Goal: Task Accomplishment & Management: Complete application form

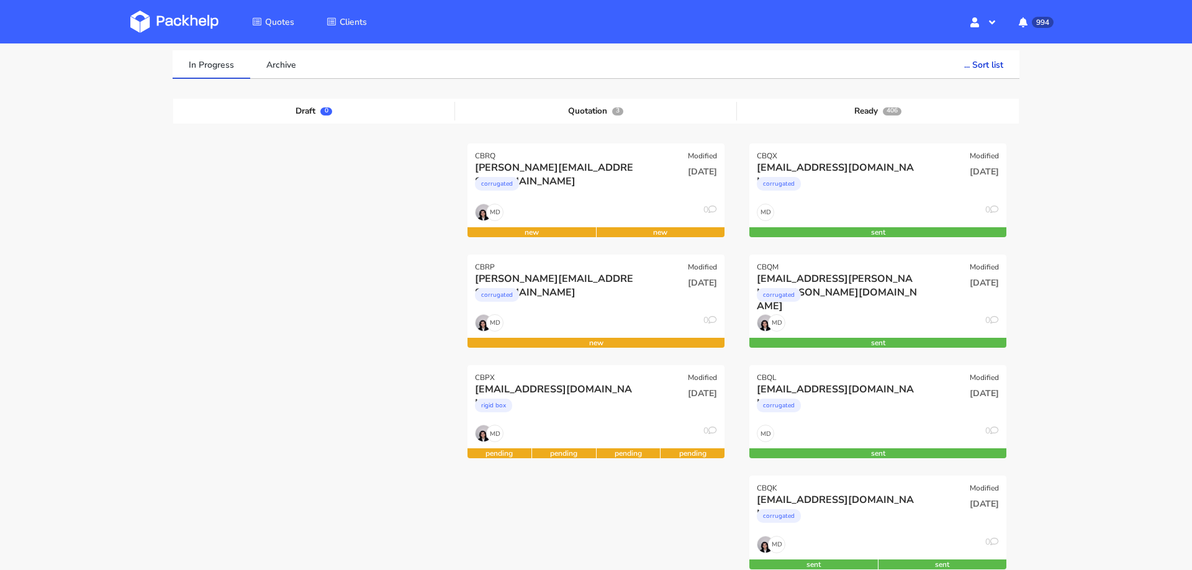
scroll to position [88, 0]
click at [797, 152] on div "CBQX Modified" at bounding box center [877, 151] width 257 height 17
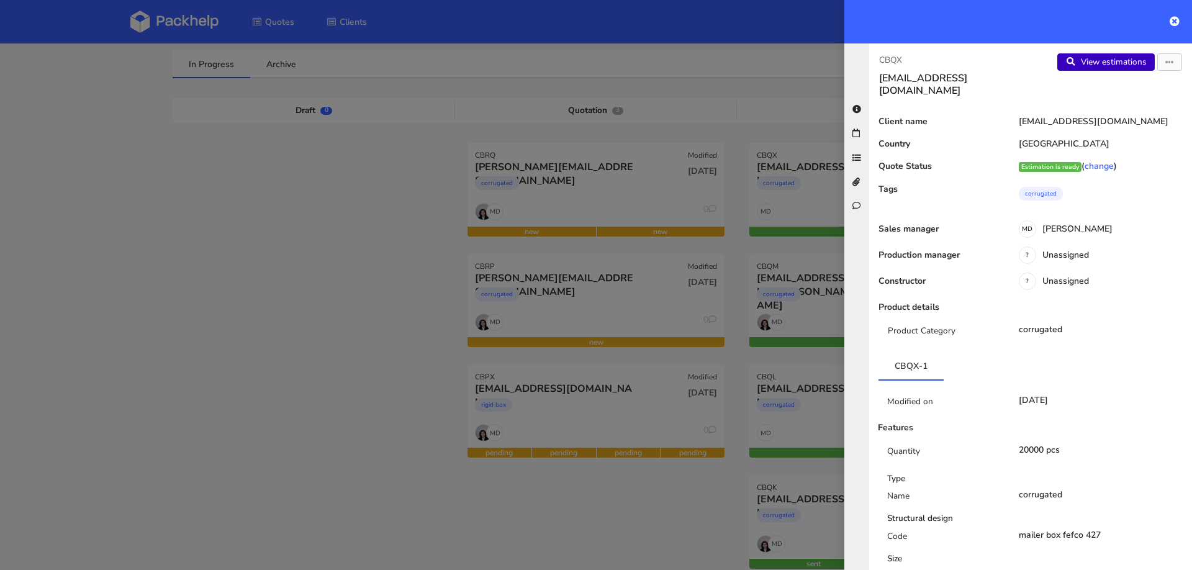
click at [1086, 63] on link "View estimations" at bounding box center [1105, 61] width 97 height 17
click at [33, 132] on div at bounding box center [596, 285] width 1192 height 570
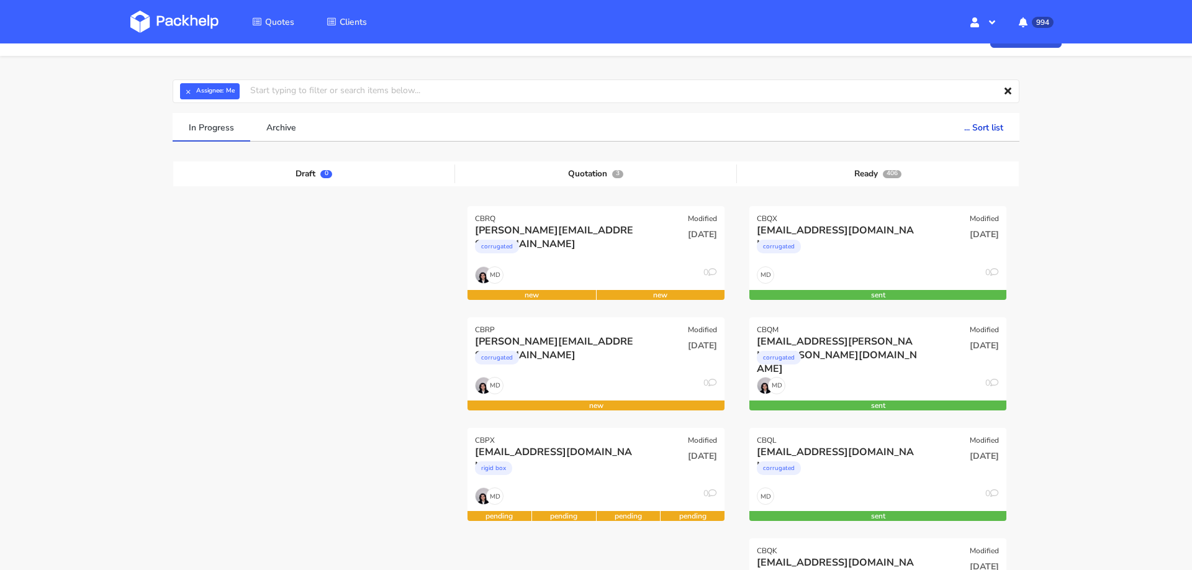
scroll to position [0, 0]
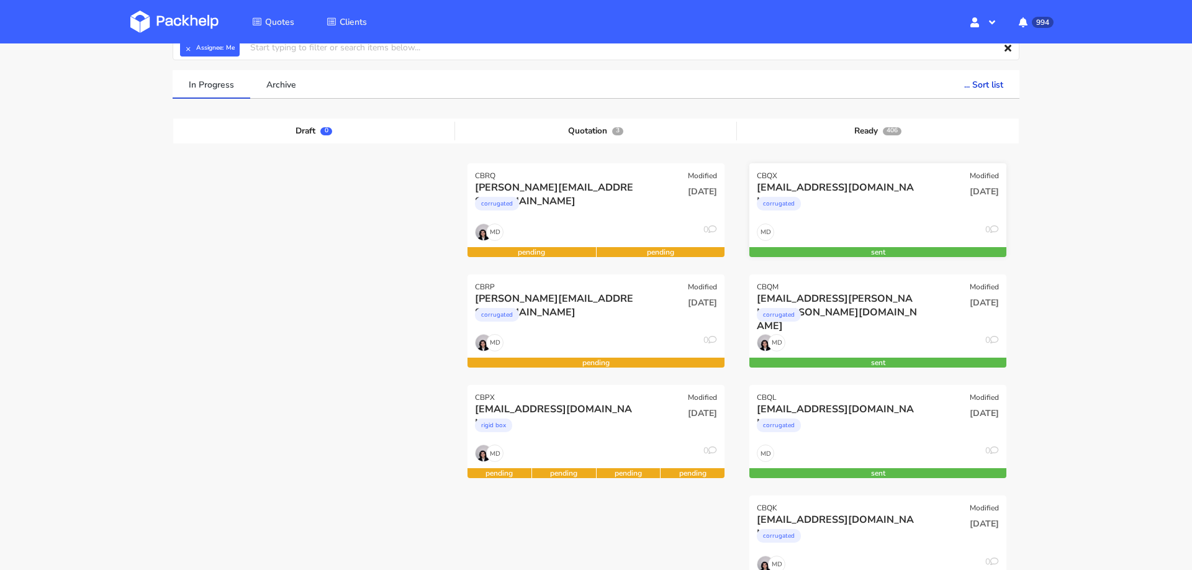
scroll to position [82, 0]
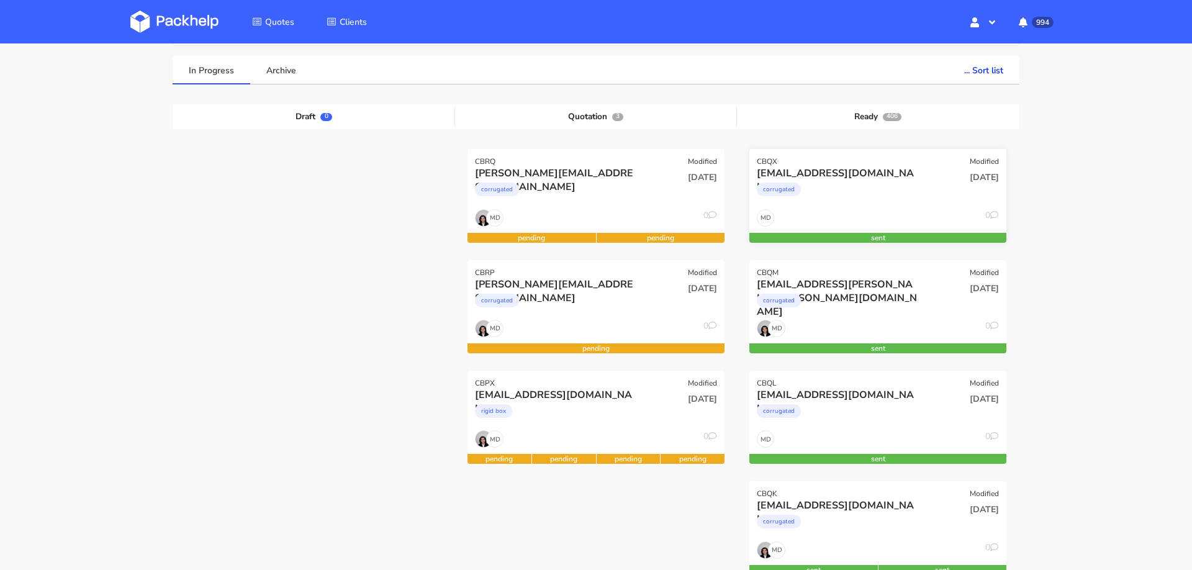
click at [955, 297] on div "02 Oct 2025" at bounding box center [964, 299] width 86 height 42
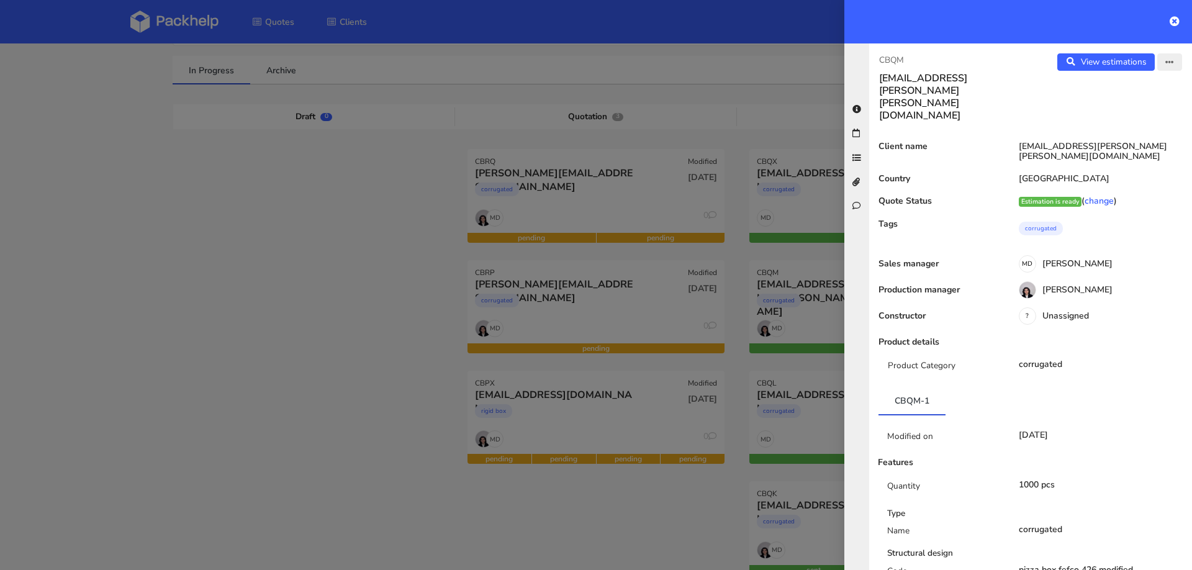
click at [1175, 60] on button "button" at bounding box center [1169, 61] width 25 height 17
click at [1139, 104] on link "Edit quote" at bounding box center [1128, 110] width 109 height 20
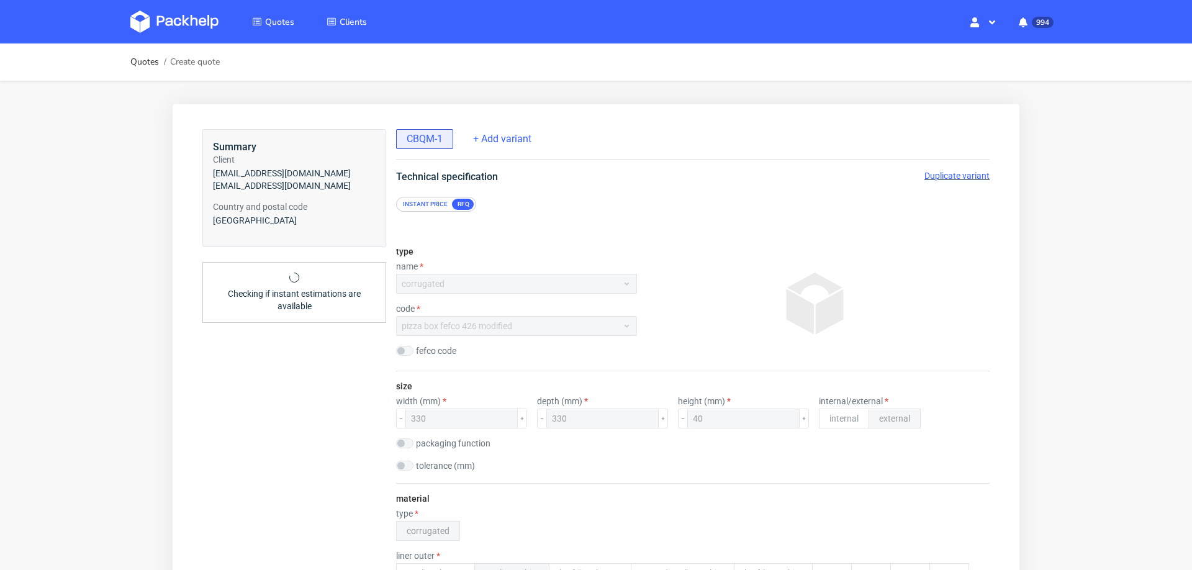
click at [945, 171] on span "Duplicate variant" at bounding box center [956, 176] width 65 height 10
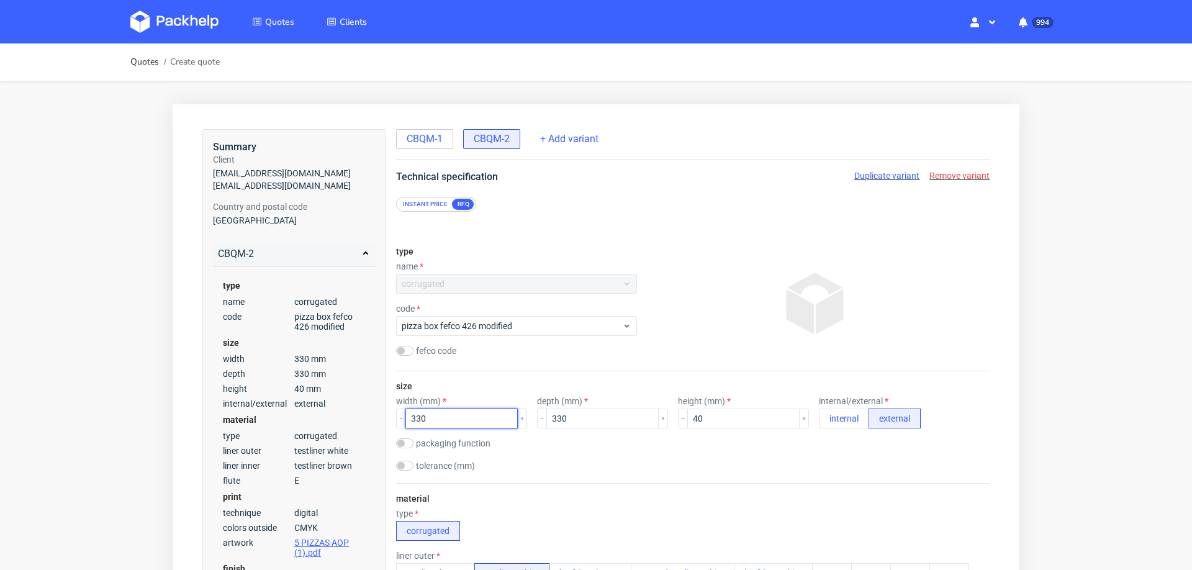
drag, startPoint x: 454, startPoint y: 418, endPoint x: 376, endPoint y: 418, distance: 78.8
type input "340"
drag, startPoint x: 548, startPoint y: 417, endPoint x: 508, endPoint y: 417, distance: 39.1
click at [513, 417] on div "width (mm) 340 depth (mm) 330 height (mm) 40 internal/external internal external" at bounding box center [693, 412] width 594 height 32
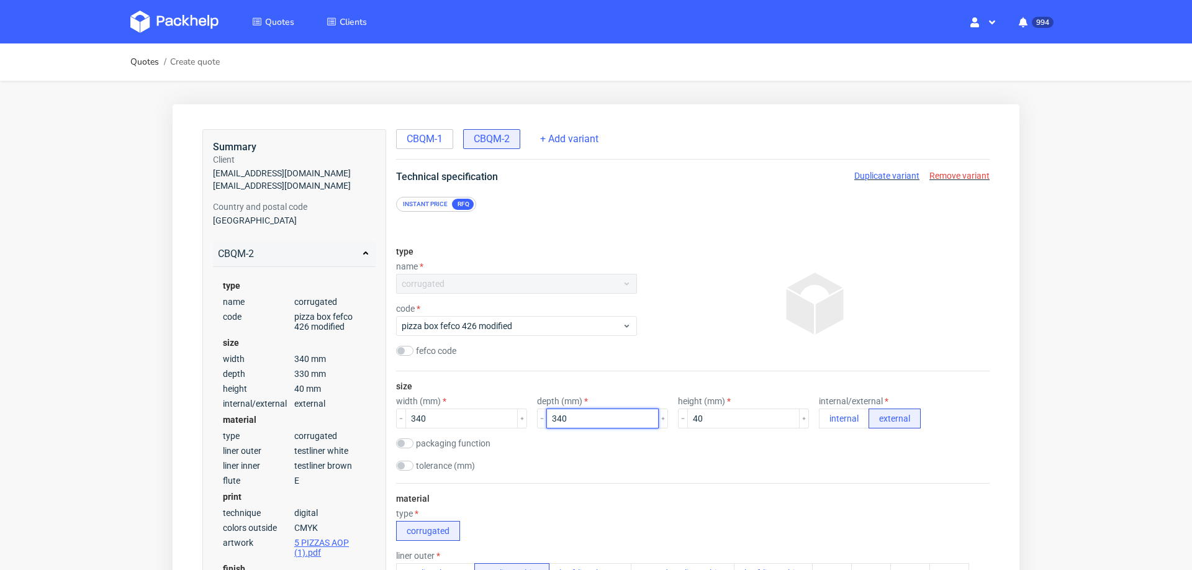
type input "340"
click at [672, 456] on div "size width (mm) 340 depth (mm) 340 height (mm) 40 internal/external internal ex…" at bounding box center [693, 427] width 594 height 112
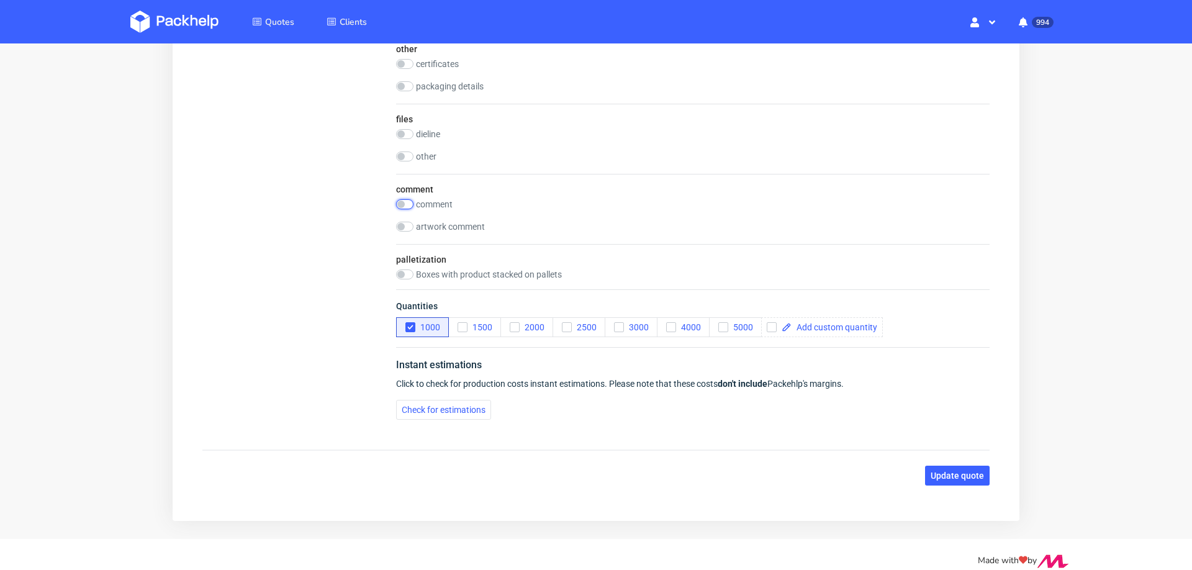
click at [409, 204] on input "checkbox" at bounding box center [404, 204] width 17 height 10
checkbox input "true"
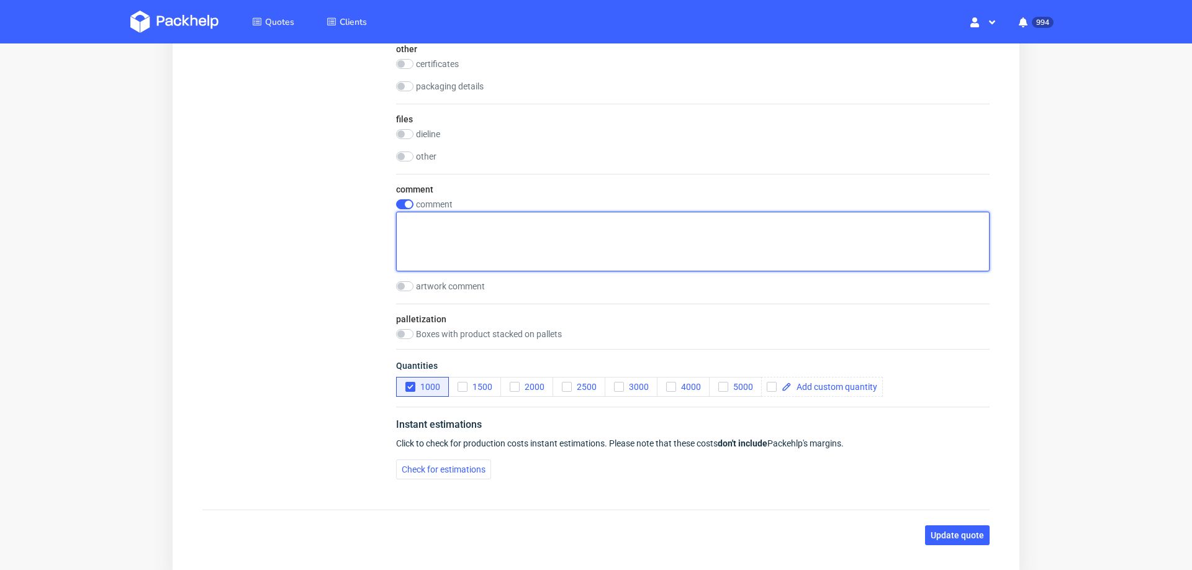
click at [498, 238] on textarea at bounding box center [693, 242] width 594 height 60
type textarea "standardowy rozmiar ze strony"
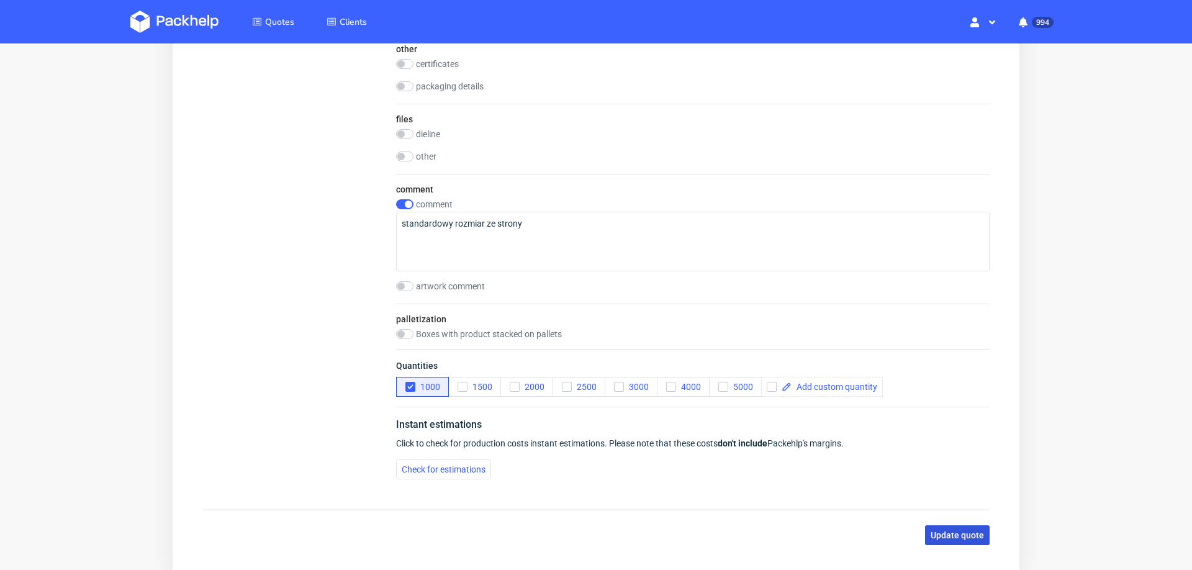
click at [941, 531] on span "Update quote" at bounding box center [957, 535] width 53 height 9
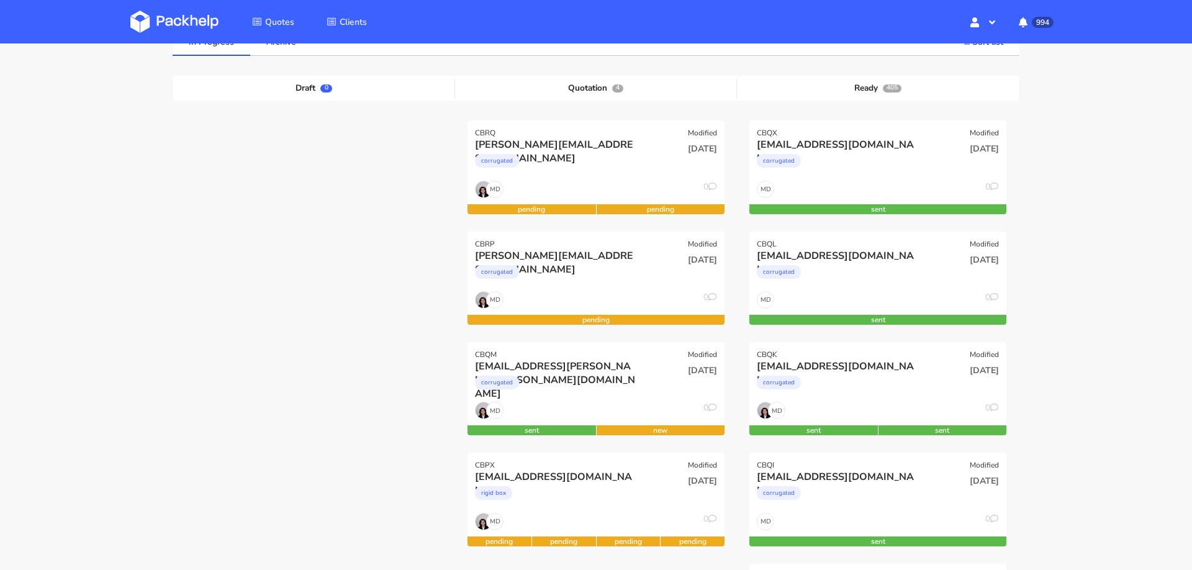
scroll to position [94, 0]
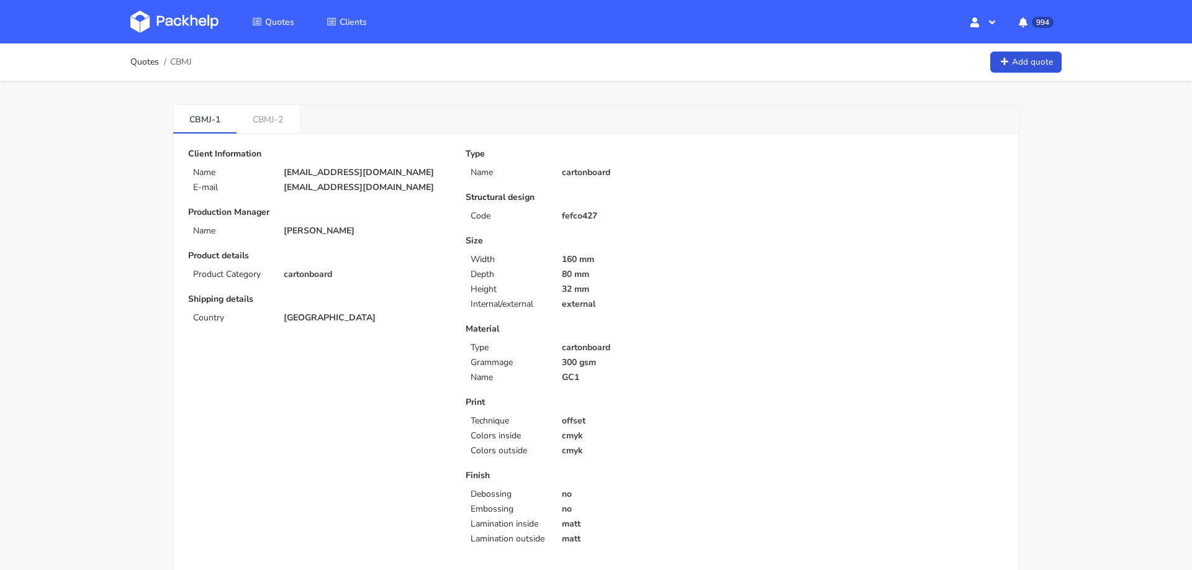
click at [312, 171] on p "[EMAIL_ADDRESS][DOMAIN_NAME]" at bounding box center [366, 173] width 165 height 10
copy div "[EMAIL_ADDRESS][DOMAIN_NAME]"
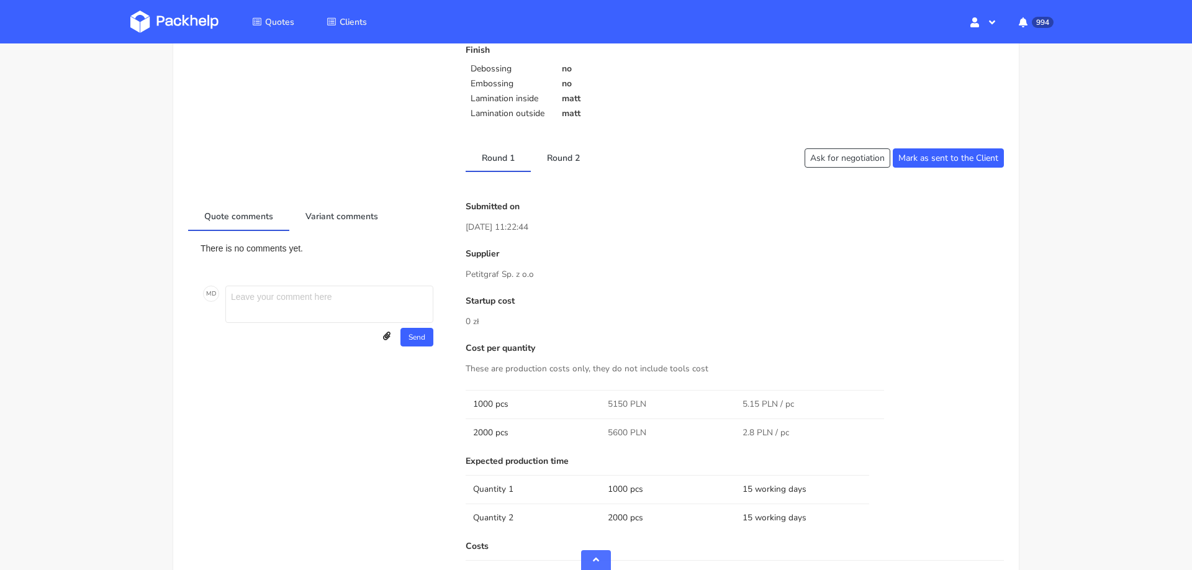
scroll to position [489, 0]
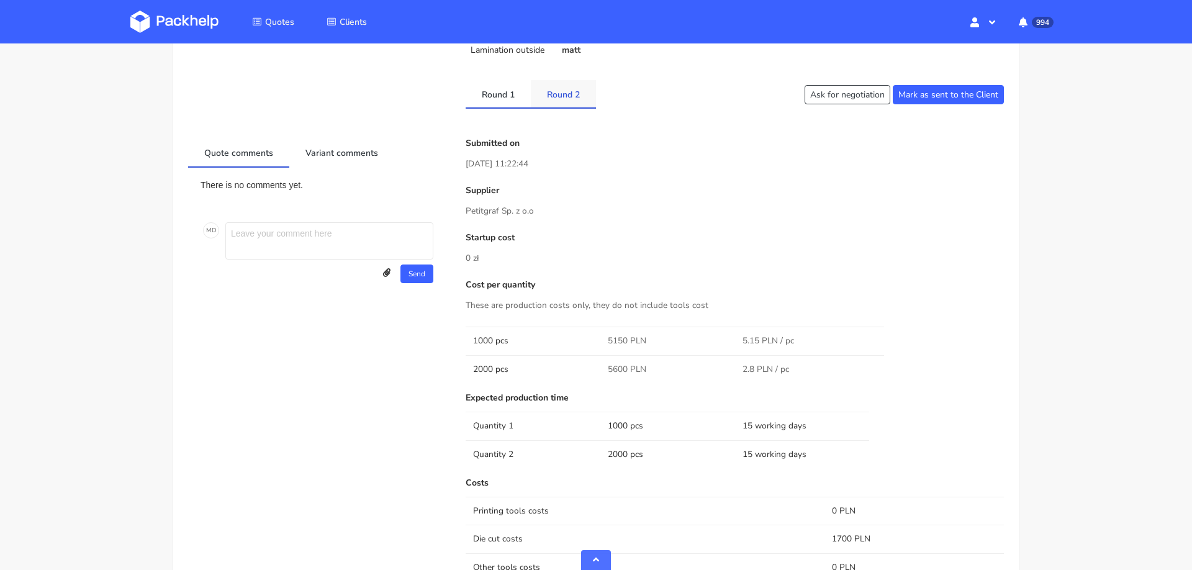
click at [562, 86] on link "Round 2" at bounding box center [563, 93] width 65 height 27
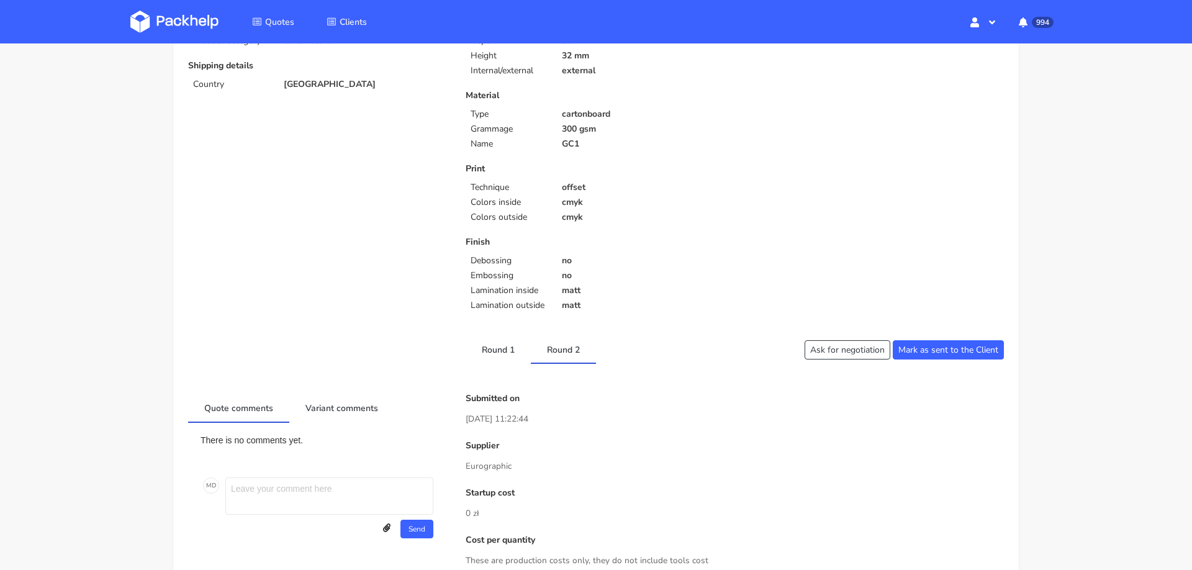
scroll to position [10, 0]
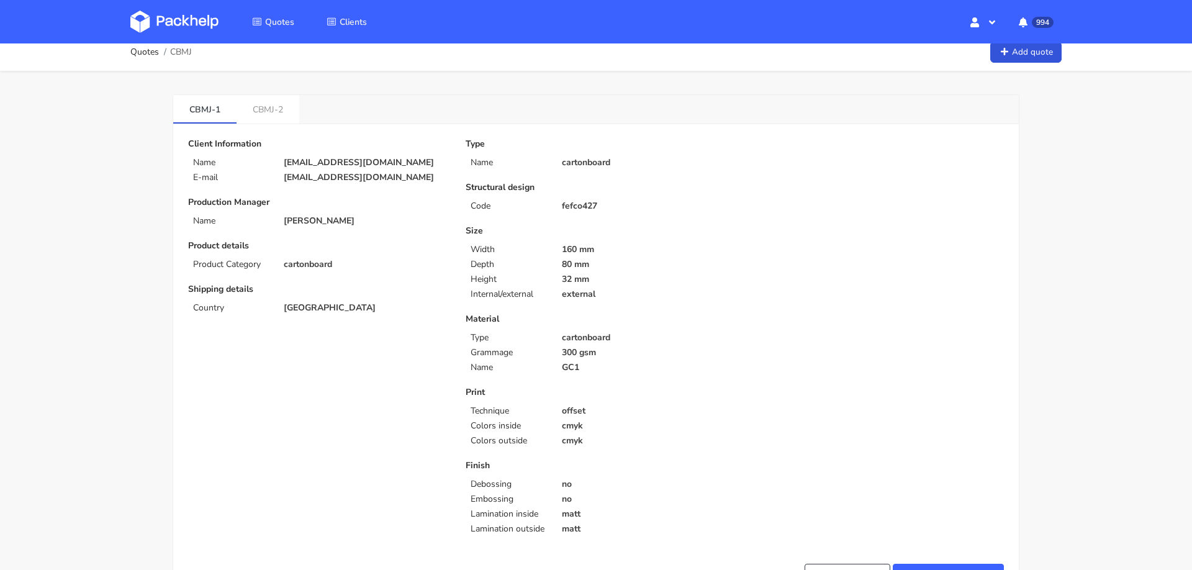
click at [176, 52] on span "CBMJ" at bounding box center [181, 52] width 22 height 10
copy span "CBMJ"
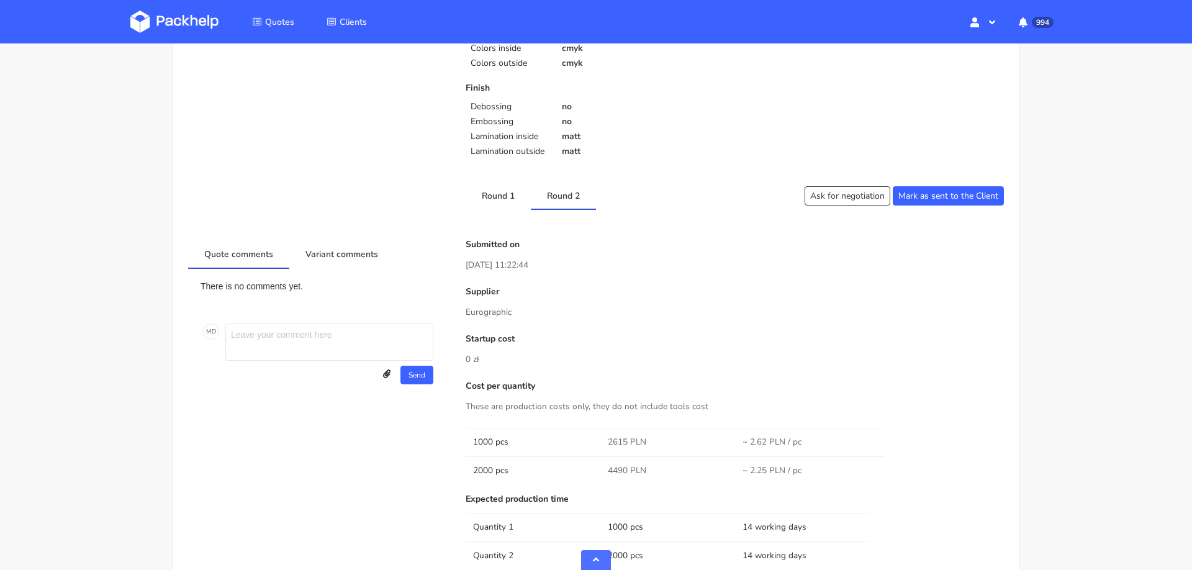
scroll to position [388, 0]
click at [492, 198] on link "Round 1" at bounding box center [498, 194] width 65 height 27
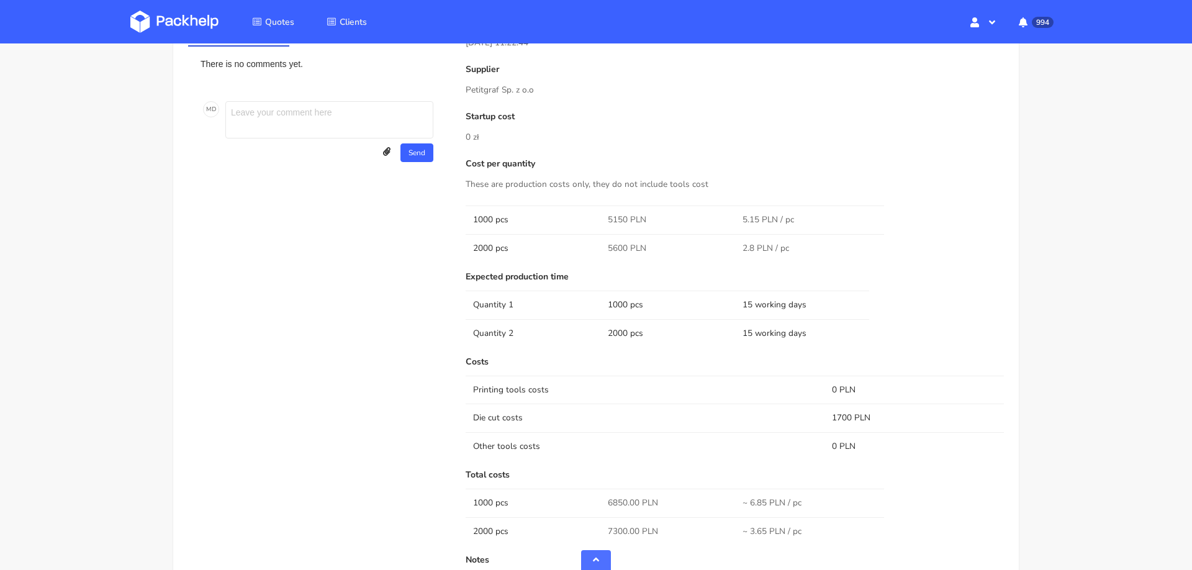
scroll to position [509, 0]
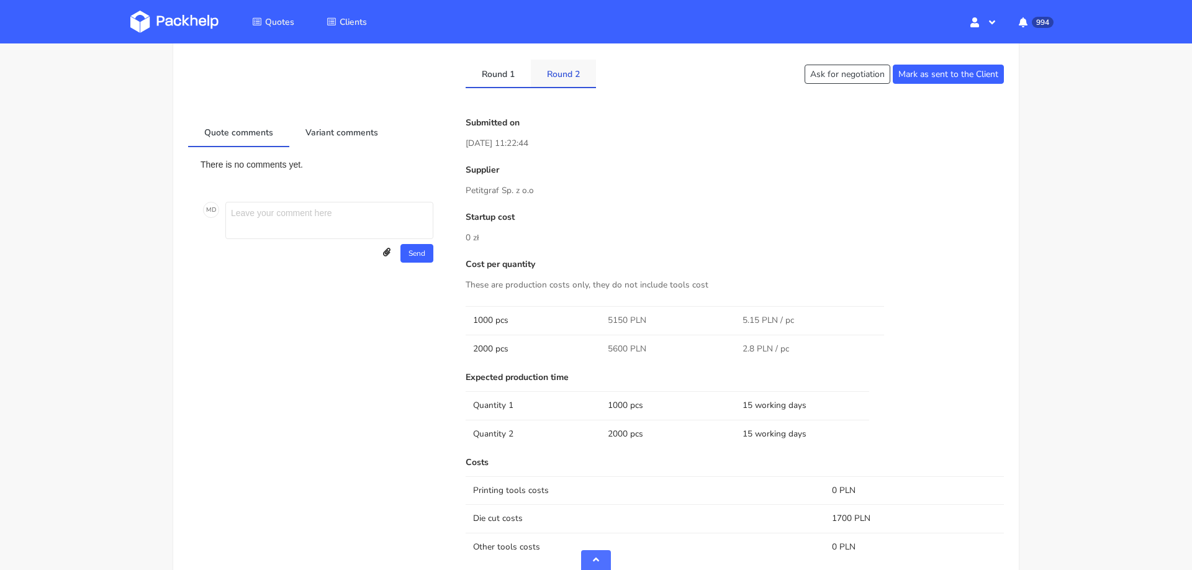
click at [559, 77] on link "Round 2" at bounding box center [563, 73] width 65 height 27
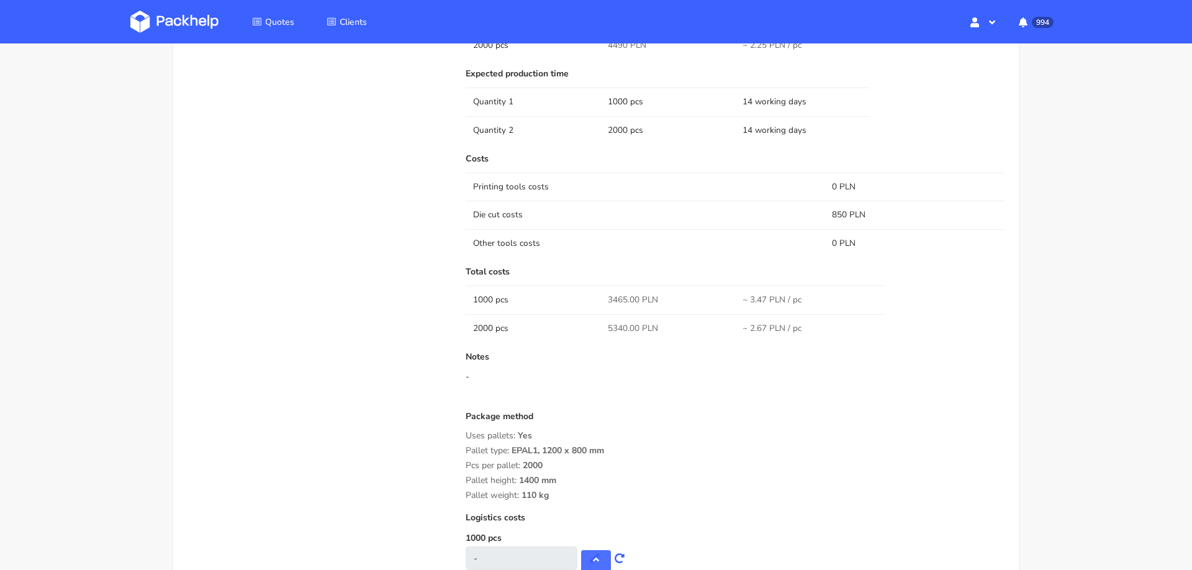
scroll to position [815, 0]
drag, startPoint x: 608, startPoint y: 295, endPoint x: 624, endPoint y: 291, distance: 16.1
click at [625, 292] on span "3465.00 PLN" at bounding box center [633, 298] width 50 height 12
copy span "3465"
drag, startPoint x: 607, startPoint y: 323, endPoint x: 626, endPoint y: 323, distance: 19.9
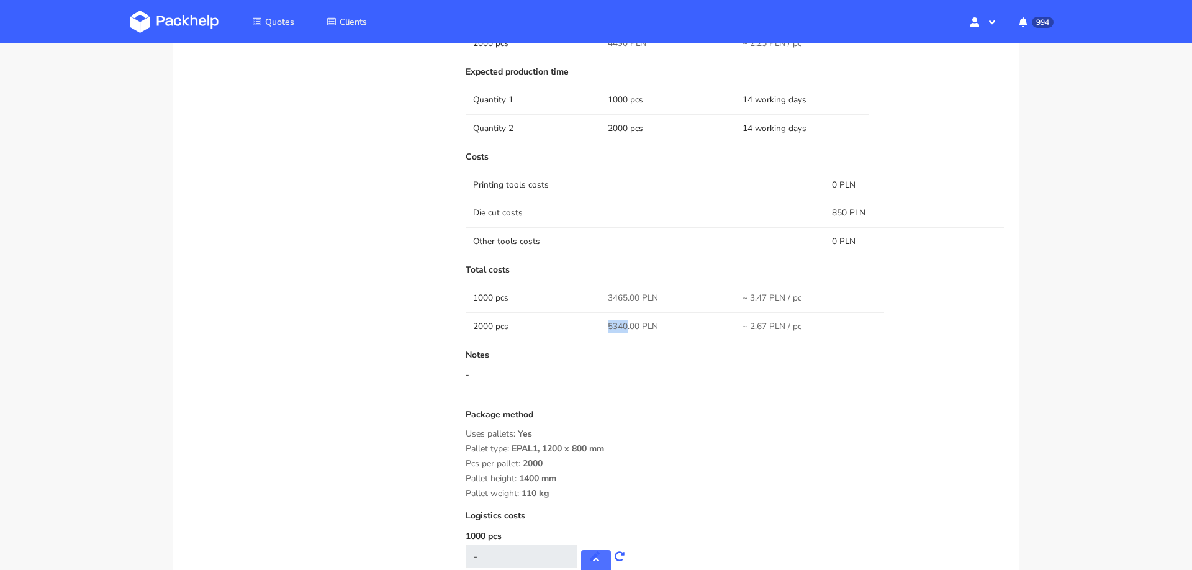
click at [626, 323] on td "5340.00 PLN" at bounding box center [667, 326] width 135 height 28
copy span "5340"
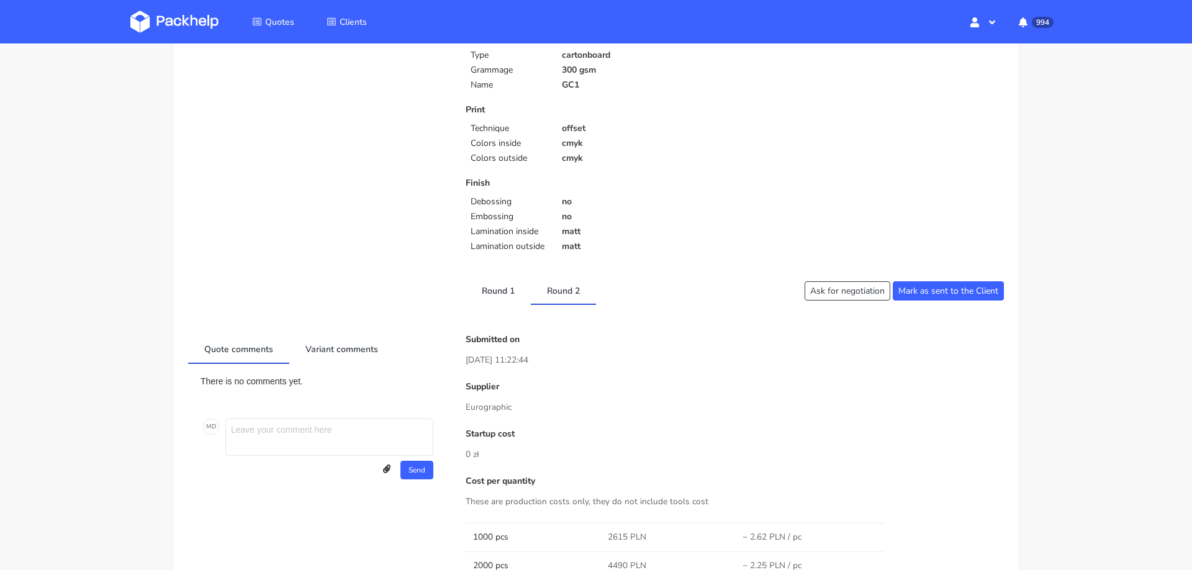
scroll to position [0, 0]
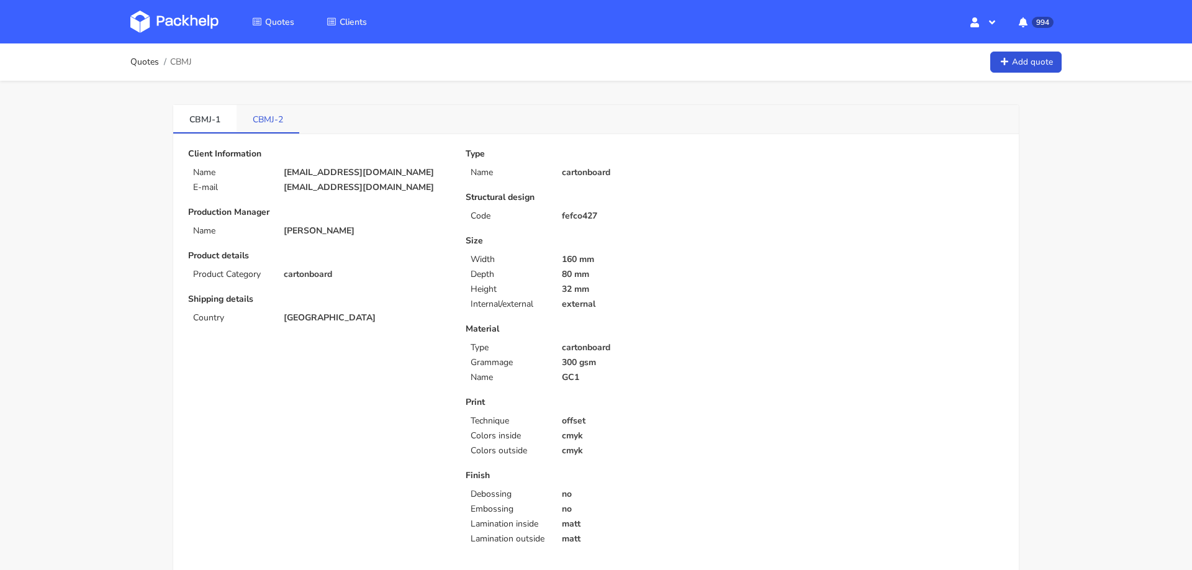
click at [274, 115] on link "CBMJ-2" at bounding box center [268, 118] width 63 height 27
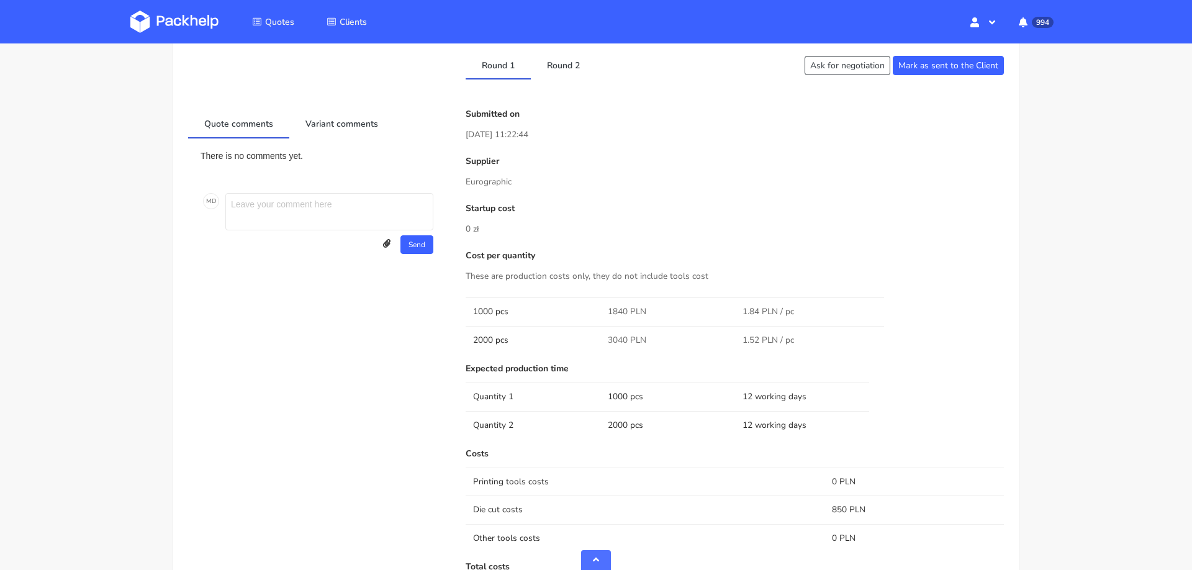
scroll to position [460, 0]
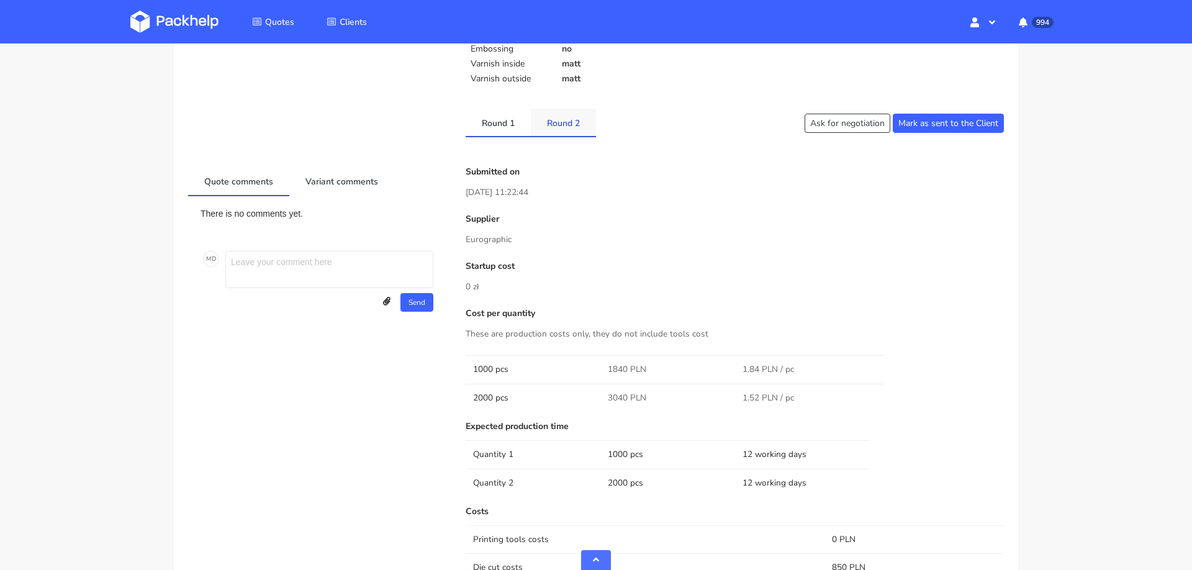
click at [567, 122] on link "Round 2" at bounding box center [563, 122] width 65 height 27
click at [498, 123] on link "Round 1" at bounding box center [498, 122] width 65 height 27
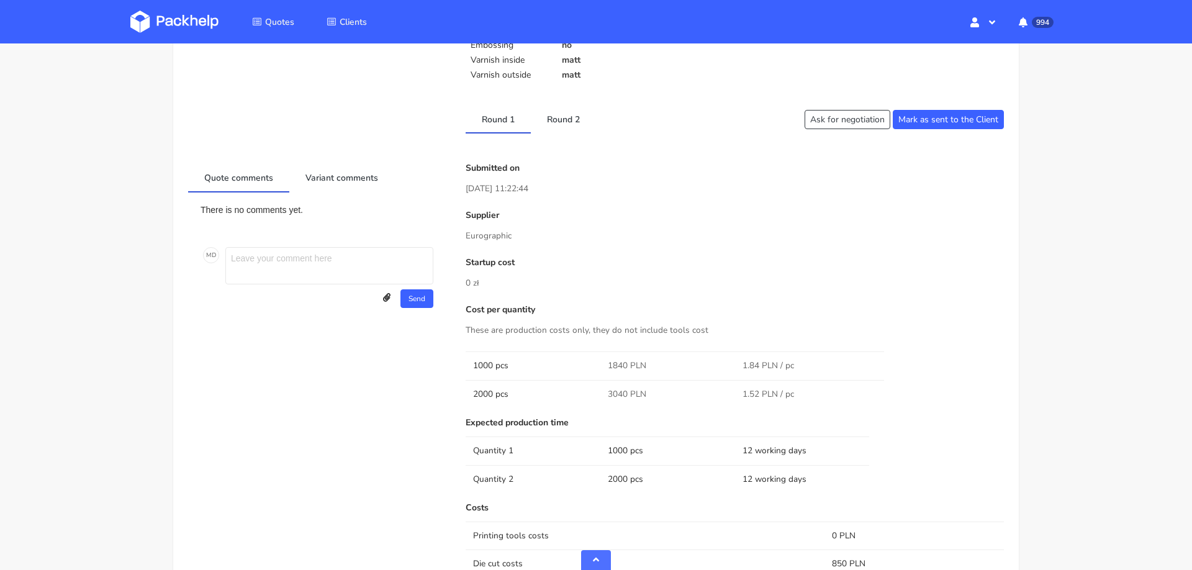
scroll to position [462, 0]
click at [571, 123] on link "Round 2" at bounding box center [563, 120] width 65 height 27
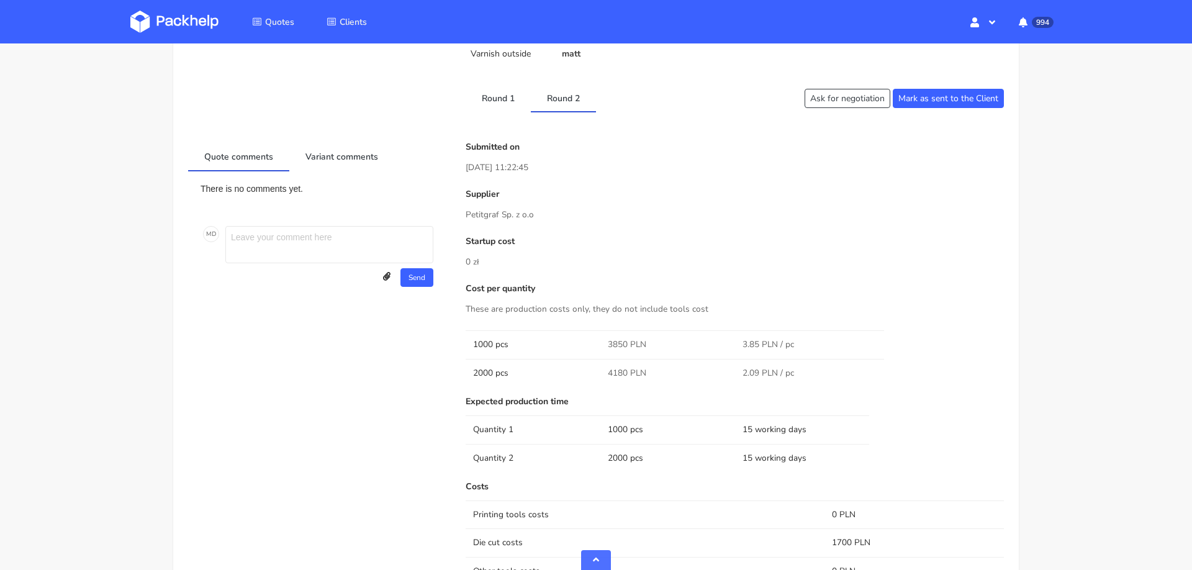
scroll to position [482, 0]
click at [502, 98] on link "Round 1" at bounding box center [498, 99] width 65 height 27
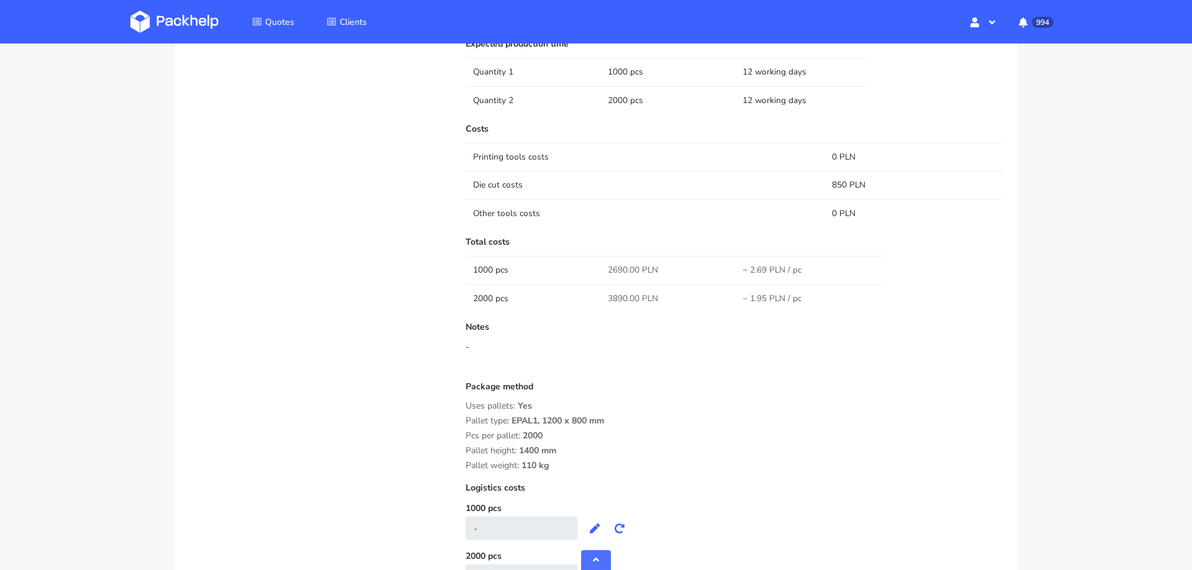
scroll to position [844, 0]
drag, startPoint x: 607, startPoint y: 264, endPoint x: 624, endPoint y: 261, distance: 16.9
click at [625, 263] on span "2690.00 PLN" at bounding box center [633, 269] width 50 height 12
copy span "2690"
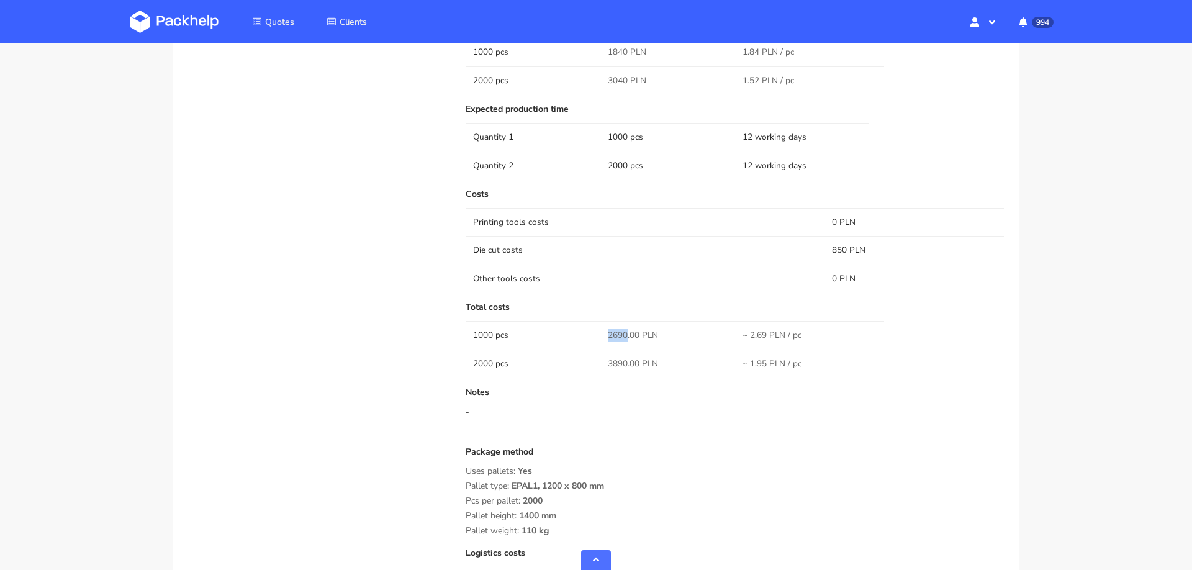
scroll to position [790, 0]
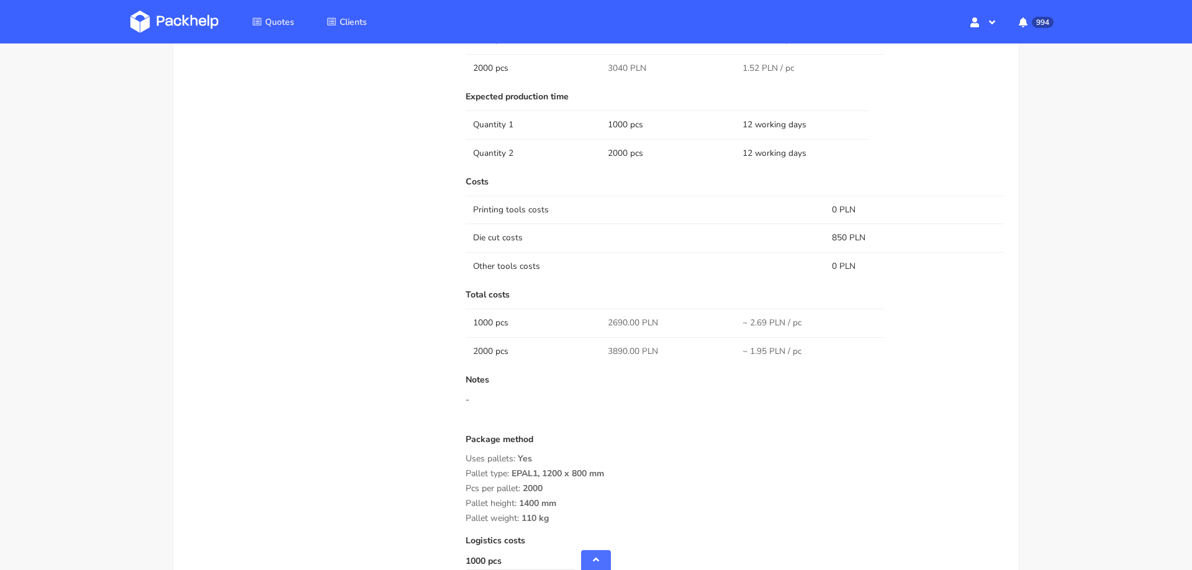
click at [612, 346] on span "3890.00 PLN" at bounding box center [633, 351] width 50 height 12
copy span "3890.00"
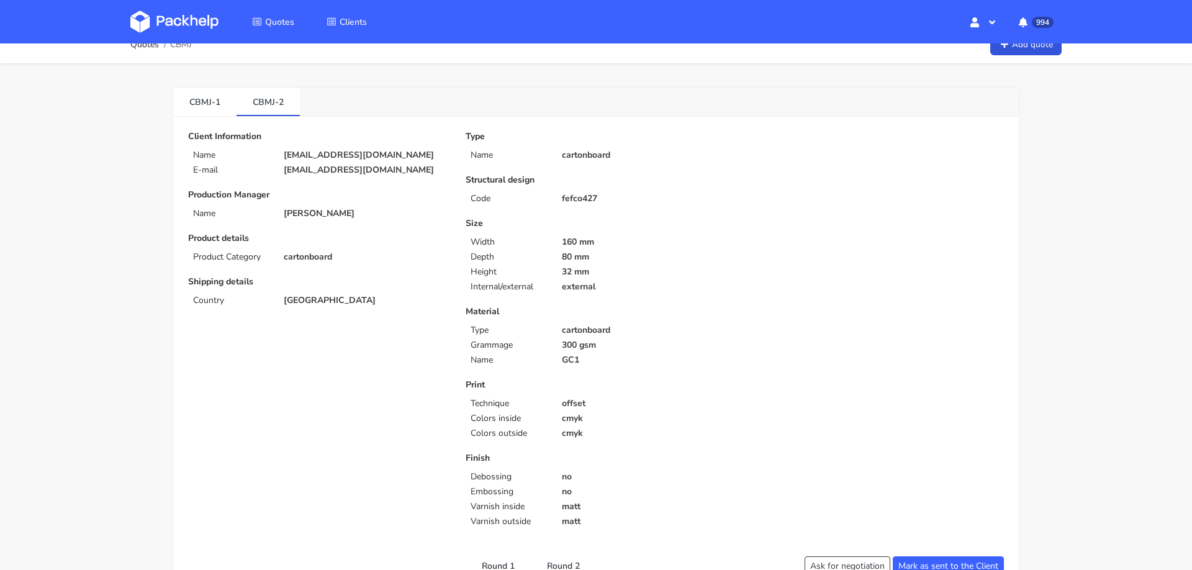
scroll to position [0, 0]
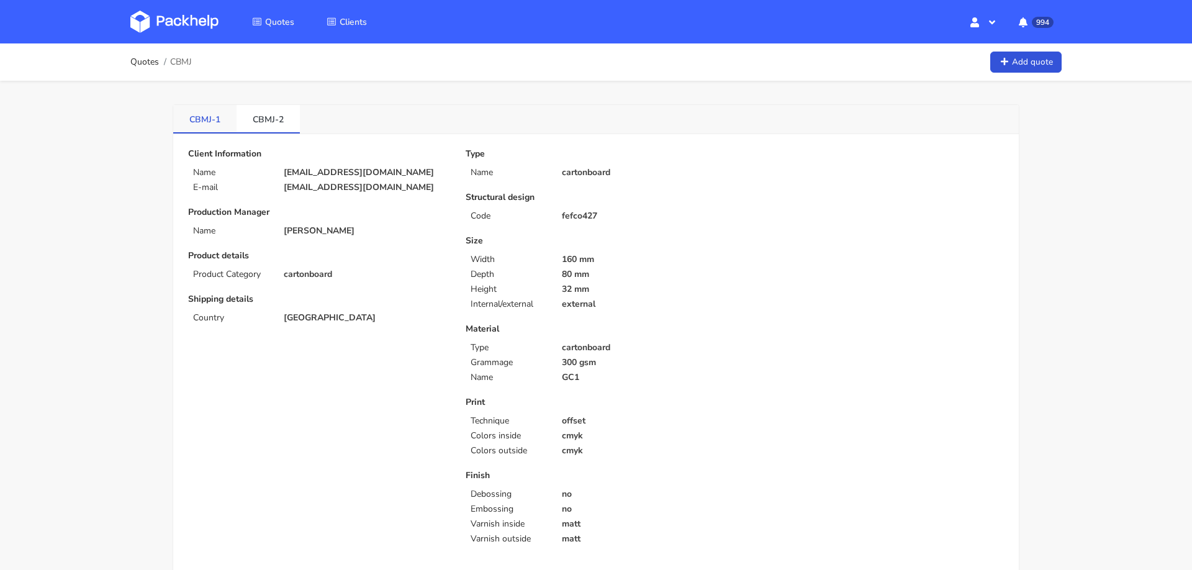
click at [205, 124] on link "CBMJ-1" at bounding box center [204, 118] width 63 height 27
click at [255, 121] on link "CBMJ-2" at bounding box center [268, 118] width 63 height 27
click at [208, 112] on link "CBMJ-1" at bounding box center [204, 118] width 63 height 27
click at [265, 112] on link "CBMJ-2" at bounding box center [268, 118] width 63 height 27
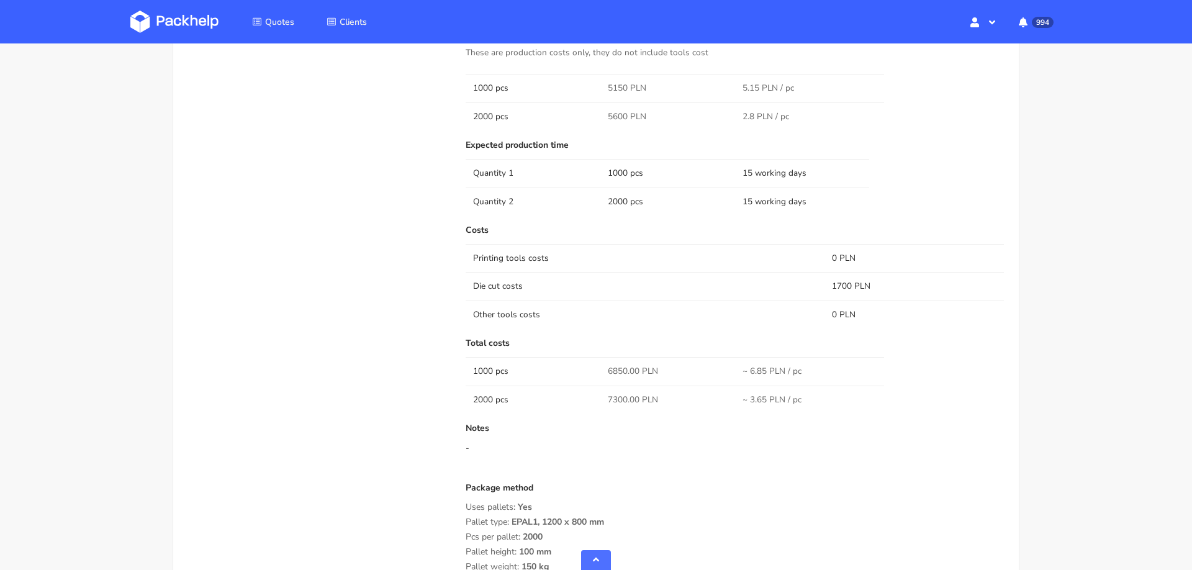
scroll to position [736, 0]
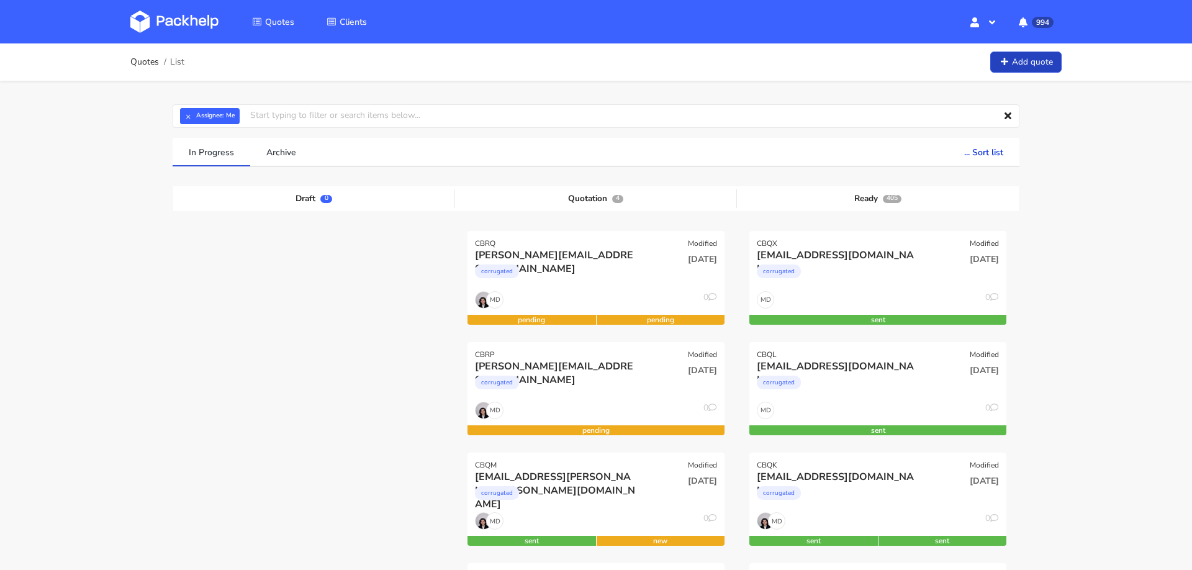
click at [1032, 65] on link "Add quote" at bounding box center [1025, 63] width 71 height 22
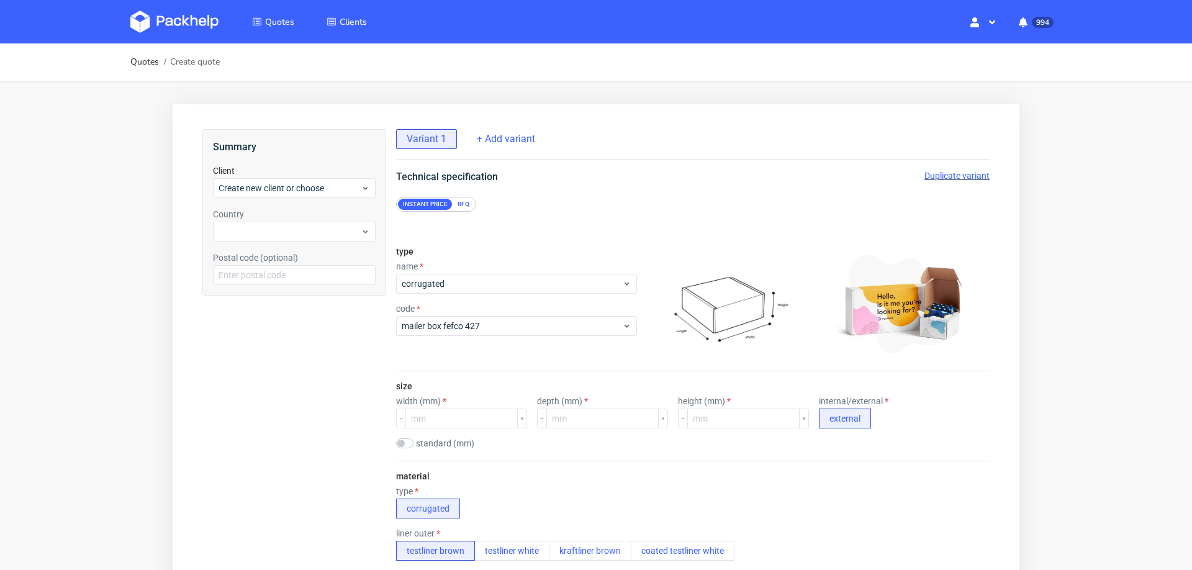
click at [464, 204] on div "RFQ" at bounding box center [464, 204] width 22 height 11
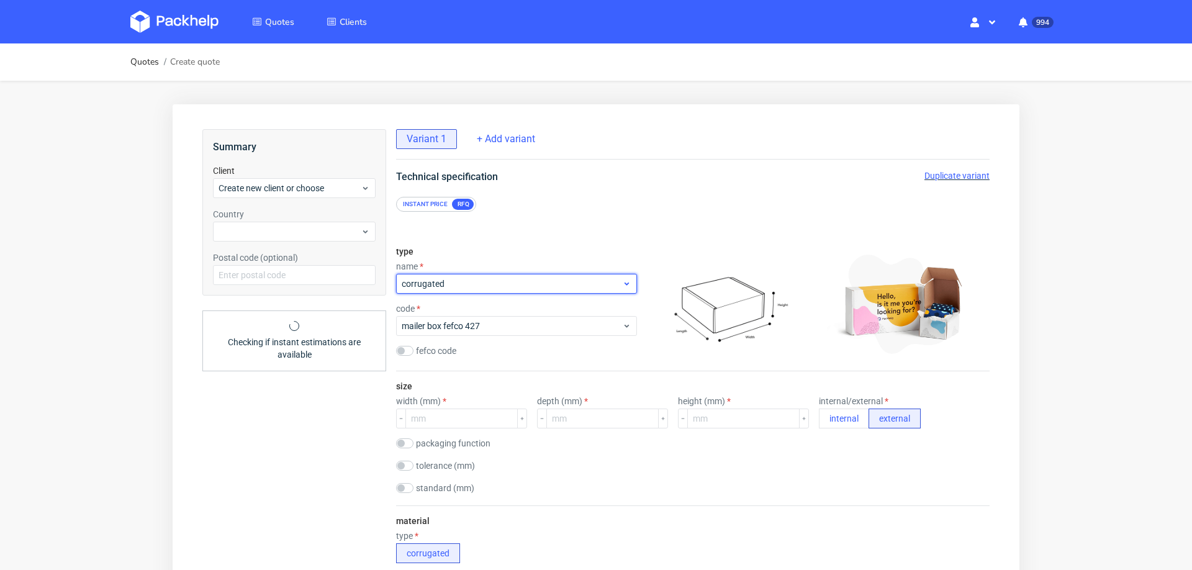
click at [471, 287] on span "corrugated" at bounding box center [512, 284] width 220 height 12
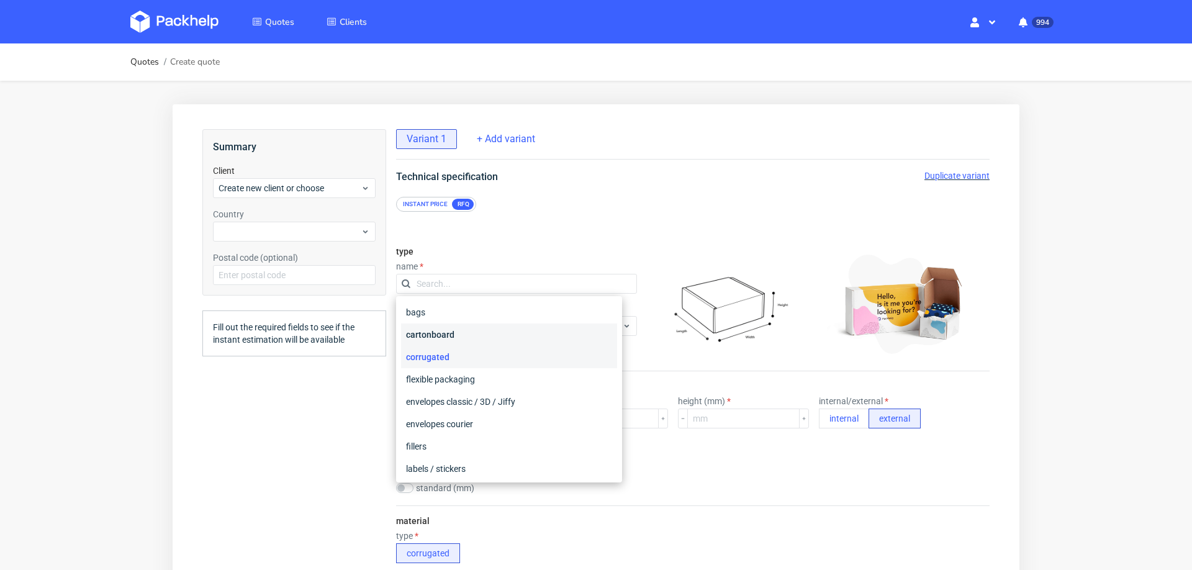
click at [466, 340] on div "cartonboard" at bounding box center [509, 334] width 216 height 22
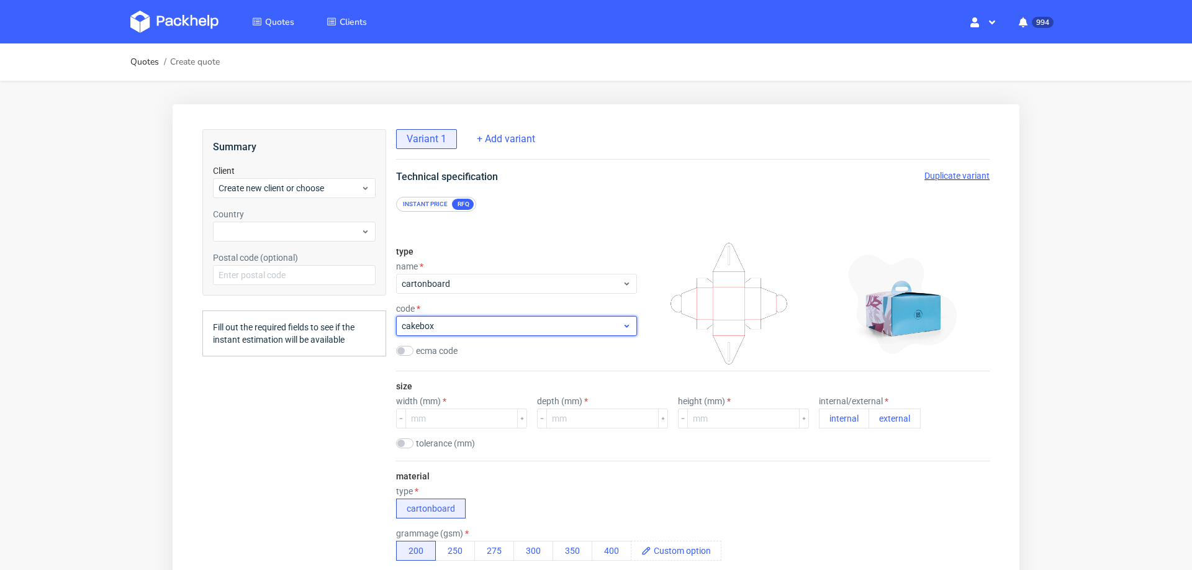
click at [482, 333] on div "cakebox" at bounding box center [516, 326] width 241 height 20
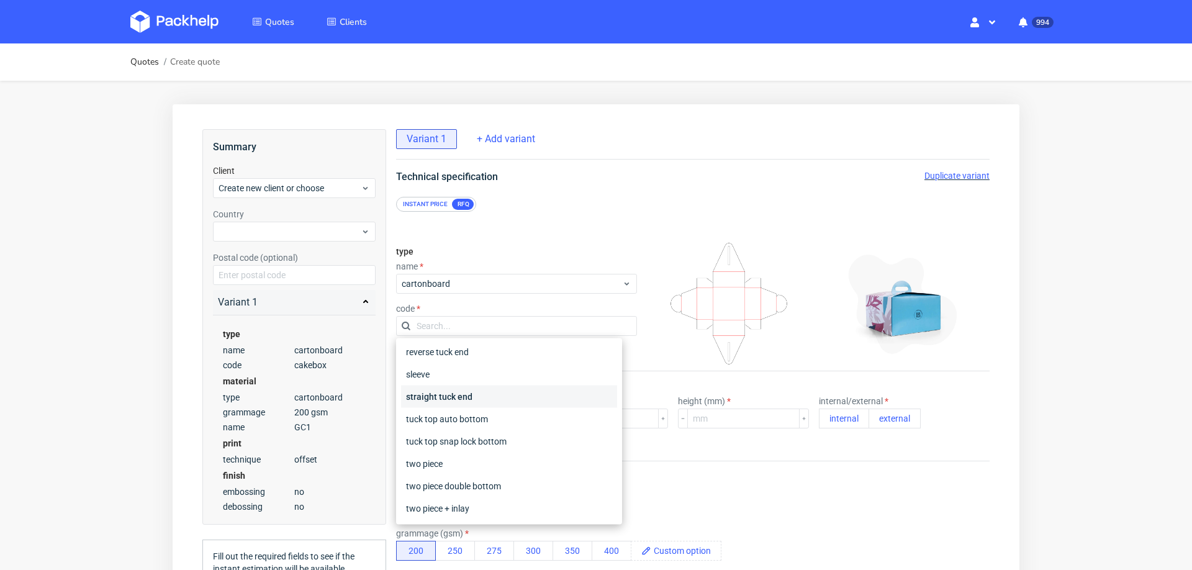
scroll to position [160, 0]
click at [508, 481] on div "two piece double bottom" at bounding box center [509, 485] width 216 height 22
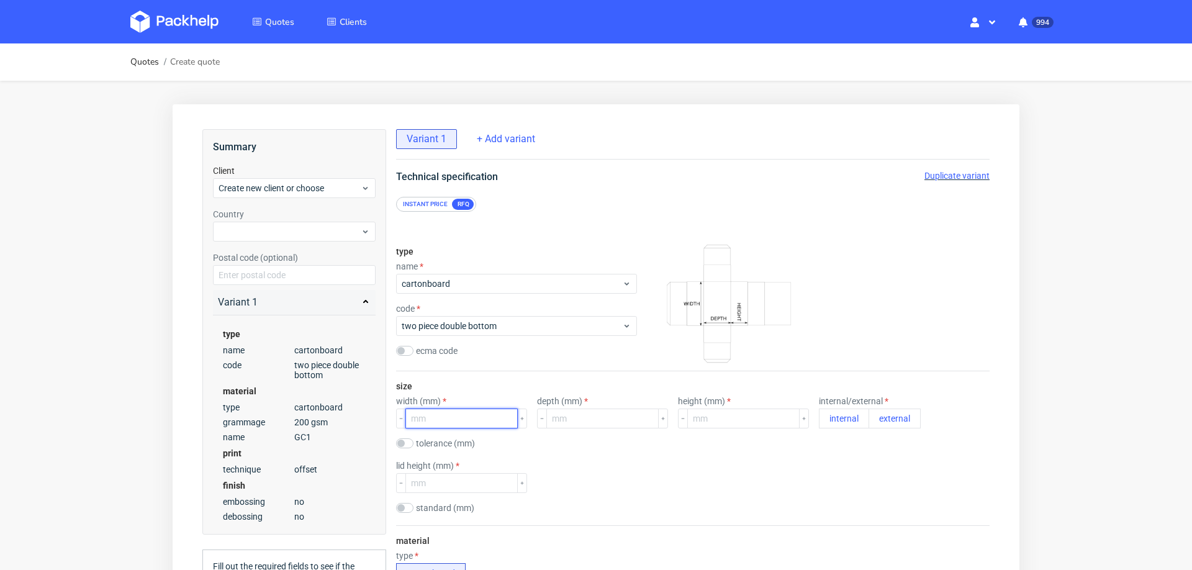
click at [468, 413] on input "number" at bounding box center [461, 419] width 112 height 20
type input "115"
click at [559, 423] on input "number" at bounding box center [602, 419] width 112 height 20
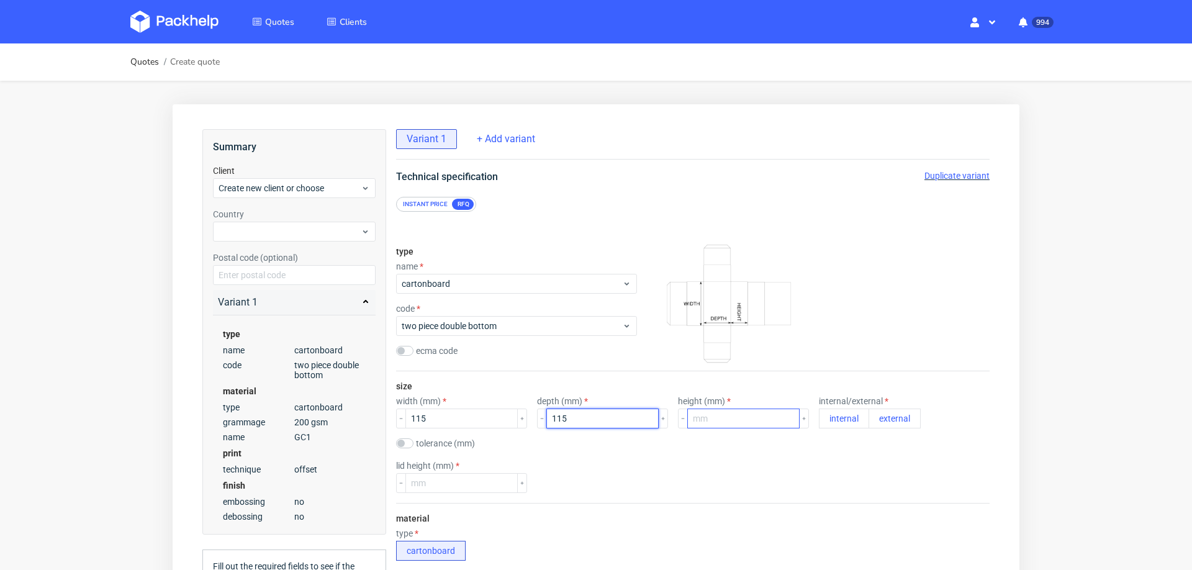
type input "115"
click at [718, 420] on input "number" at bounding box center [743, 419] width 112 height 20
type input "30"
click at [869, 425] on button "external" at bounding box center [895, 419] width 52 height 20
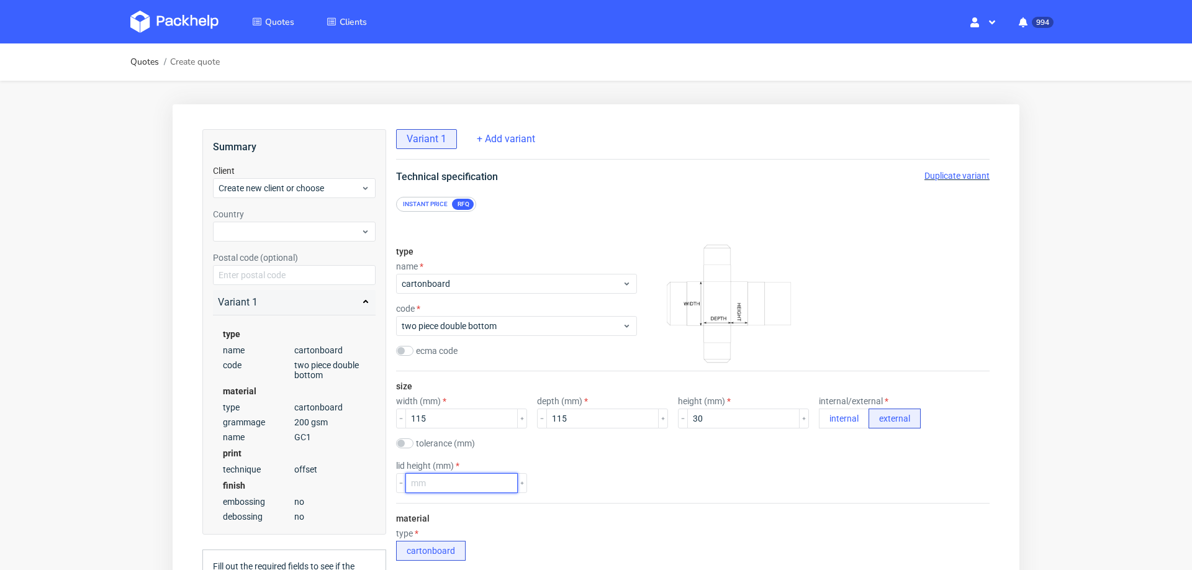
click at [449, 479] on input "number" at bounding box center [461, 483] width 112 height 20
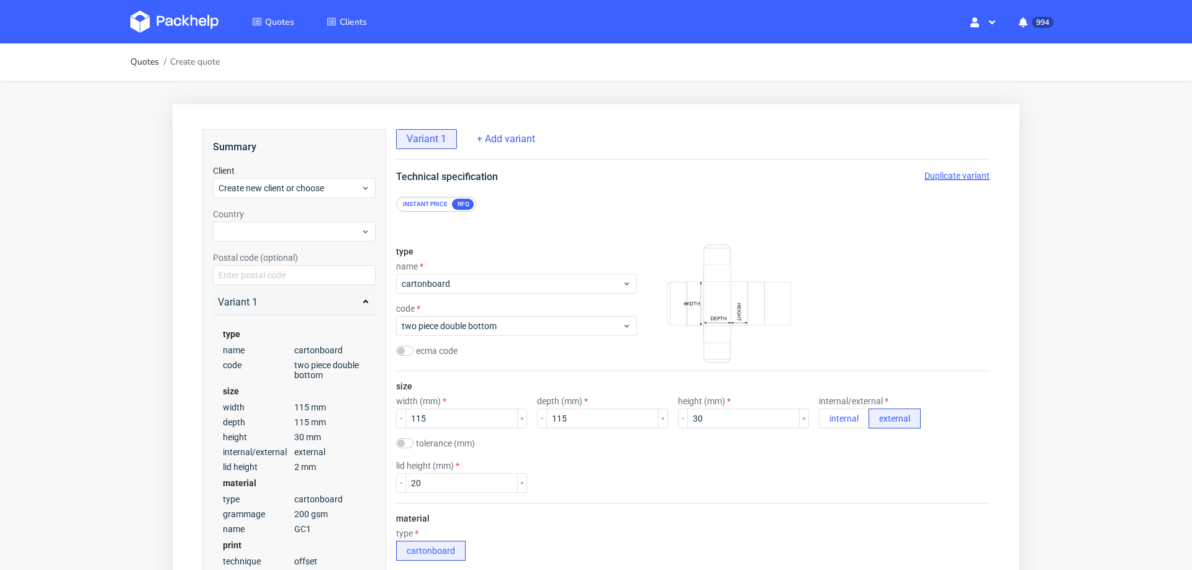
click at [546, 495] on div "size width (mm) 115 depth (mm) 115 height (mm) 30 internal/external internal ex…" at bounding box center [693, 437] width 594 height 132
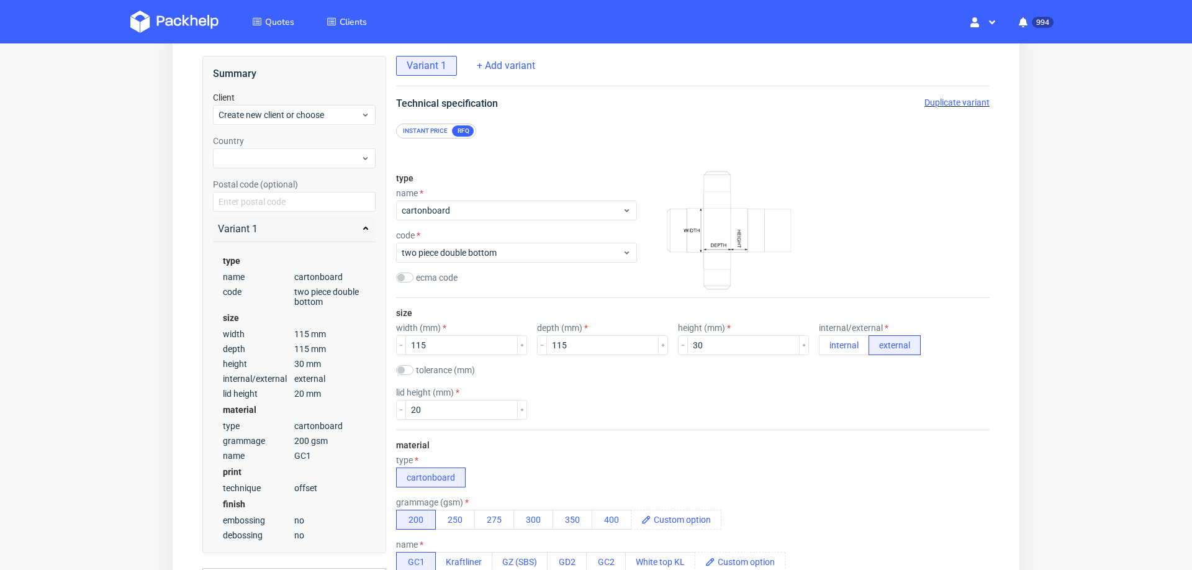
scroll to position [99, 0]
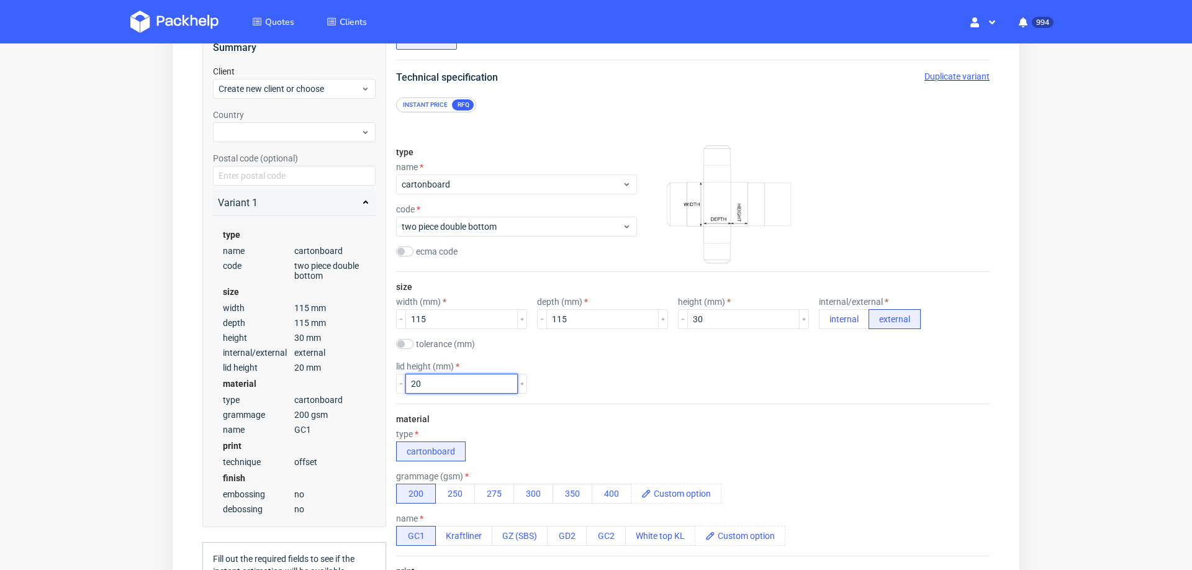
click at [437, 383] on input "20" at bounding box center [461, 384] width 112 height 20
type input "30"
click at [633, 392] on div "size width (mm) 115 depth (mm) 115 height (mm) 30 internal/external internal ex…" at bounding box center [693, 338] width 594 height 132
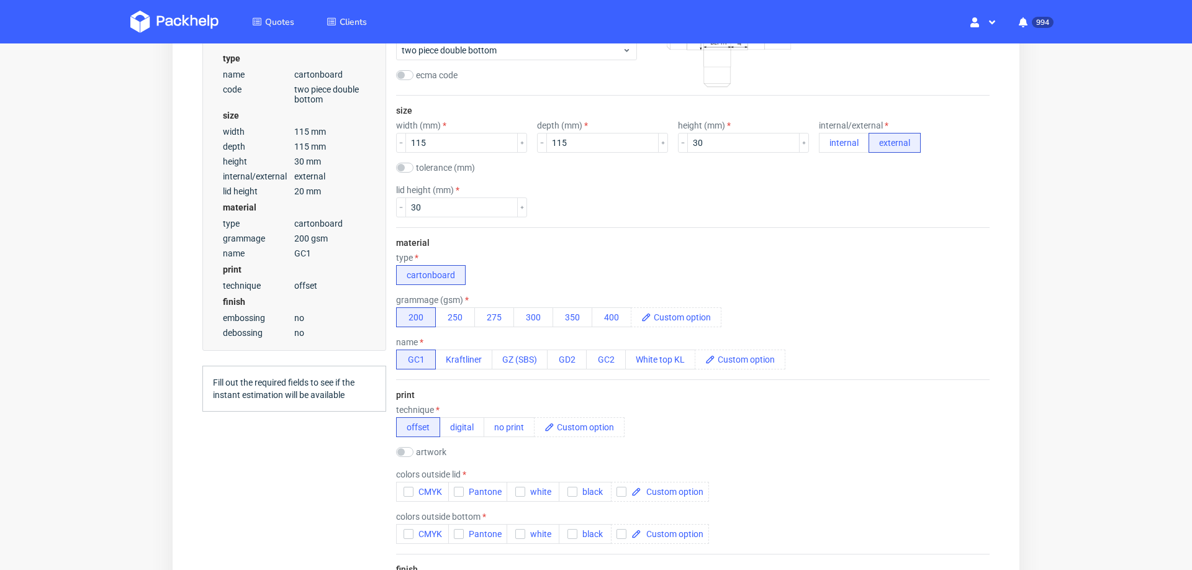
scroll to position [276, 0]
click at [533, 312] on button "300" at bounding box center [533, 317] width 40 height 20
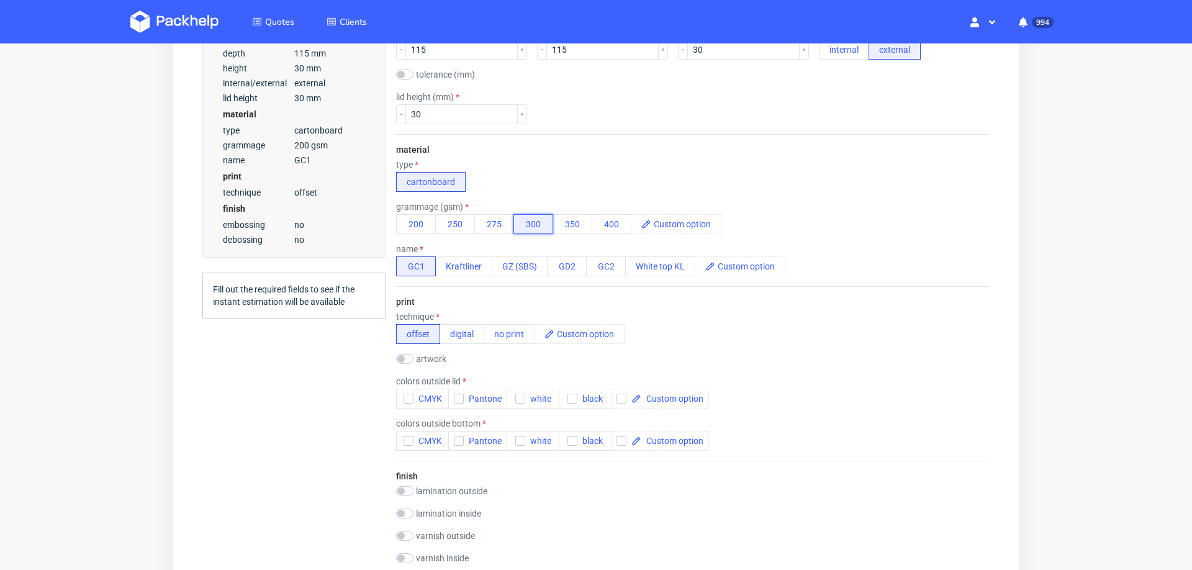
scroll to position [391, 0]
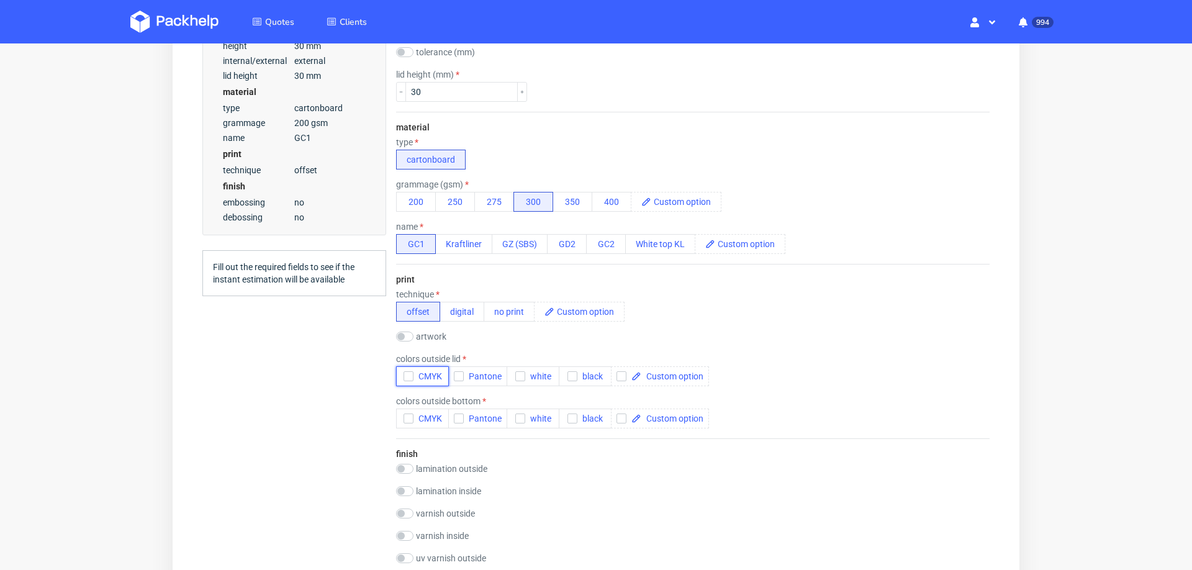
click at [407, 374] on div "button" at bounding box center [409, 376] width 10 height 10
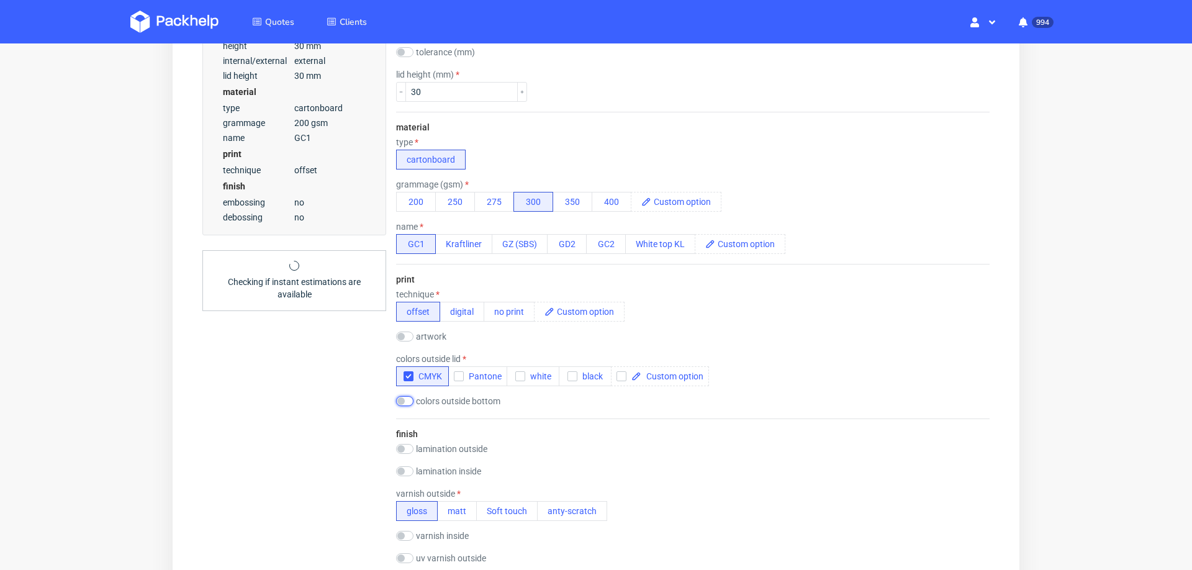
click at [404, 396] on input "checkbox" at bounding box center [404, 401] width 17 height 10
checkbox input "true"
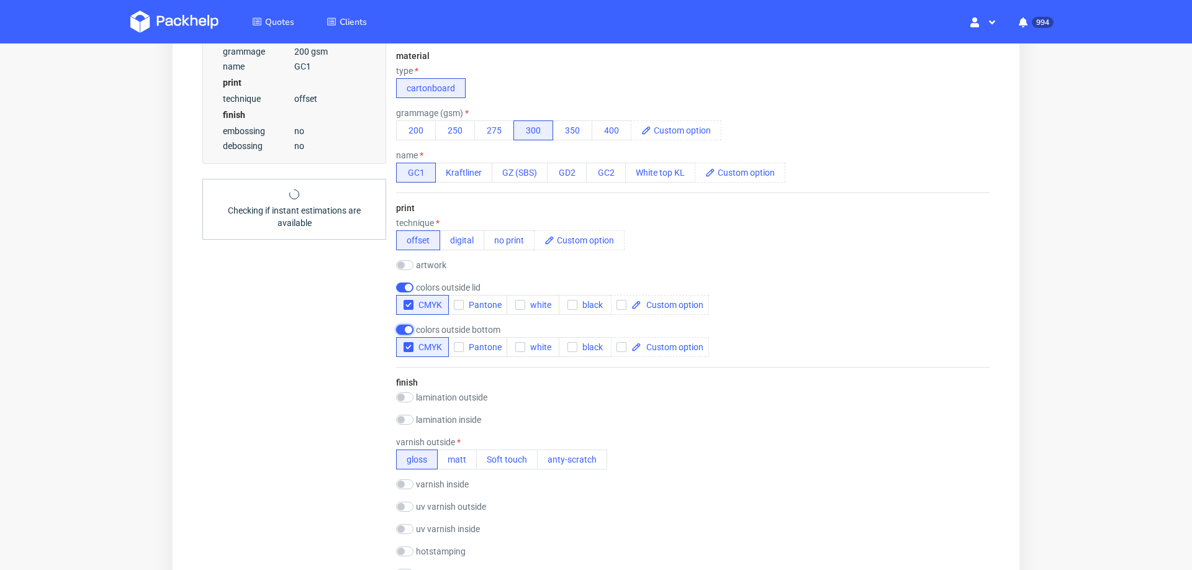
scroll to position [473, 0]
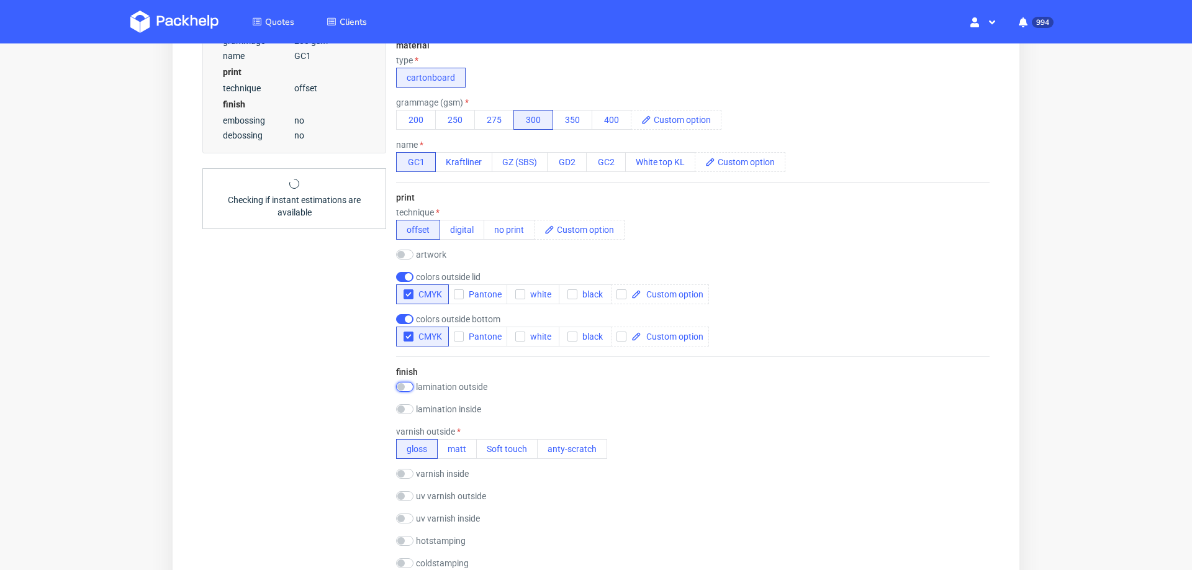
click at [408, 382] on input "checkbox" at bounding box center [404, 387] width 17 height 10
checkbox input "true"
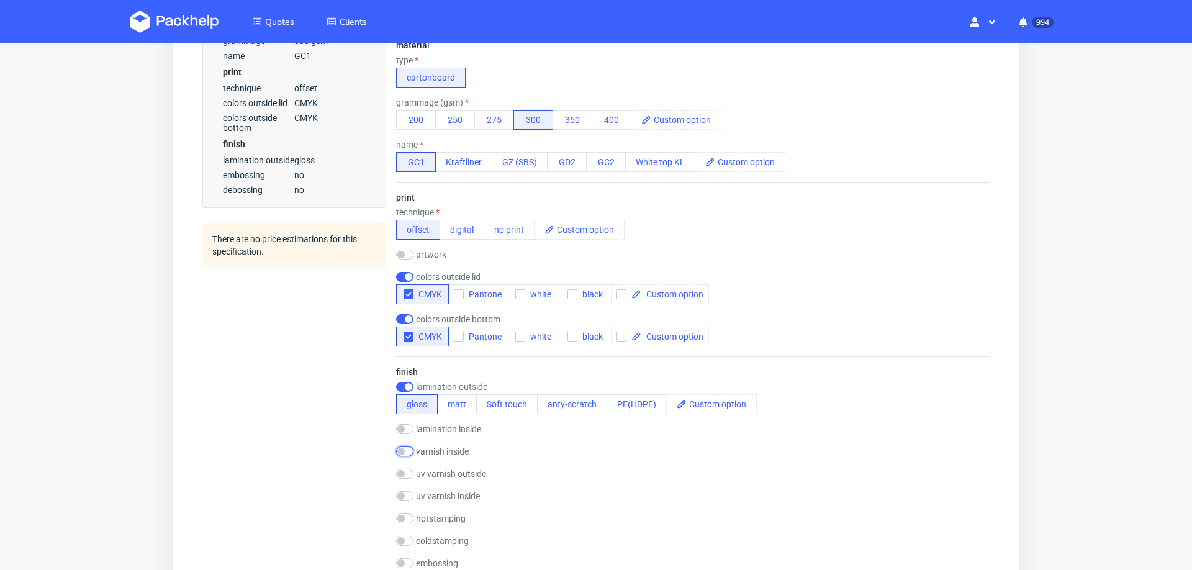
click at [410, 446] on input "checkbox" at bounding box center [404, 451] width 17 height 10
checkbox input "true"
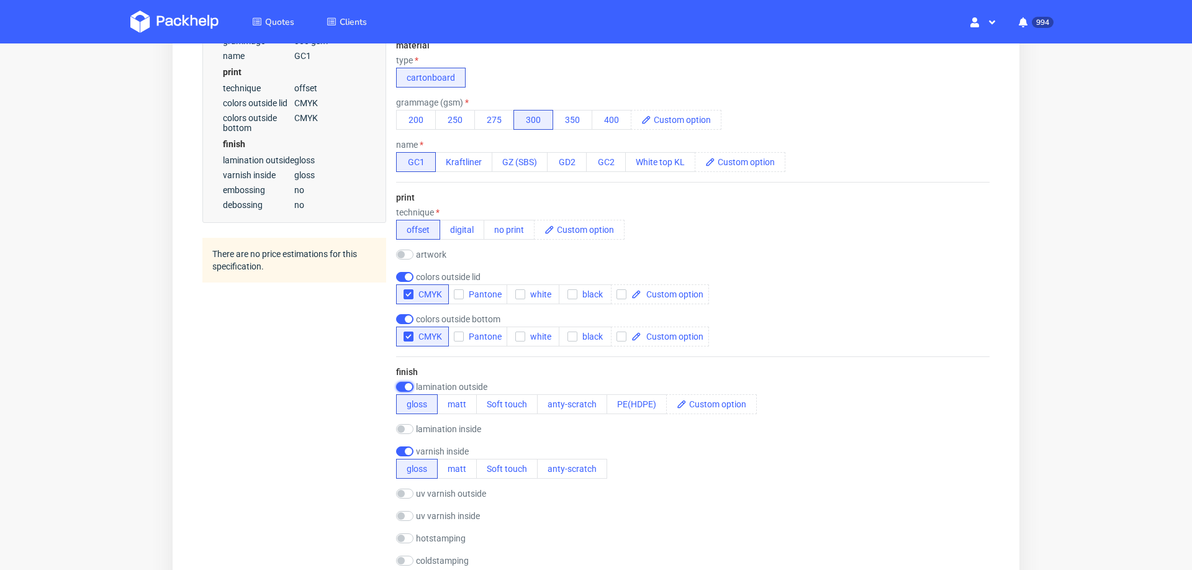
click at [401, 384] on input "checkbox" at bounding box center [404, 387] width 17 height 10
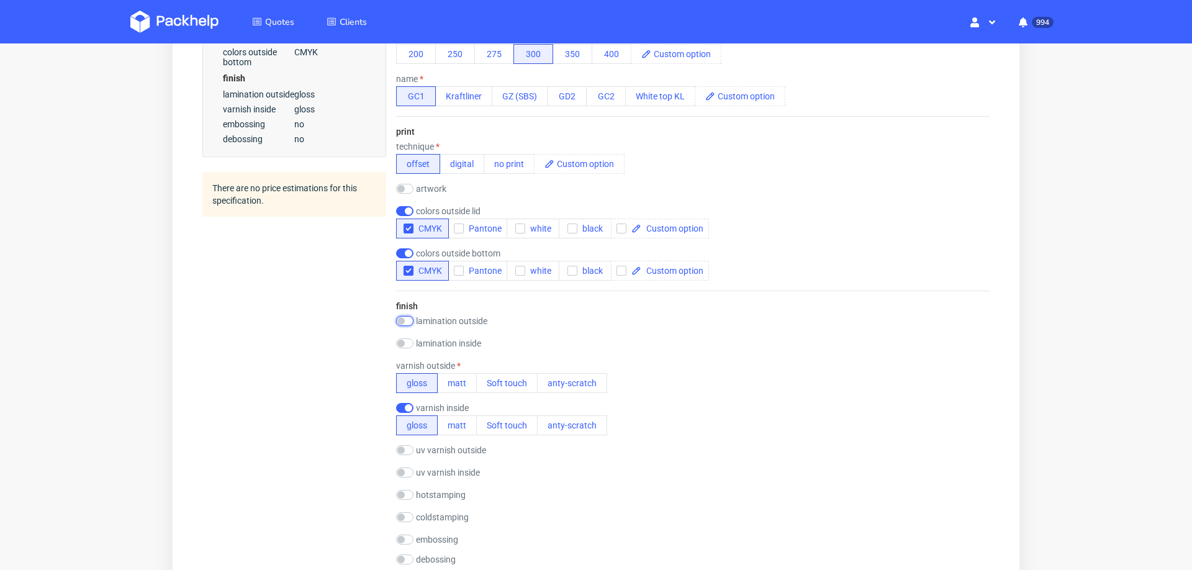
scroll to position [550, 0]
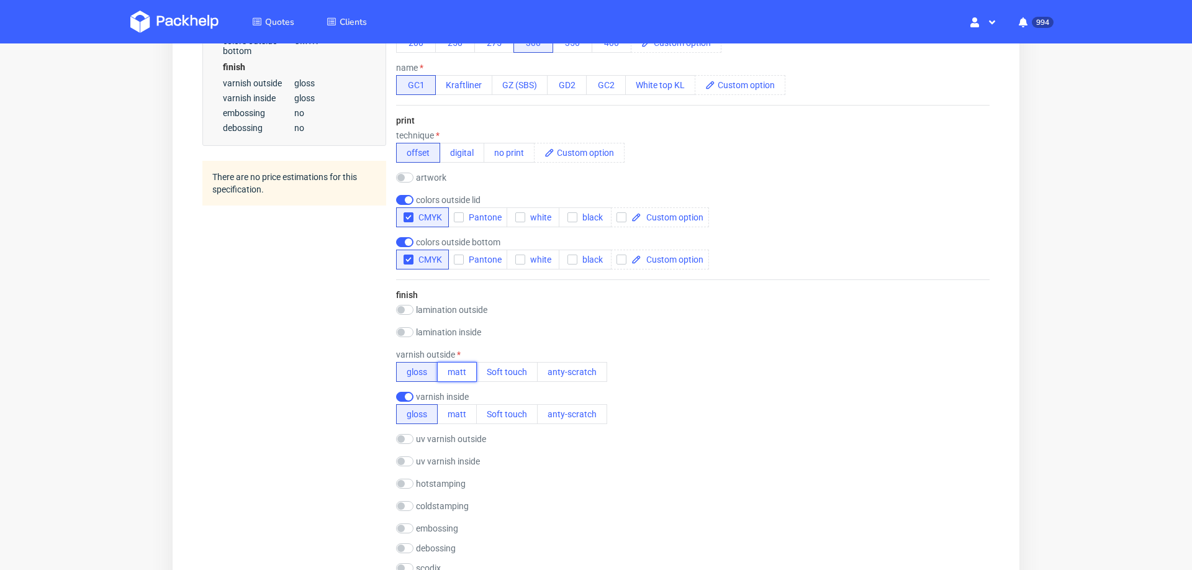
click at [459, 367] on button "matt" at bounding box center [457, 372] width 40 height 20
click at [456, 404] on button "matt" at bounding box center [457, 414] width 40 height 20
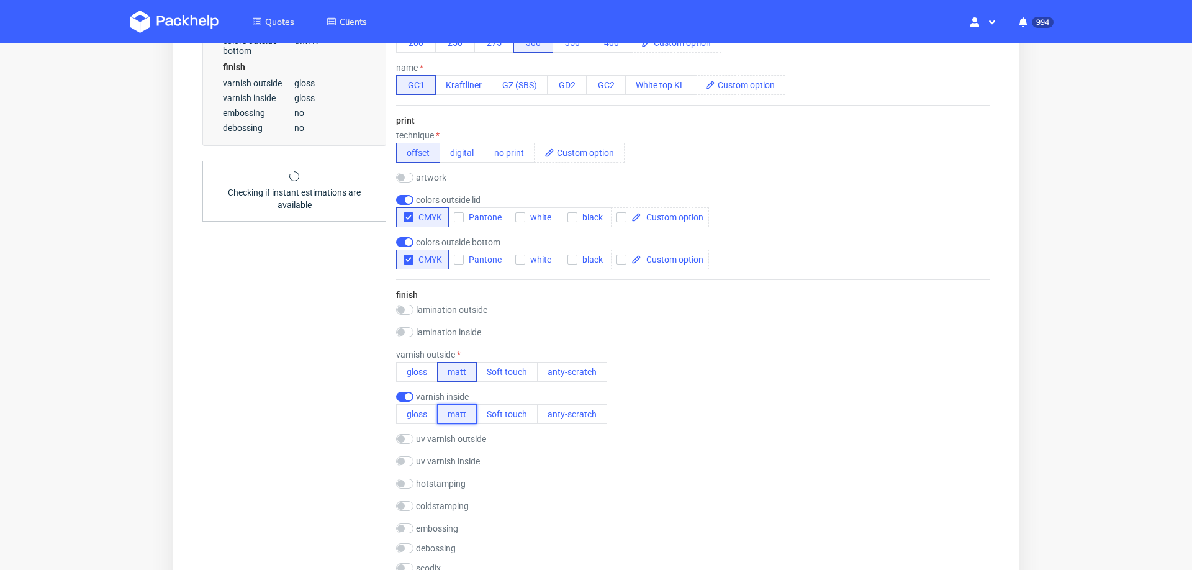
scroll to position [646, 0]
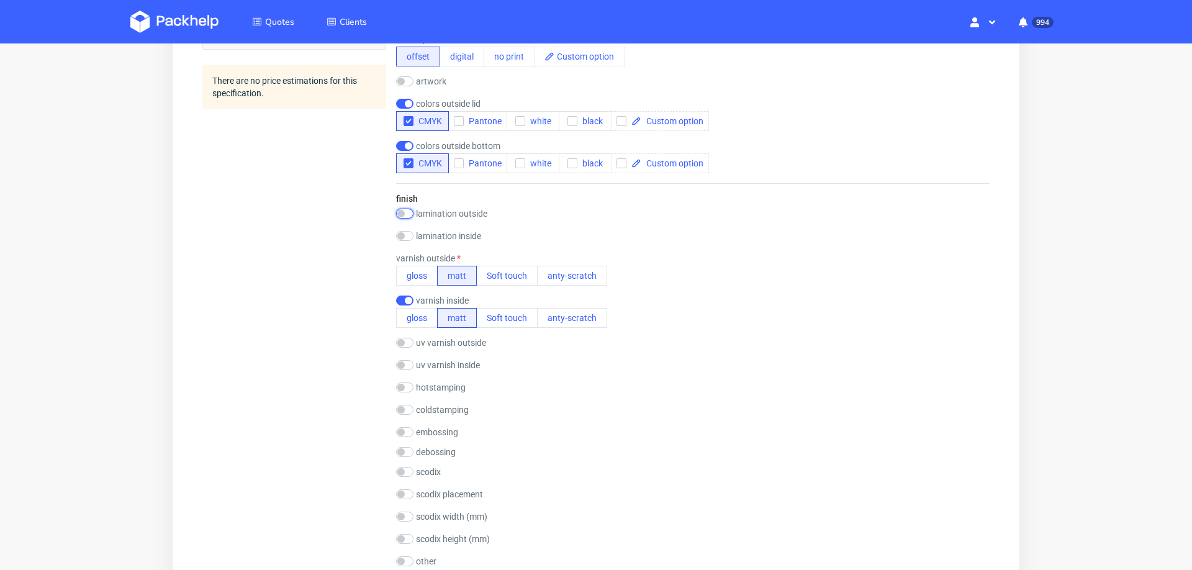
click at [410, 209] on input "checkbox" at bounding box center [404, 214] width 17 height 10
checkbox input "true"
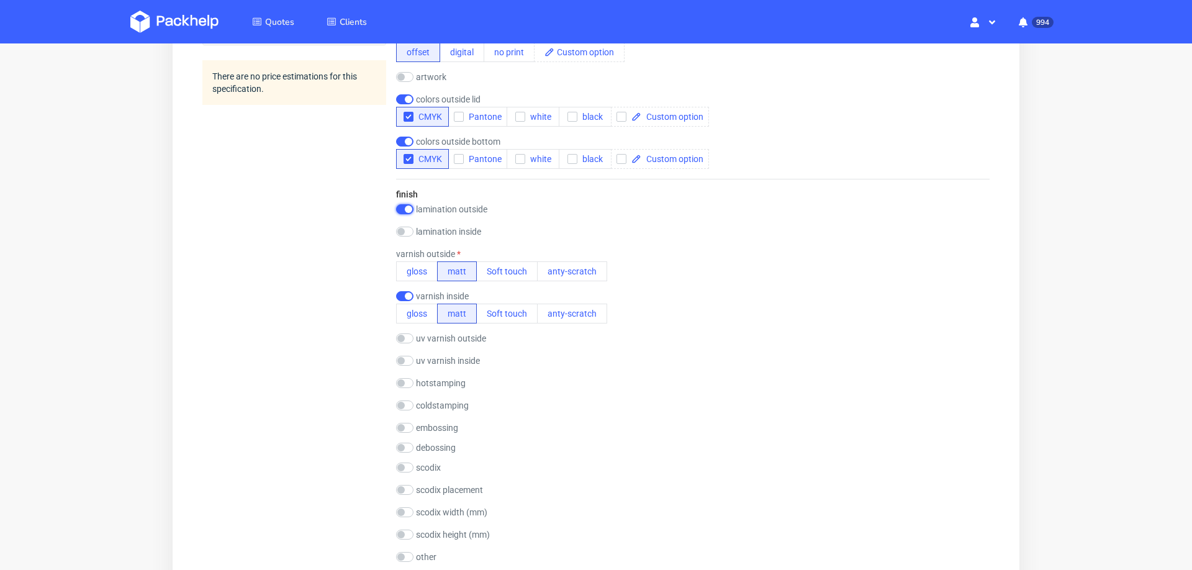
scroll to position [0, 0]
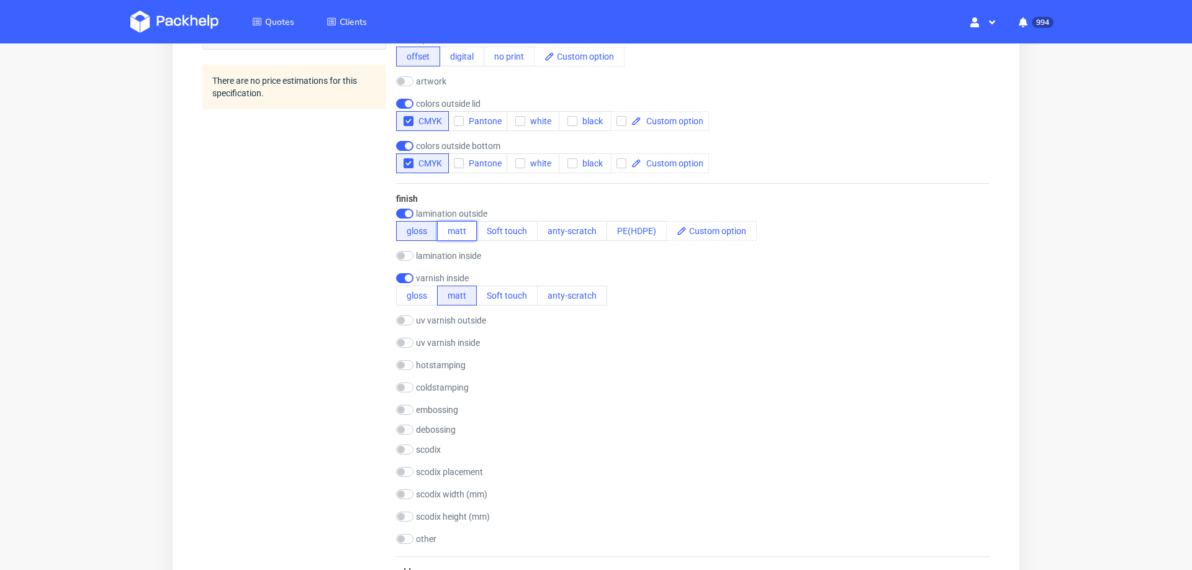
click at [451, 227] on button "matt" at bounding box center [457, 231] width 40 height 20
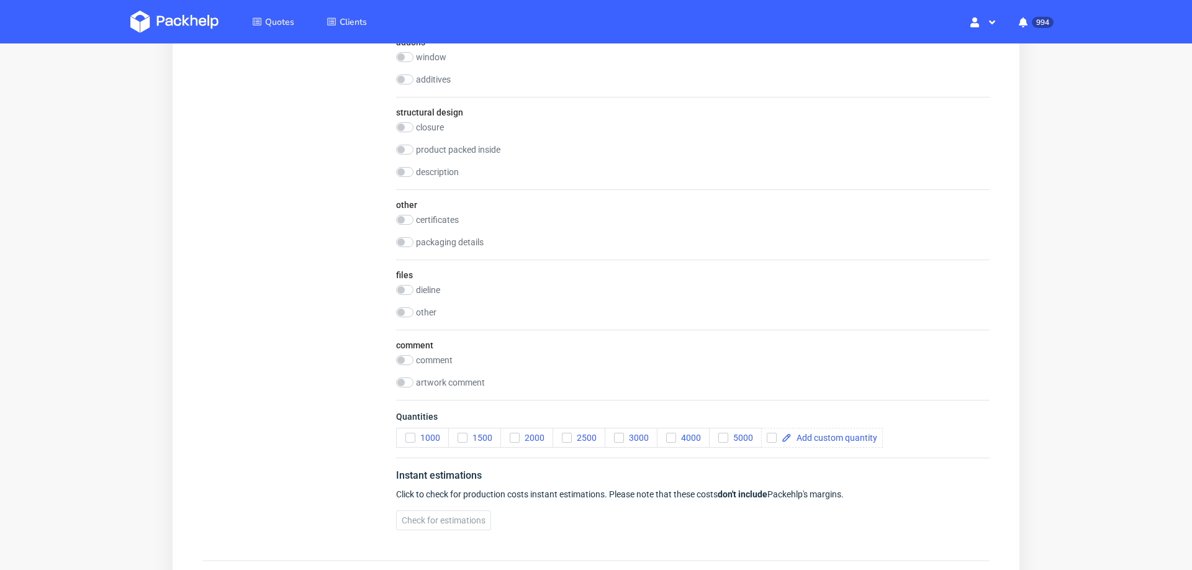
scroll to position [1211, 0]
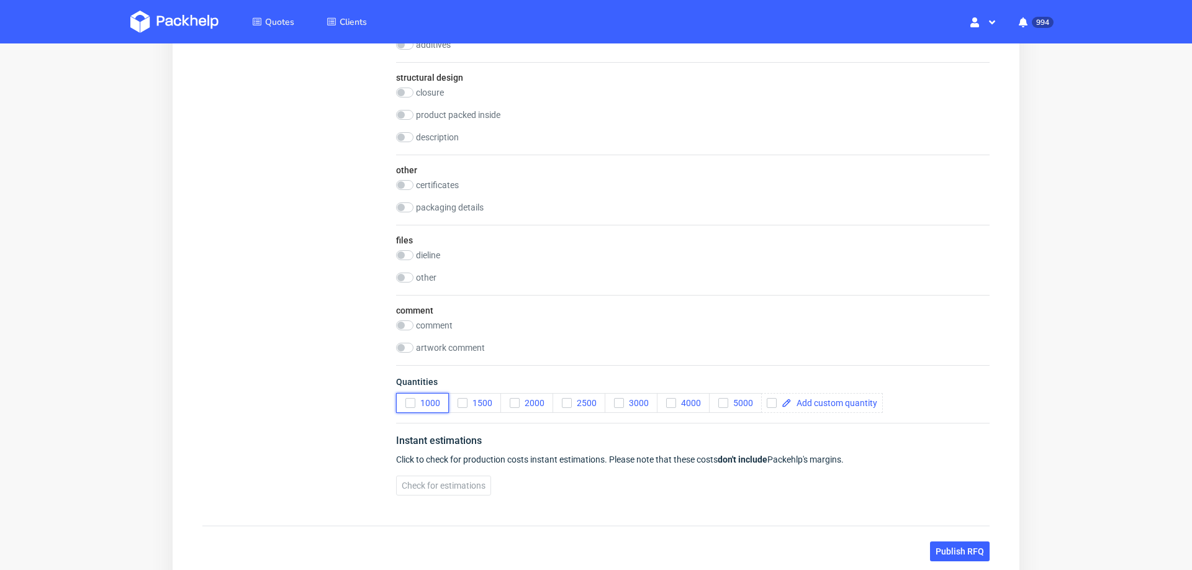
click at [408, 399] on icon "button" at bounding box center [410, 403] width 9 height 9
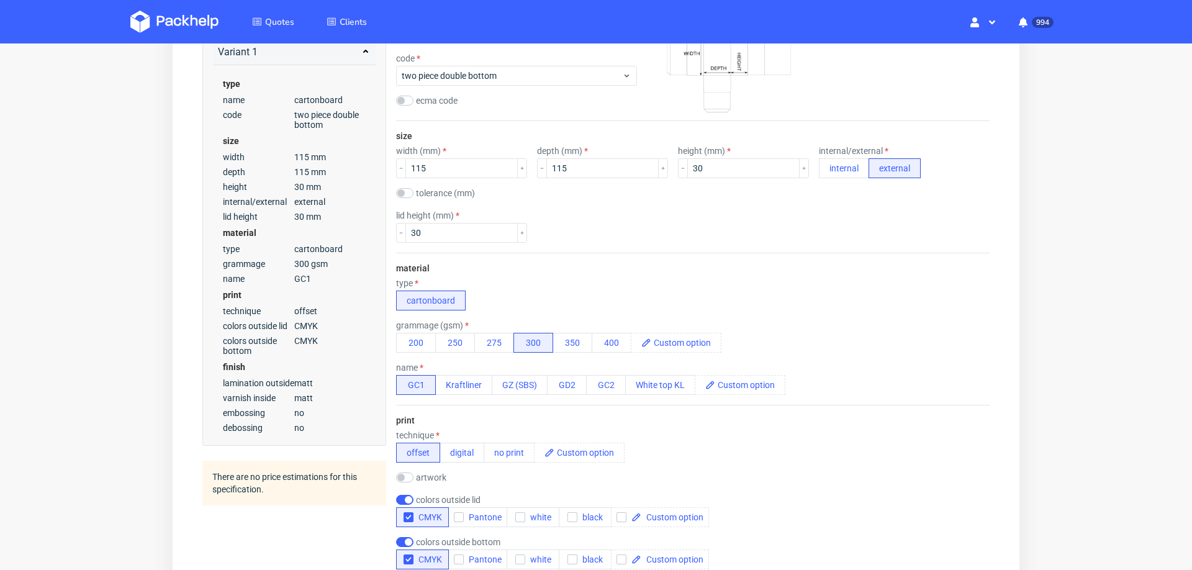
scroll to position [8, 0]
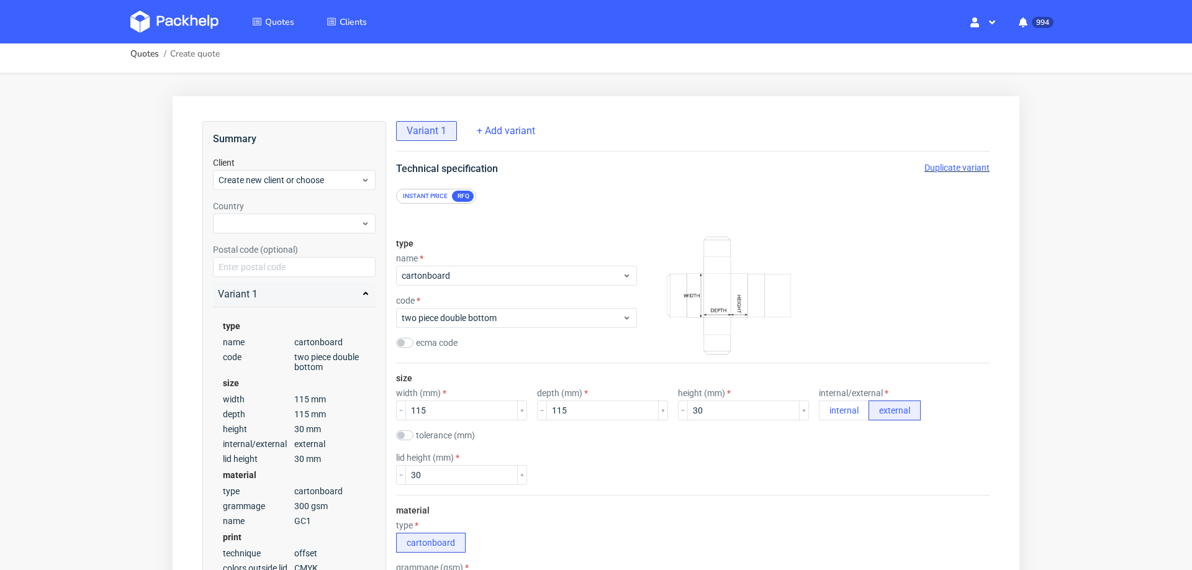
click at [955, 163] on span "Duplicate variant" at bounding box center [956, 168] width 65 height 10
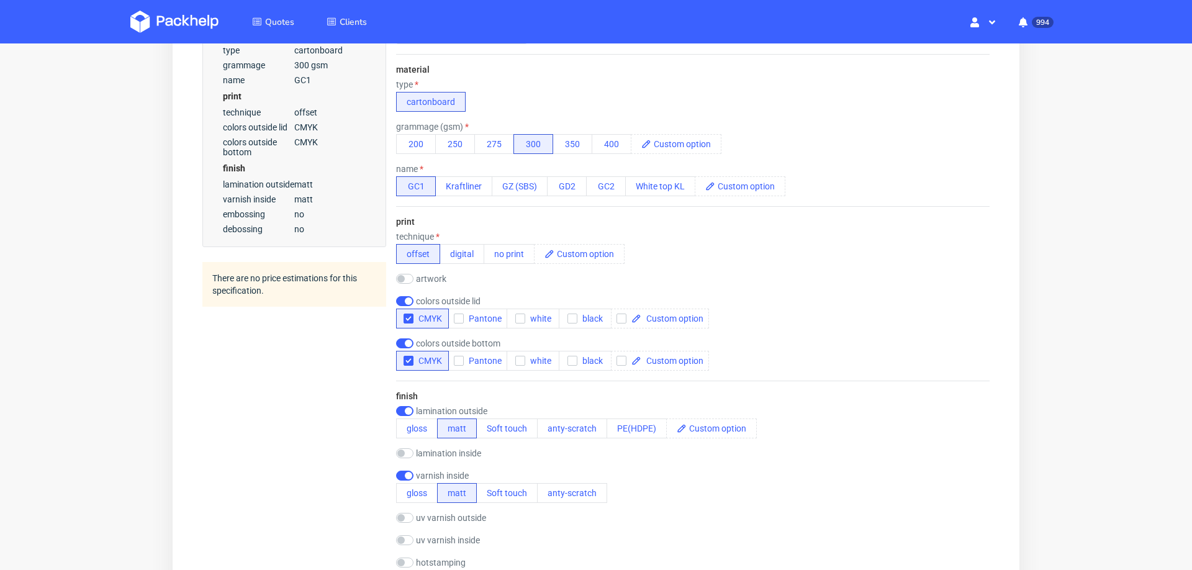
scroll to position [4, 0]
click at [461, 251] on button "digital" at bounding box center [462, 254] width 45 height 20
click at [419, 256] on button "offset" at bounding box center [418, 254] width 44 height 20
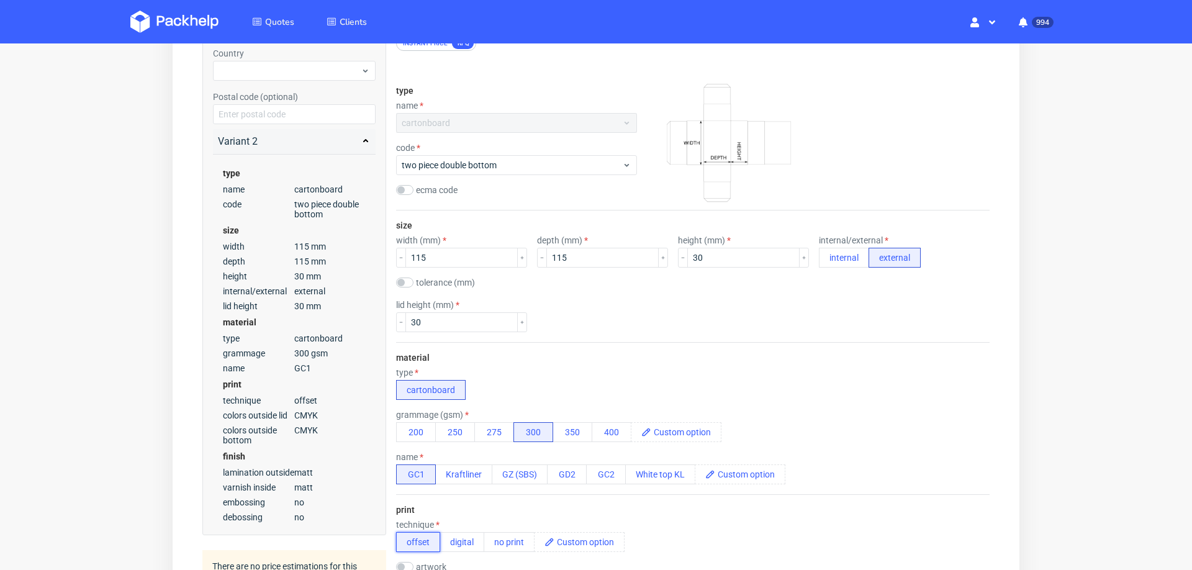
scroll to position [0, 0]
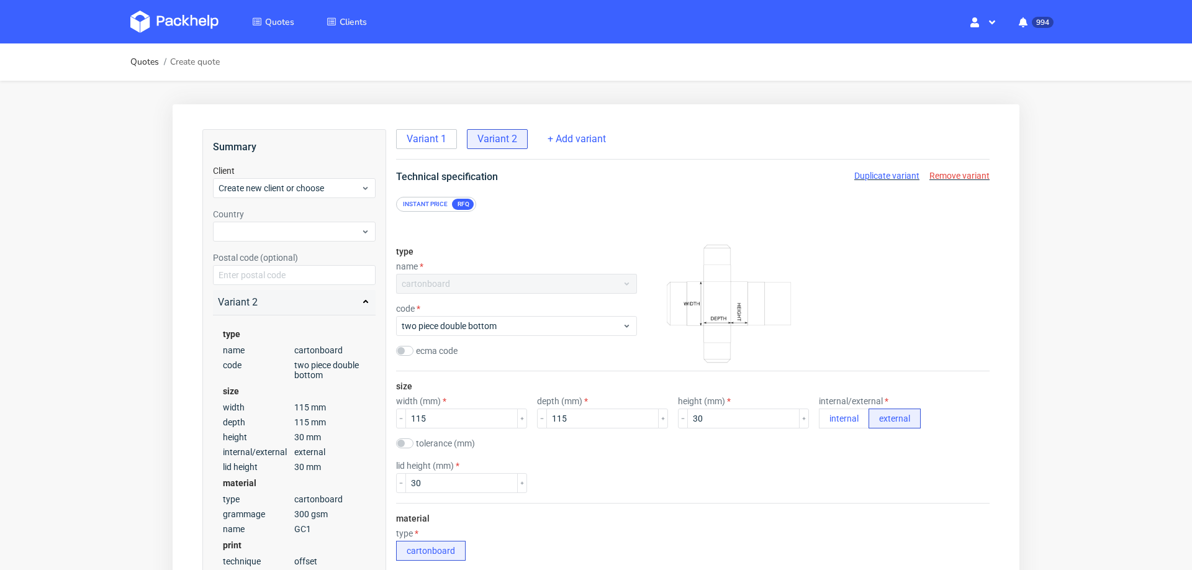
click at [934, 171] on span "Remove variant" at bounding box center [959, 176] width 60 height 10
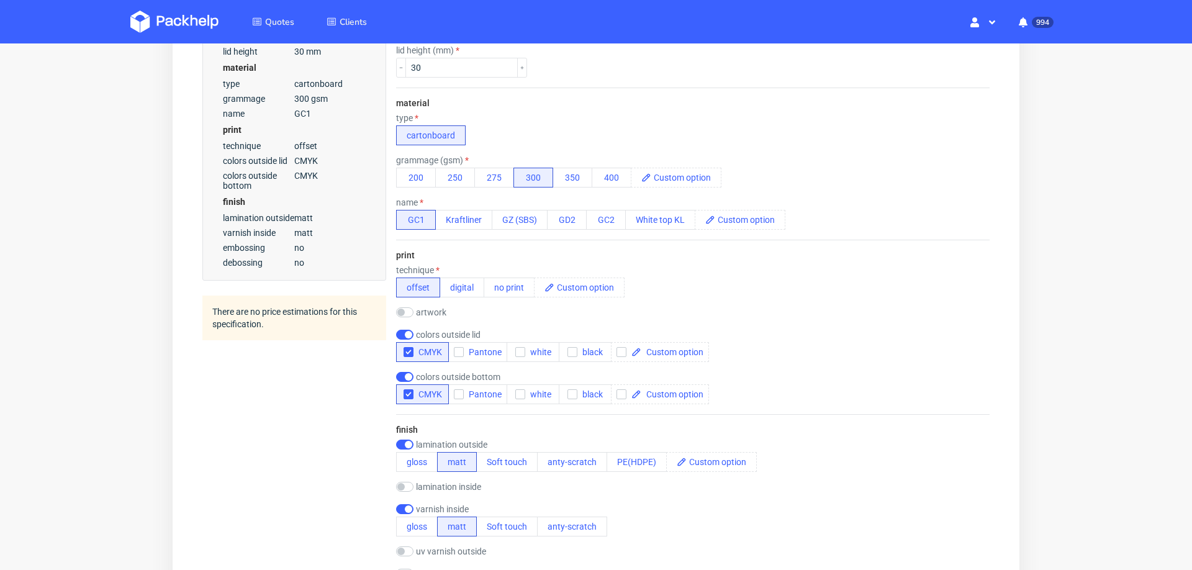
scroll to position [423, 0]
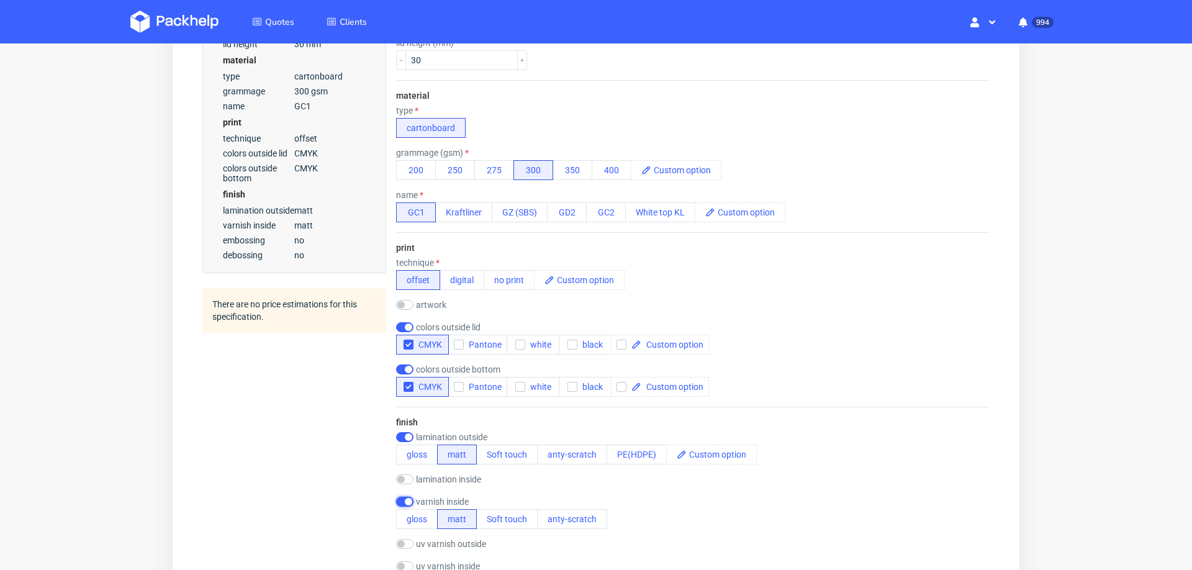
click at [400, 497] on input "checkbox" at bounding box center [404, 502] width 17 height 10
checkbox input "false"
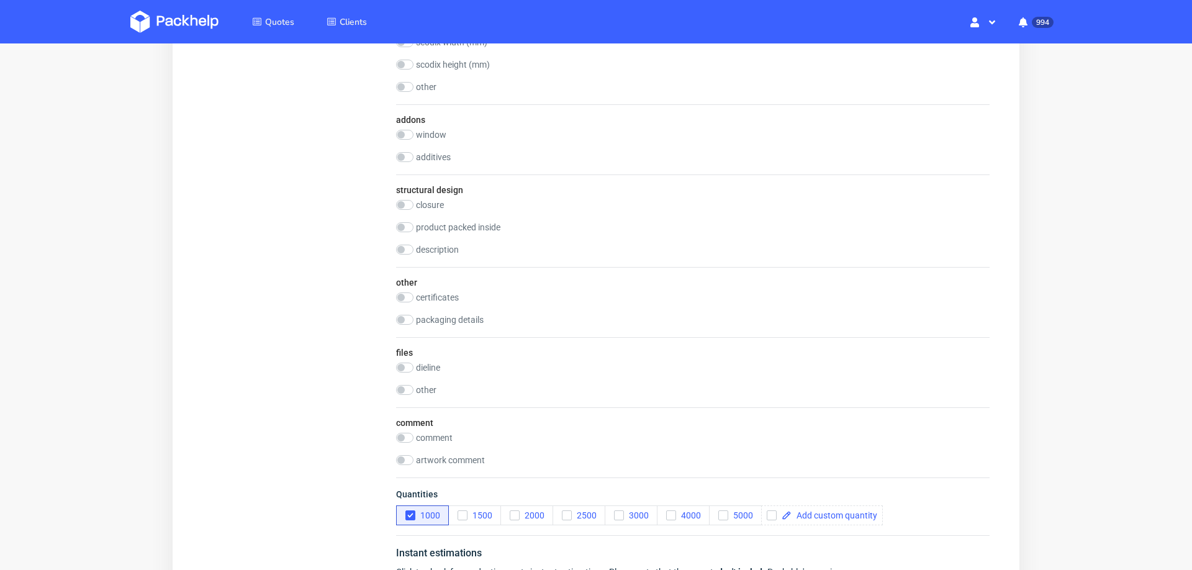
scroll to position [0, 0]
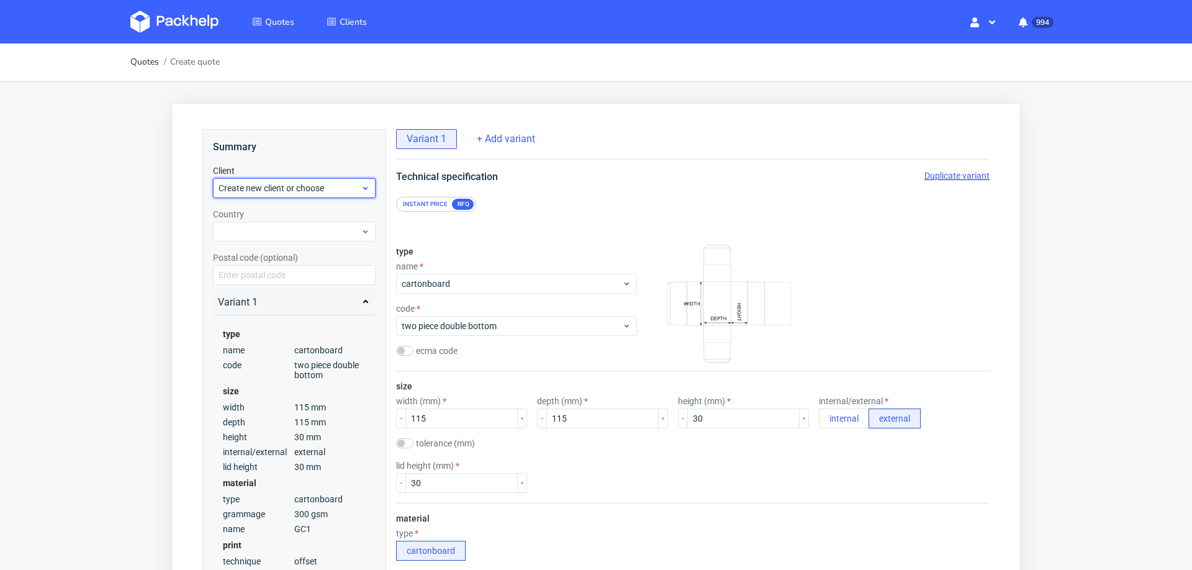
click at [294, 191] on span "Create new client or choose" at bounding box center [290, 188] width 142 height 12
click at [292, 215] on div "Add new client" at bounding box center [294, 216] width 153 height 22
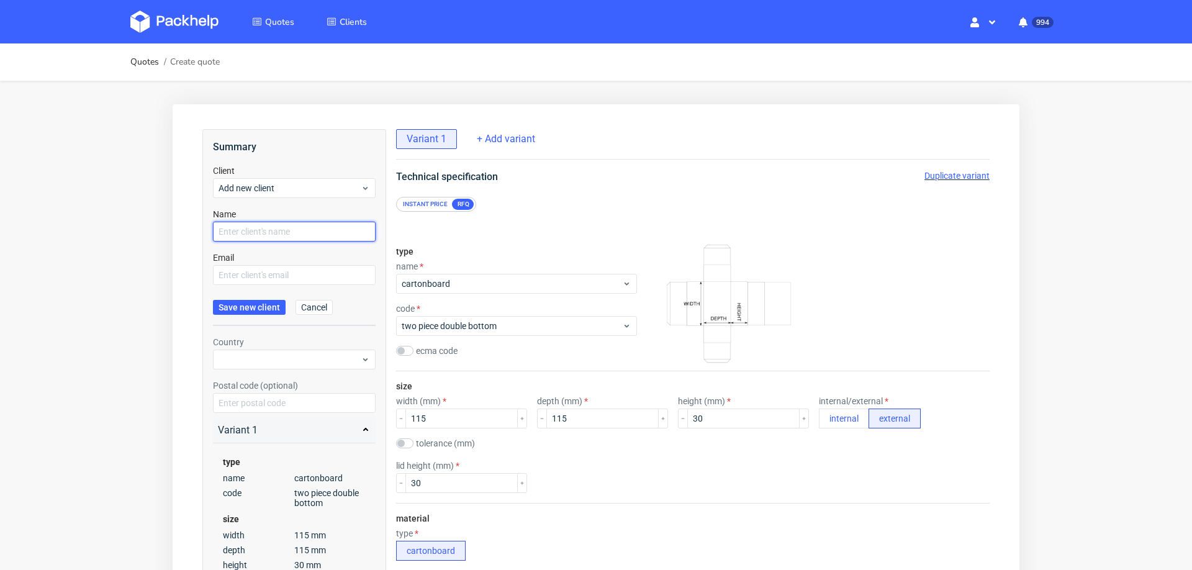
click at [286, 228] on input "text" at bounding box center [294, 232] width 163 height 20
paste input "marta.mai@kulturwerk-m14.de"
type input "marta.mai@kulturwerk-m14.de"
click at [275, 276] on input "text" at bounding box center [294, 275] width 163 height 20
paste input "marta.mai@kulturwerk-m14.de"
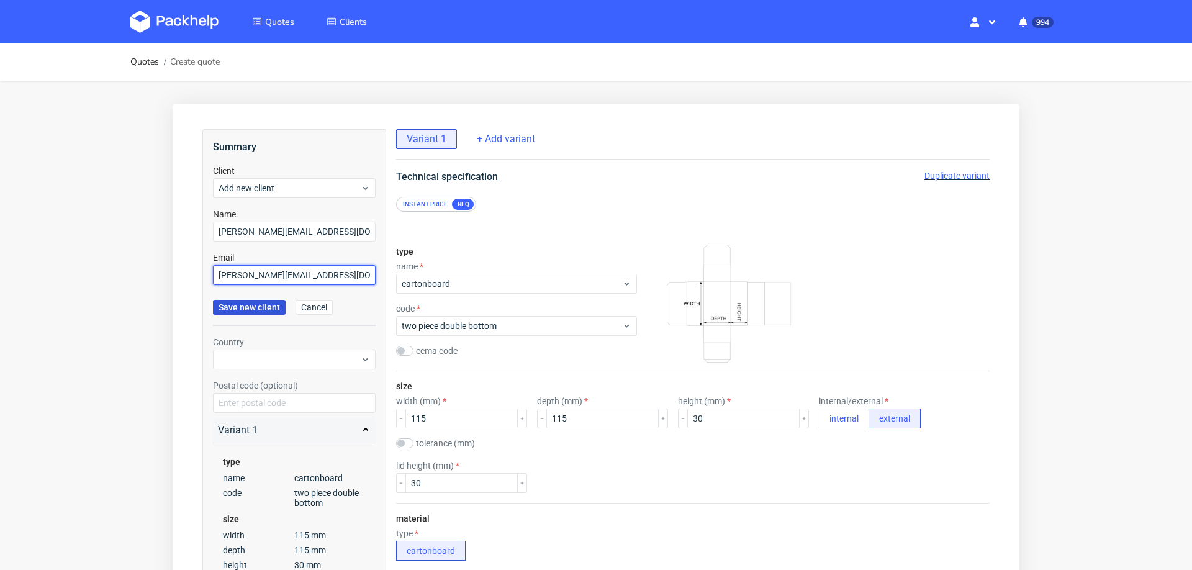
type input "marta.mai@kulturwerk-m14.de"
click at [262, 313] on button "Save new client" at bounding box center [249, 307] width 73 height 15
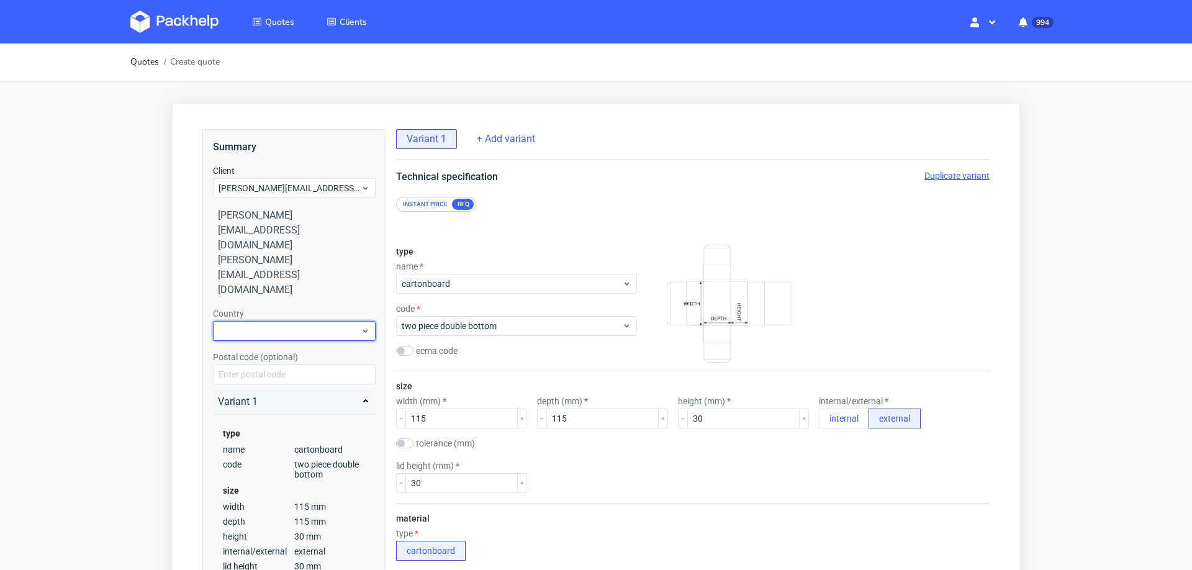
click at [296, 321] on div at bounding box center [294, 331] width 163 height 20
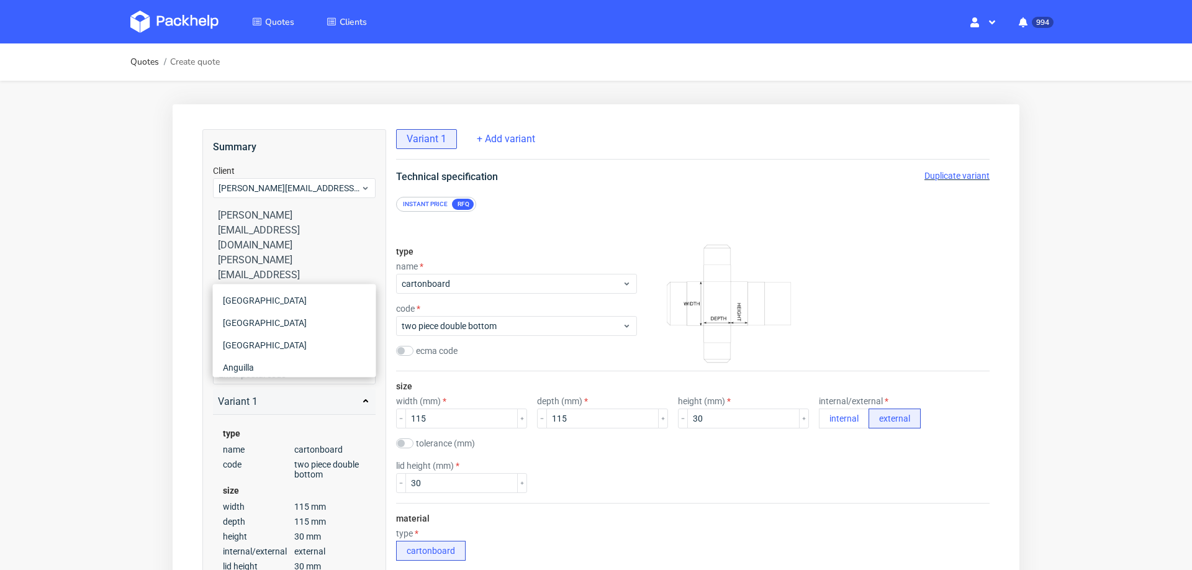
type input "ger"
click at [258, 325] on div "Germany" at bounding box center [294, 323] width 153 height 22
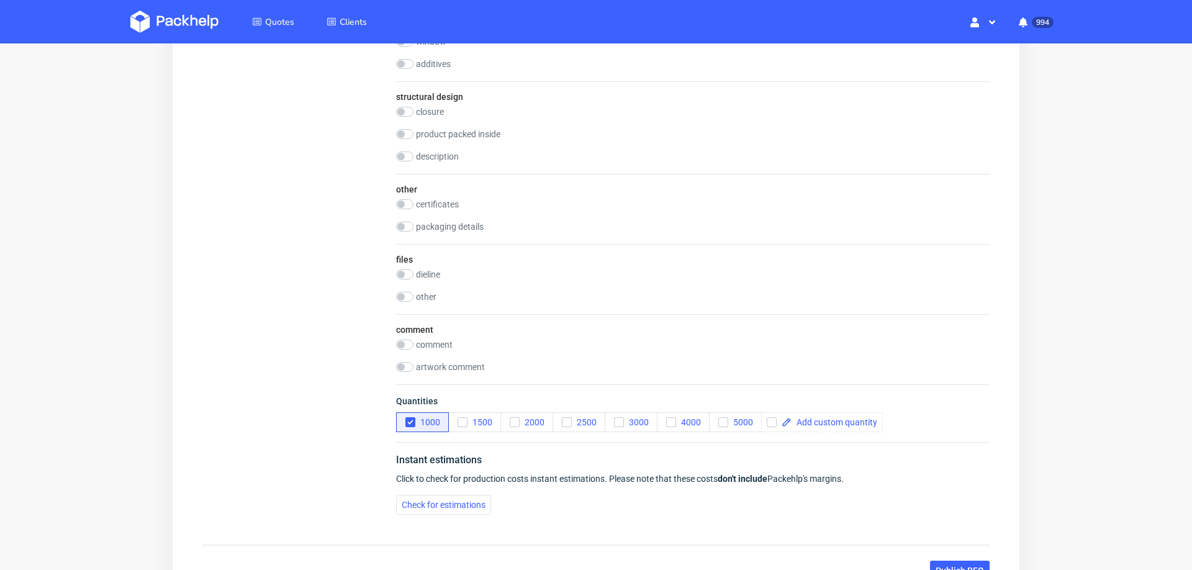
scroll to position [1204, 0]
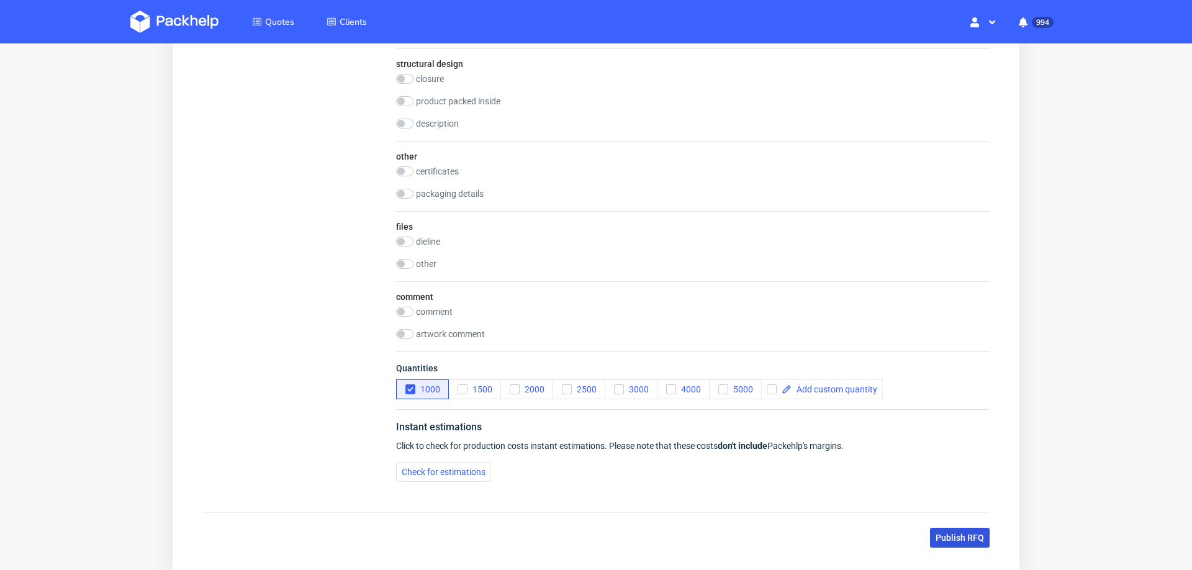
click at [949, 533] on span "Publish RFQ" at bounding box center [960, 537] width 48 height 9
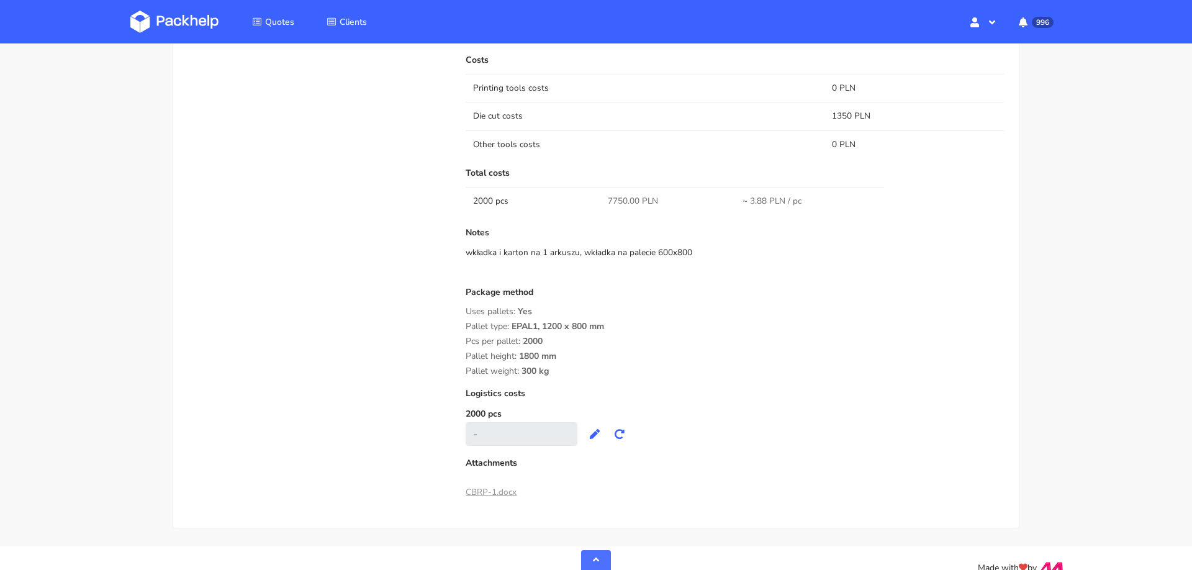
scroll to position [979, 0]
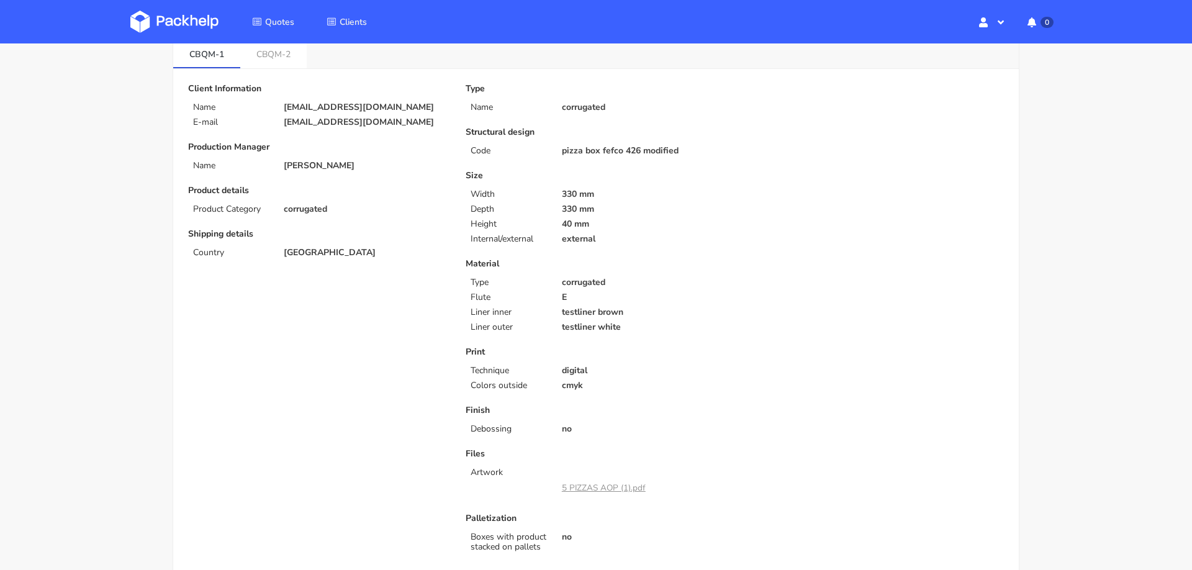
scroll to position [66, 0]
click at [270, 59] on link "CBQM-2" at bounding box center [273, 52] width 66 height 27
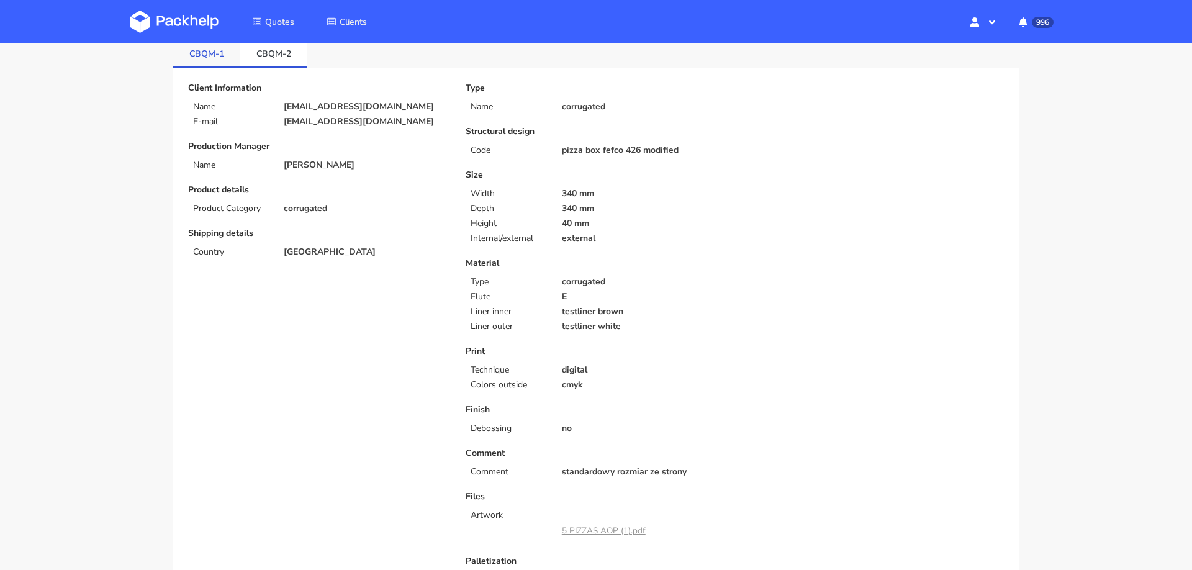
click at [200, 61] on link "CBQM-1" at bounding box center [206, 52] width 67 height 27
click at [276, 61] on link "CBQM-2" at bounding box center [273, 52] width 67 height 27
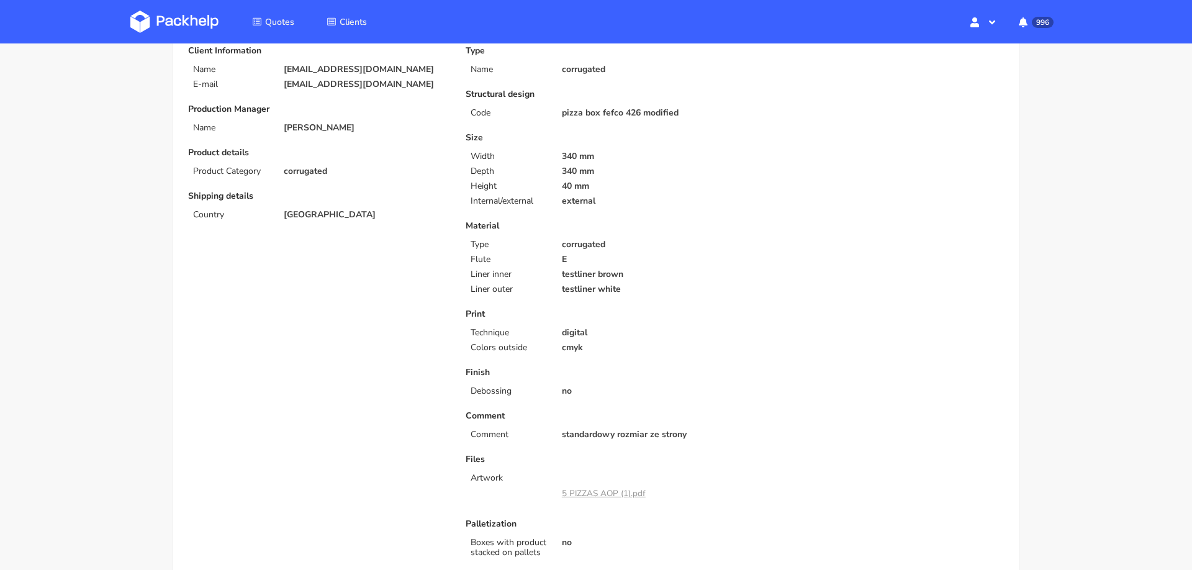
scroll to position [0, 0]
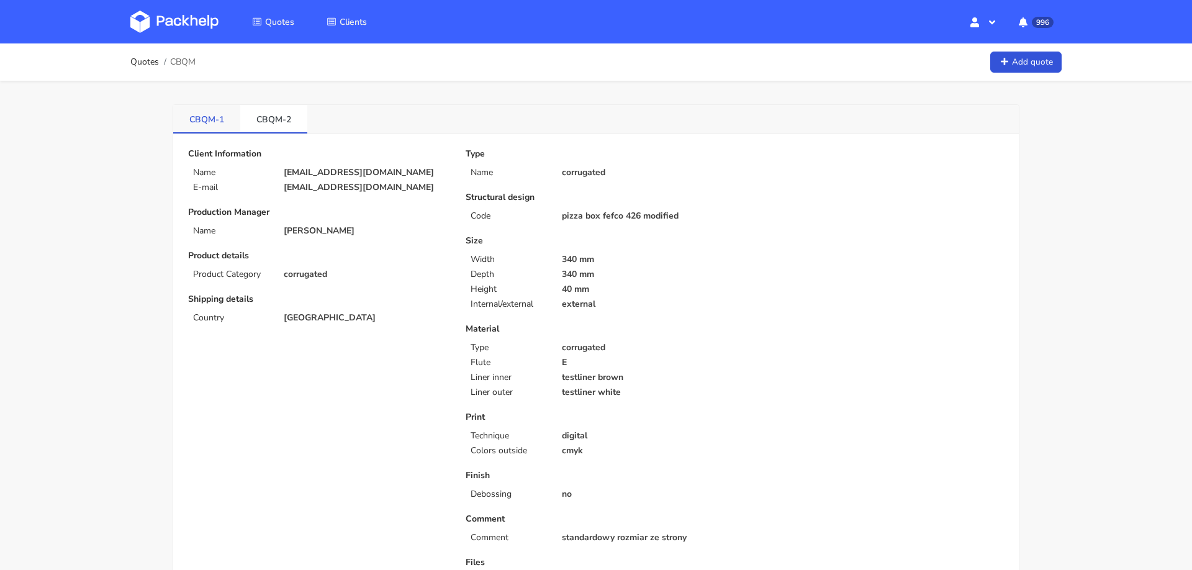
click at [214, 116] on link "CBQM-1" at bounding box center [206, 118] width 67 height 27
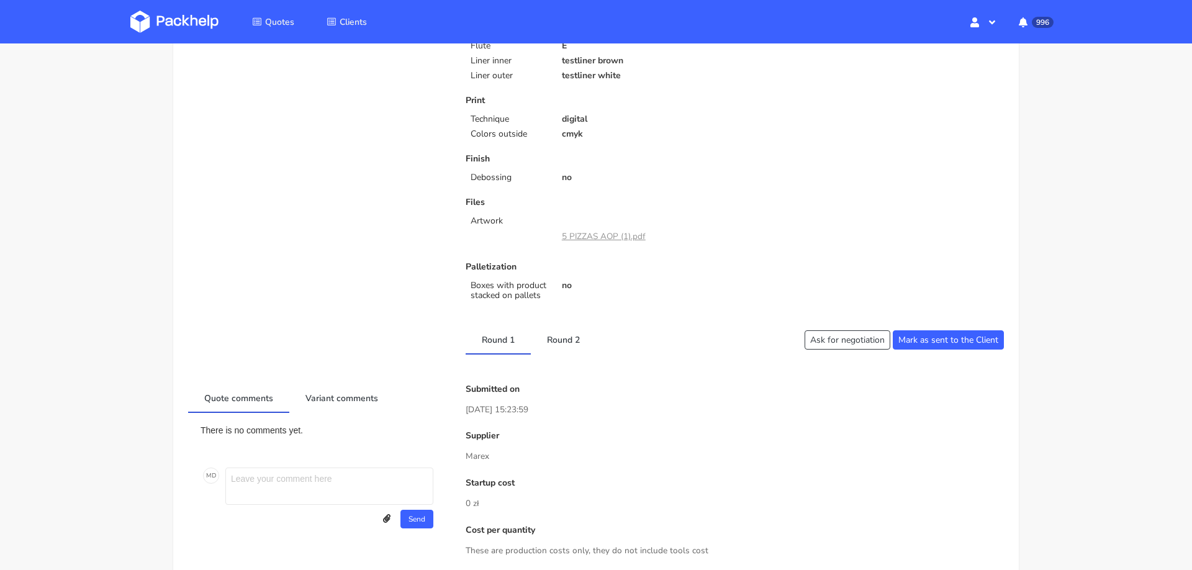
scroll to position [420, 0]
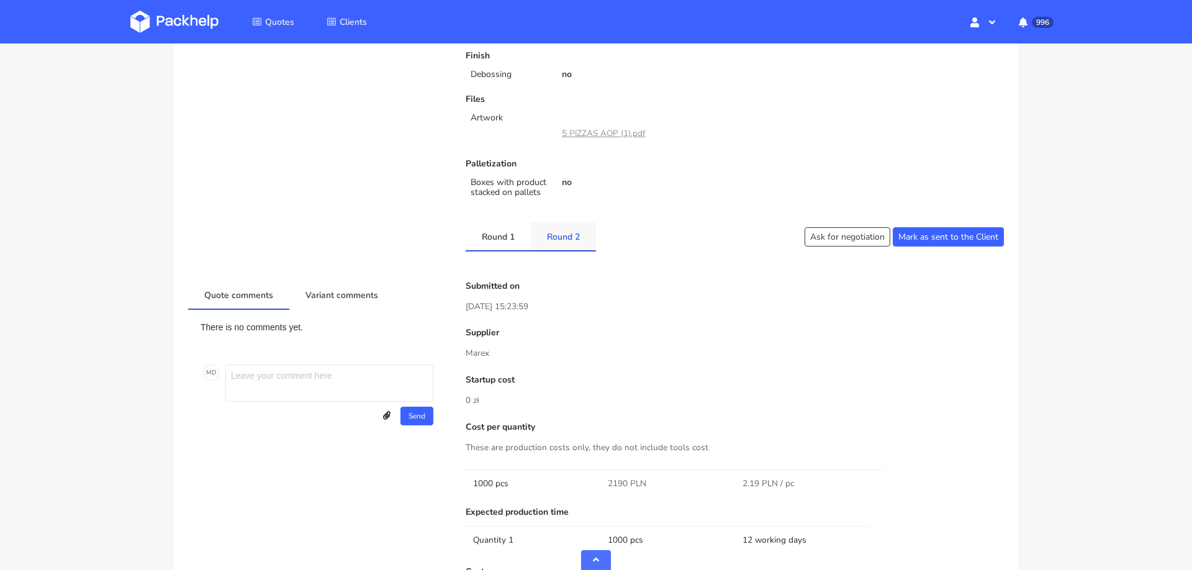
click at [577, 229] on link "Round 2" at bounding box center [563, 235] width 65 height 27
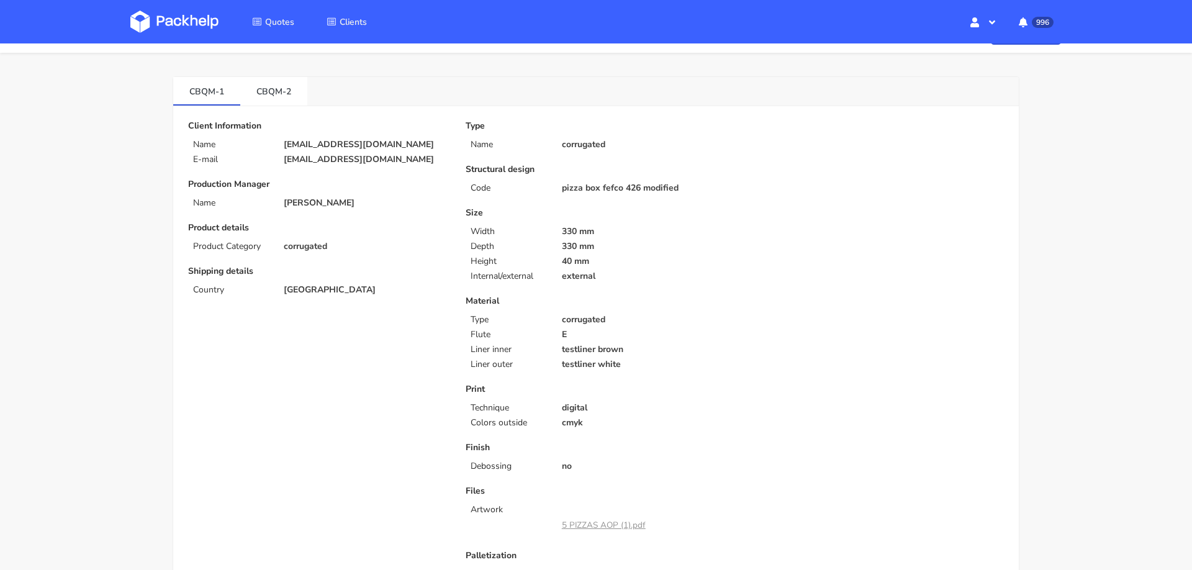
scroll to position [0, 0]
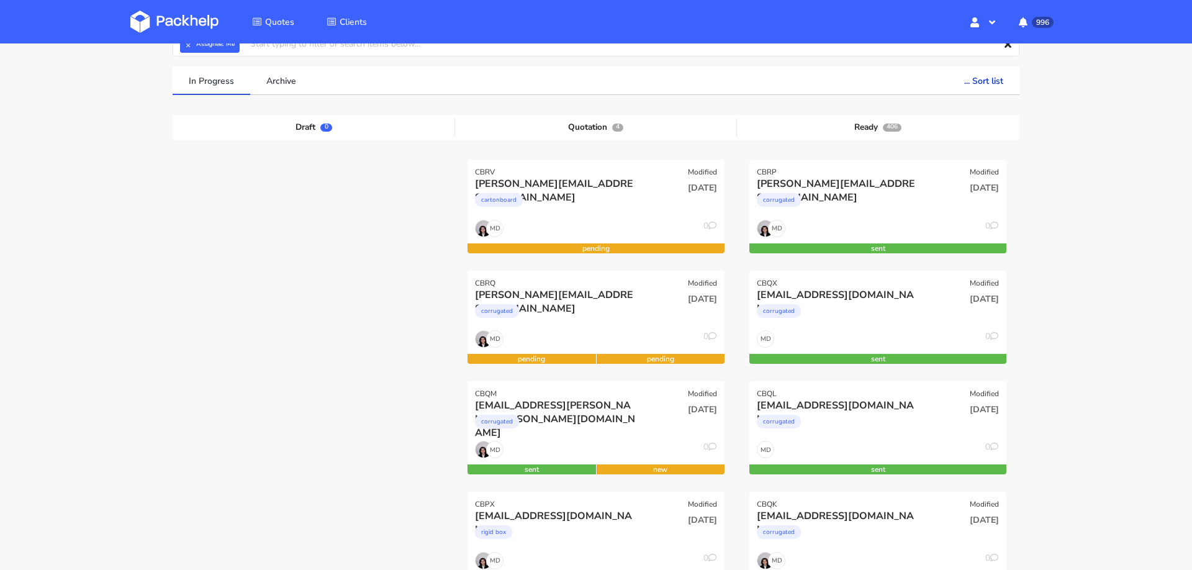
scroll to position [68, 0]
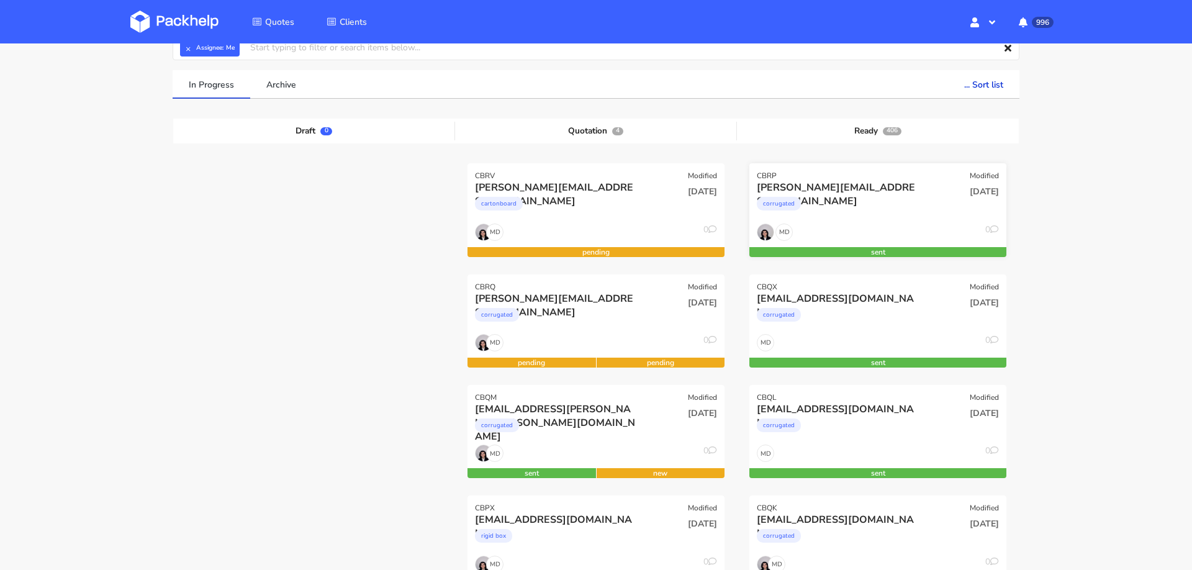
click at [943, 223] on div "MD 0" at bounding box center [877, 235] width 257 height 24
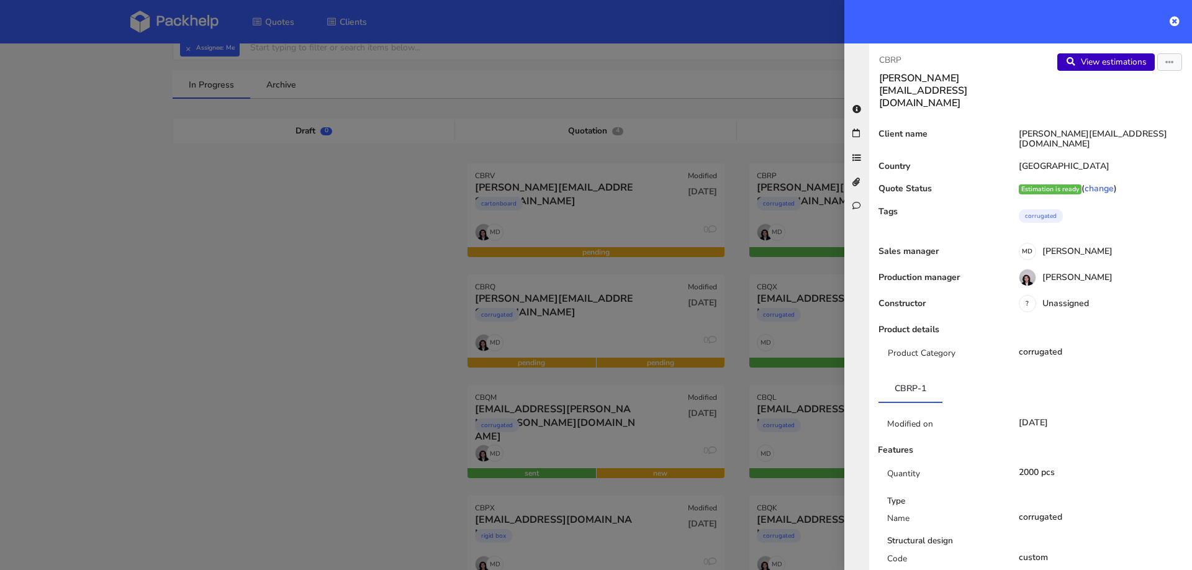
click at [1113, 67] on link "View estimations" at bounding box center [1105, 61] width 97 height 17
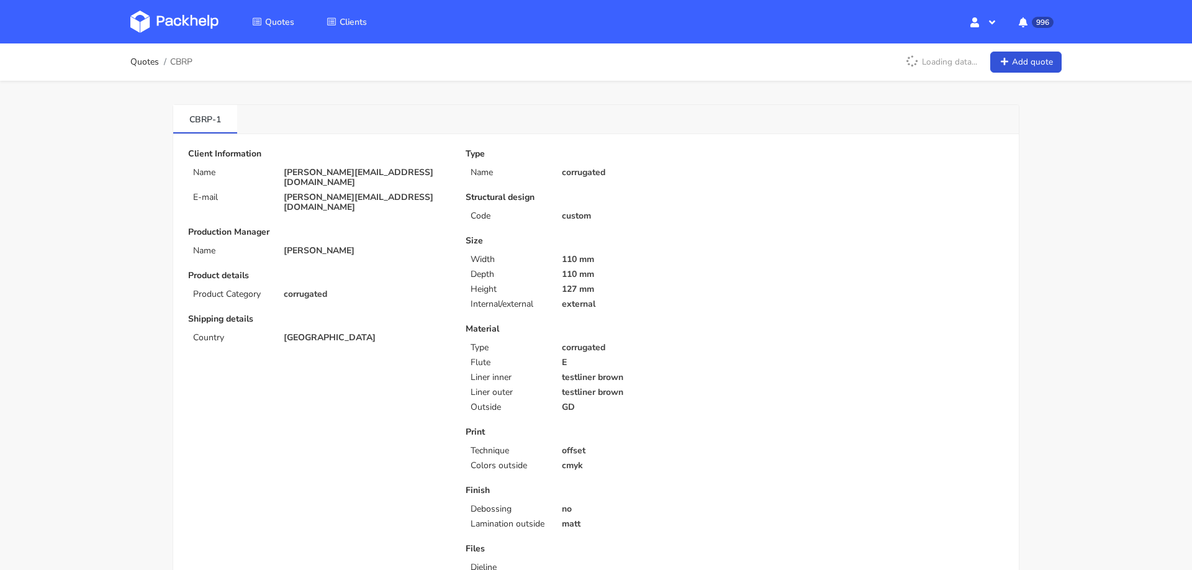
click at [355, 168] on p "[PERSON_NAME][EMAIL_ADDRESS][DOMAIN_NAME]" at bounding box center [366, 178] width 165 height 20
copy div "[PERSON_NAME][EMAIL_ADDRESS][DOMAIN_NAME]"
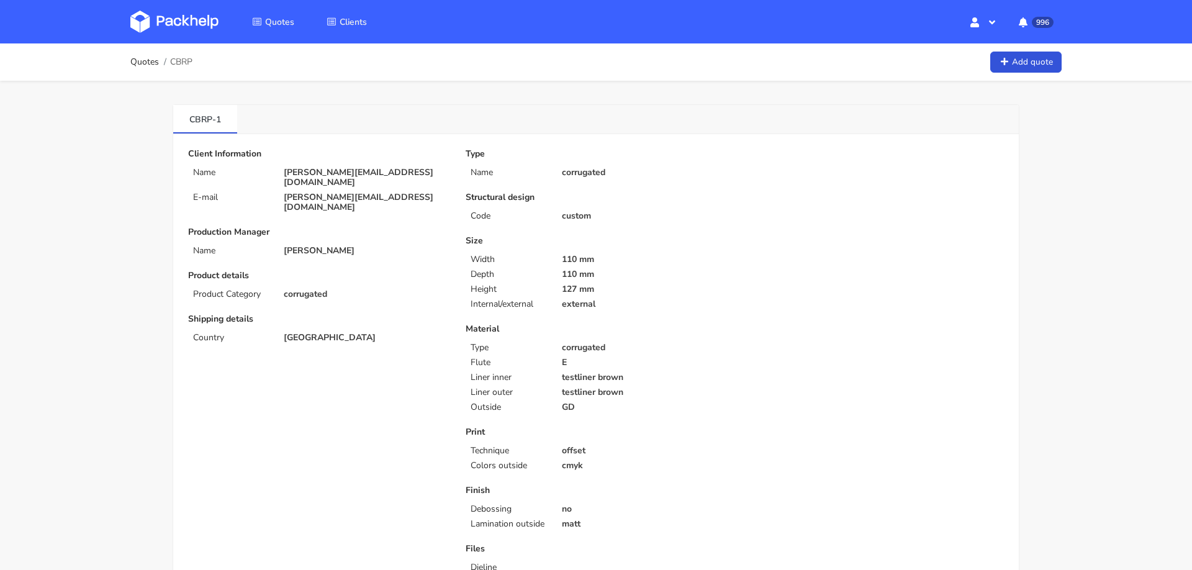
click at [181, 57] on span "CBRP" at bounding box center [181, 62] width 22 height 10
copy span "CBRP"
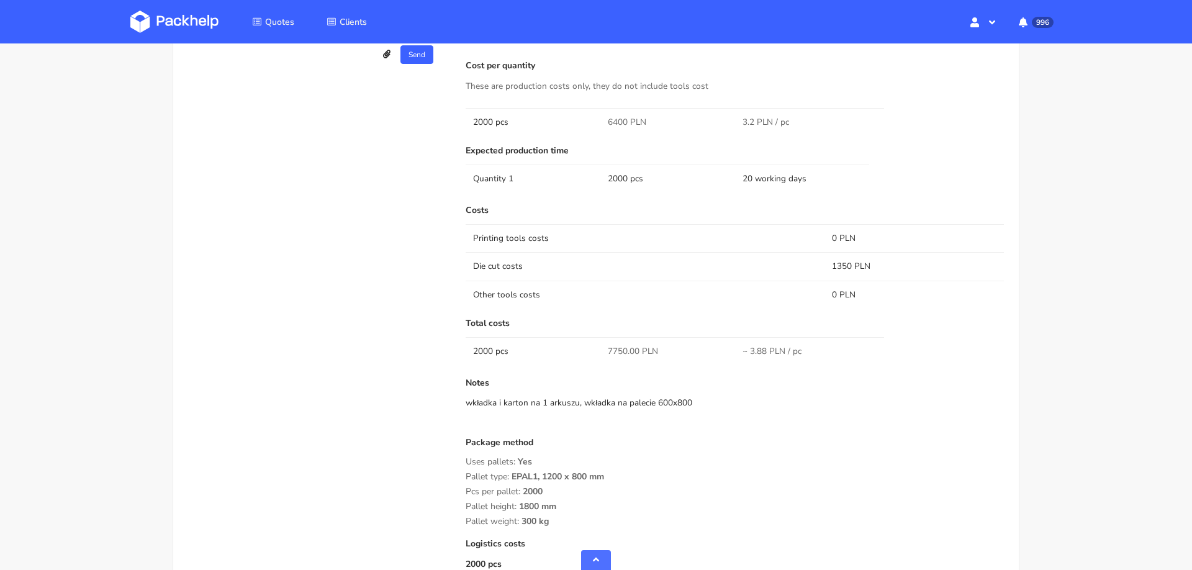
scroll to position [809, 0]
drag, startPoint x: 608, startPoint y: 348, endPoint x: 627, endPoint y: 347, distance: 18.6
click at [628, 348] on span "7750.00 PLN" at bounding box center [633, 353] width 50 height 12
copy span "7750"
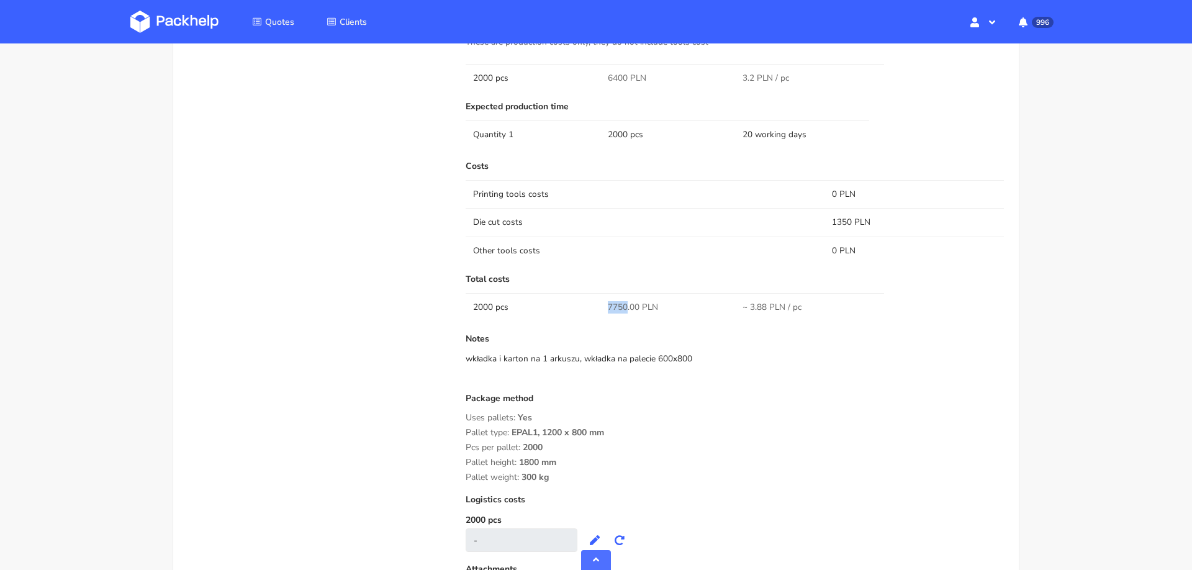
scroll to position [860, 0]
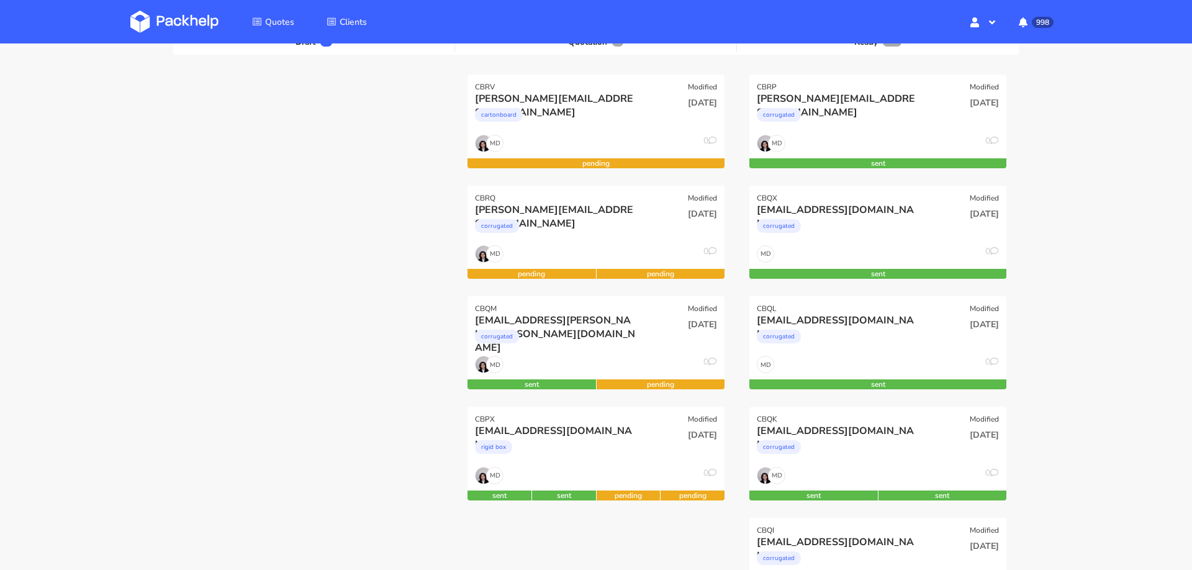
scroll to position [135, 0]
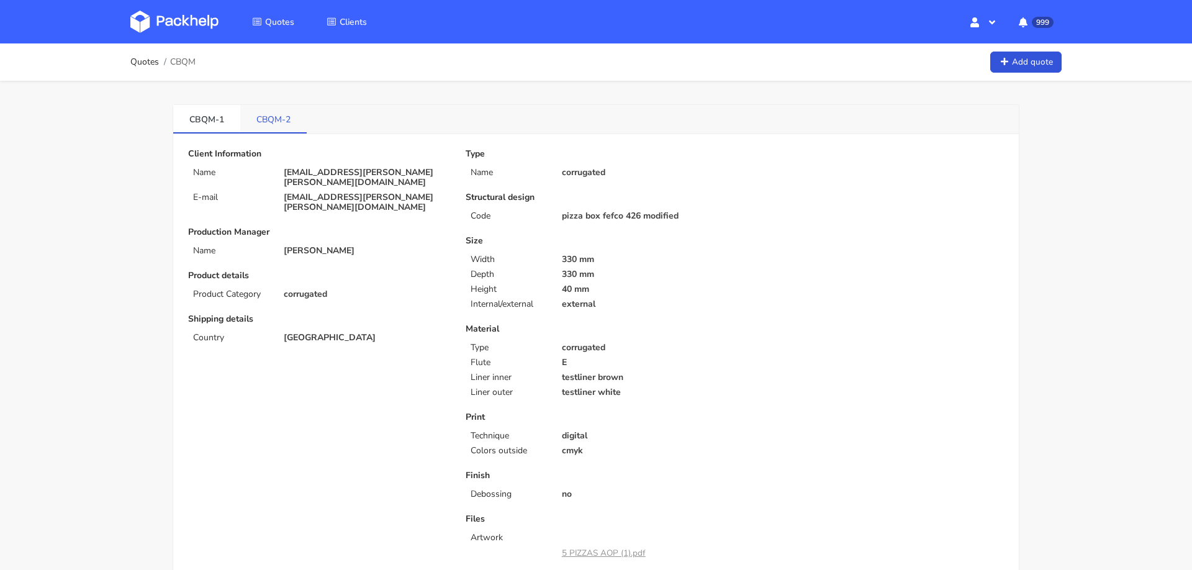
click at [265, 123] on link "CBQM-2" at bounding box center [273, 118] width 66 height 27
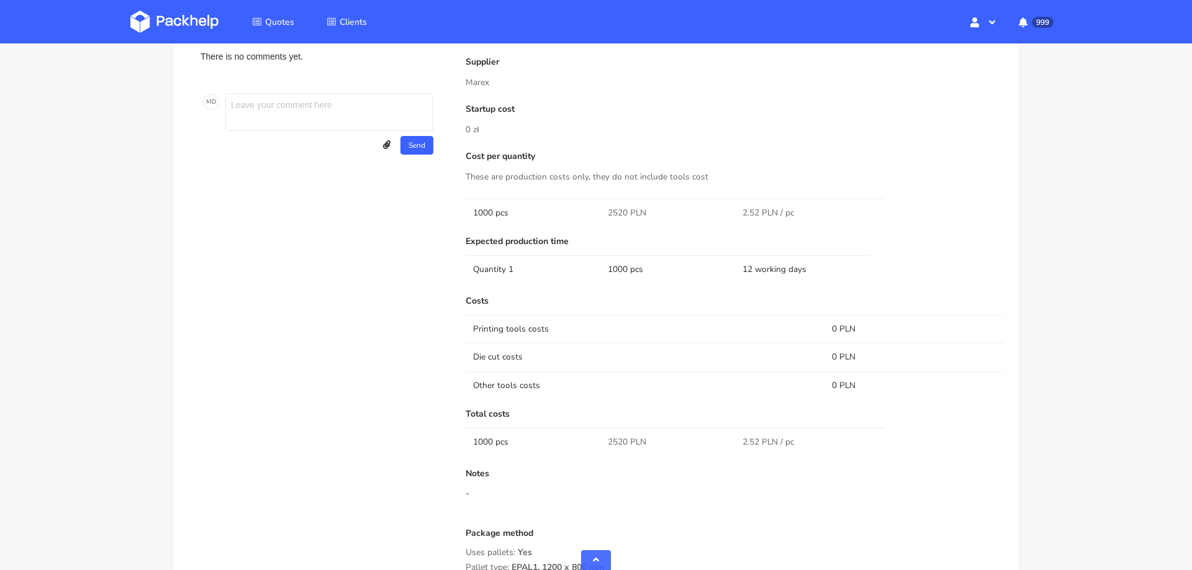
scroll to position [751, 0]
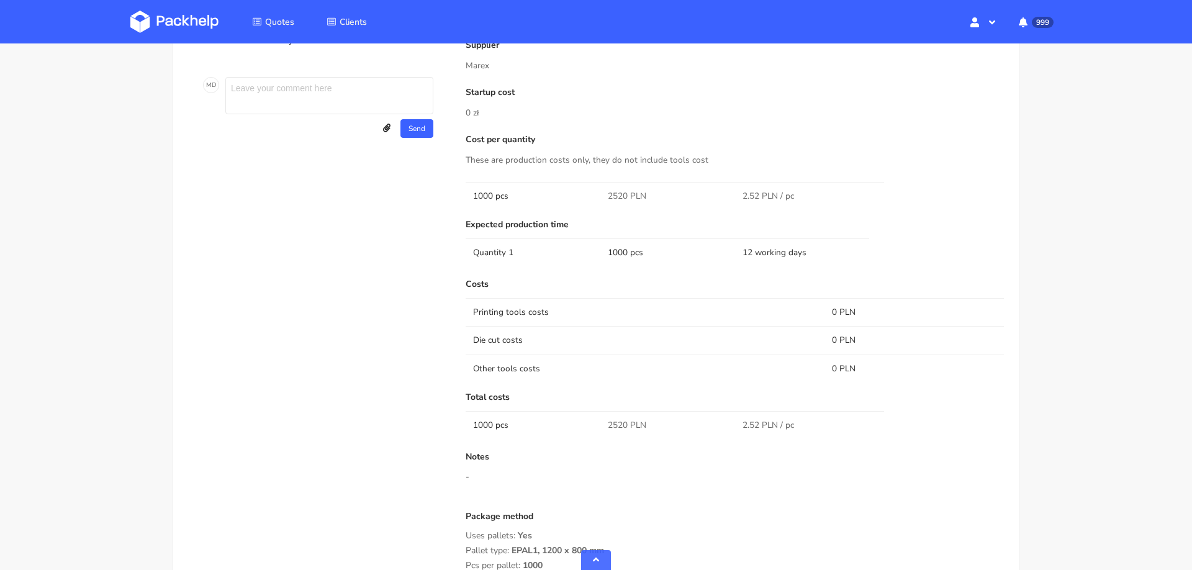
click at [615, 427] on span "2520 PLN" at bounding box center [627, 425] width 38 height 12
copy span "2520"
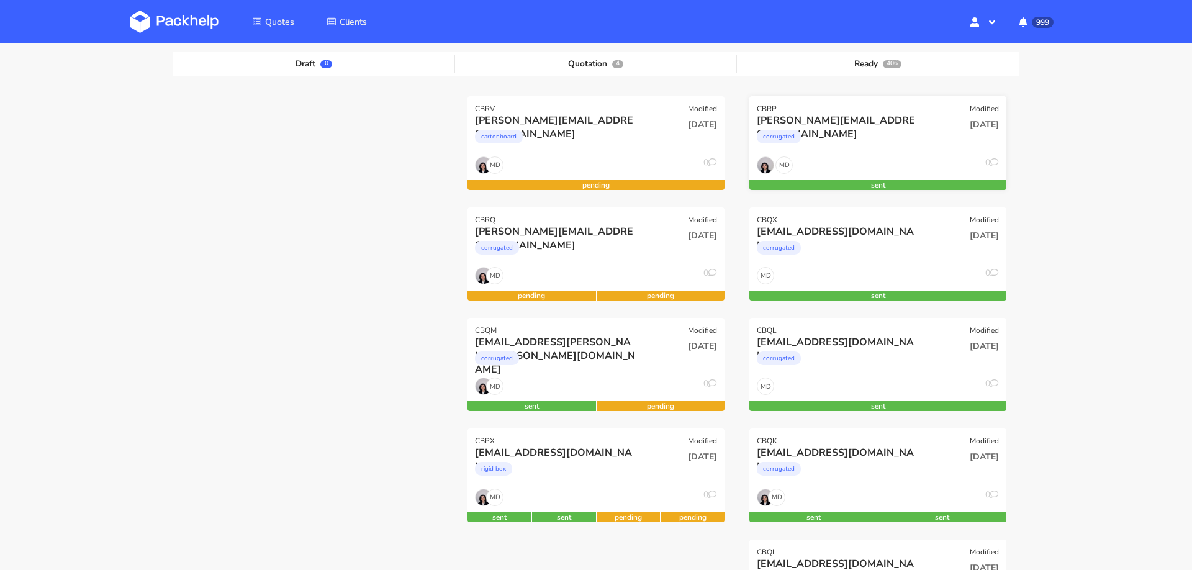
scroll to position [135, 0]
click at [590, 349] on div "corrugated" at bounding box center [557, 361] width 165 height 25
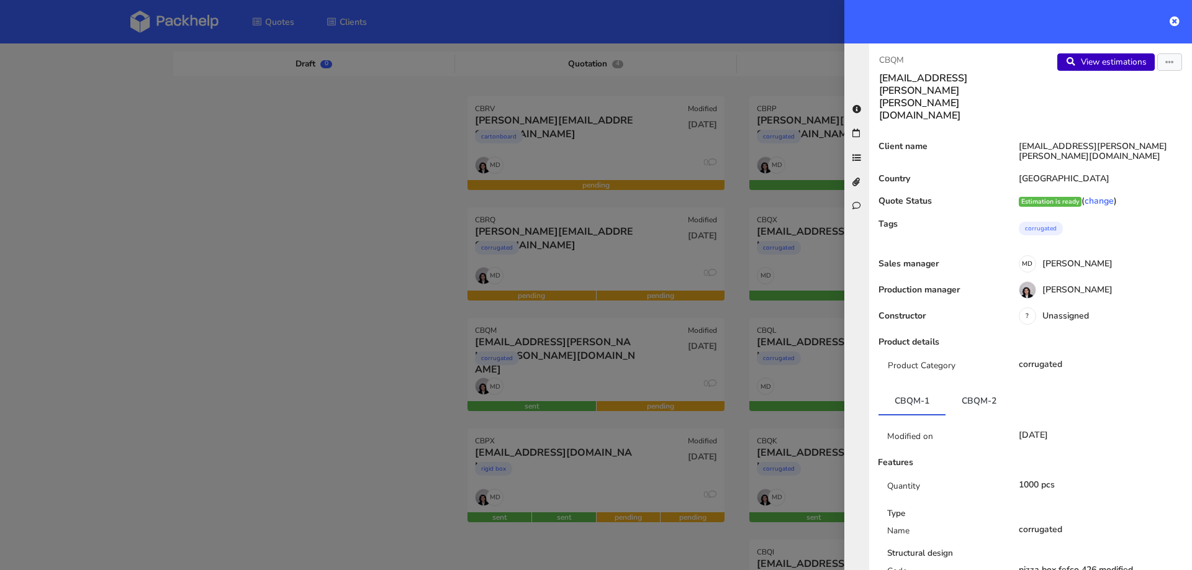
click at [1102, 70] on link "View estimations" at bounding box center [1105, 61] width 97 height 17
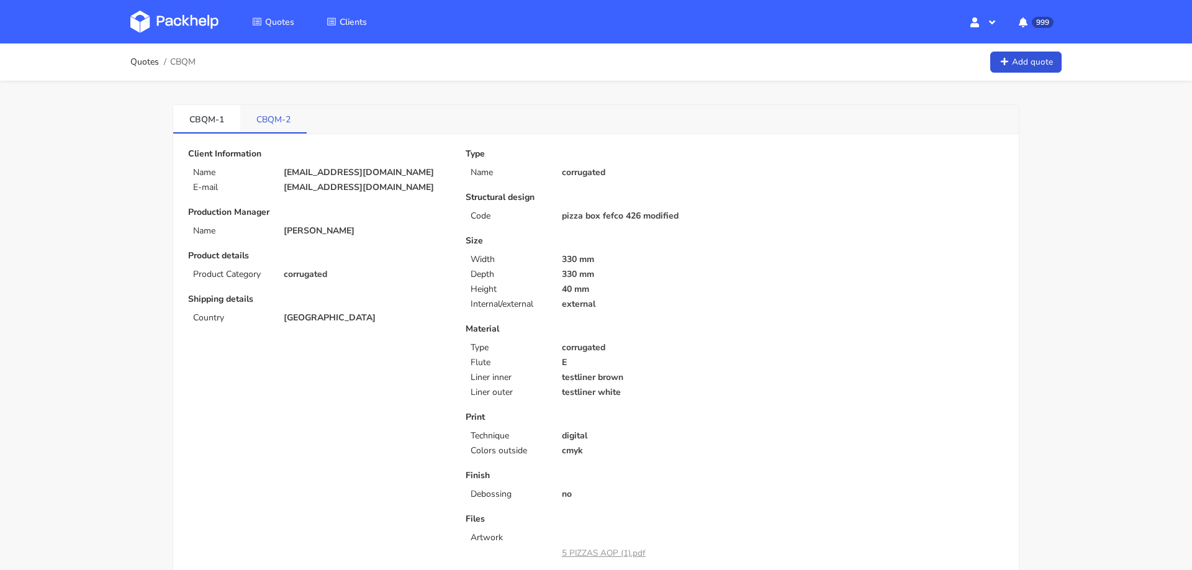
click at [277, 115] on link "CBQM-2" at bounding box center [273, 118] width 66 height 27
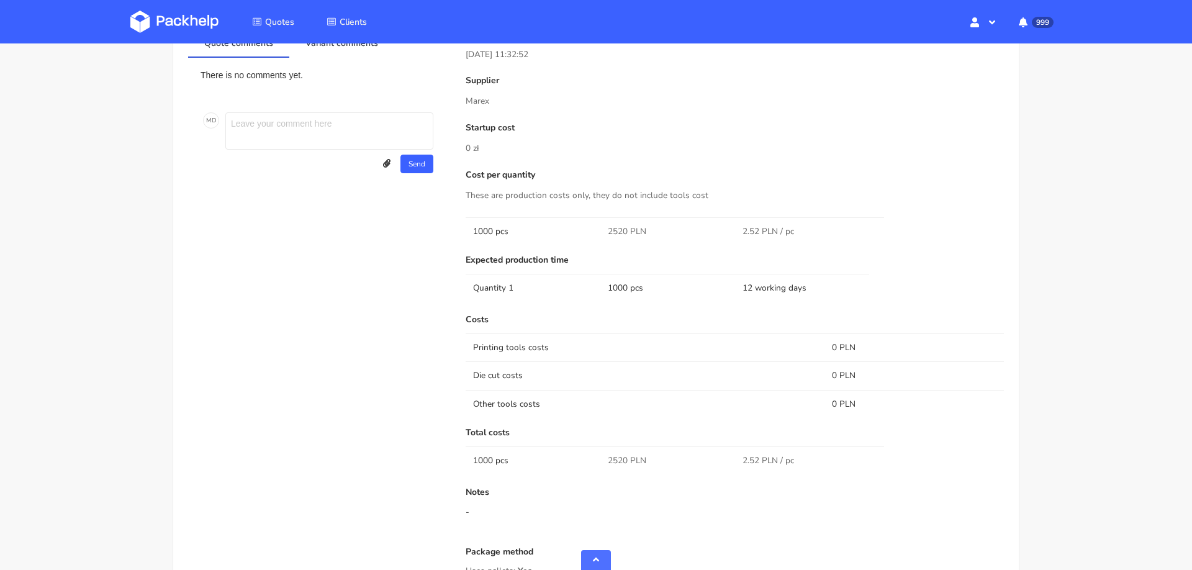
scroll to position [717, 0]
drag, startPoint x: 608, startPoint y: 456, endPoint x: 628, endPoint y: 456, distance: 19.2
click at [628, 456] on span "2520 PLN" at bounding box center [627, 459] width 38 height 12
copy span "2520"
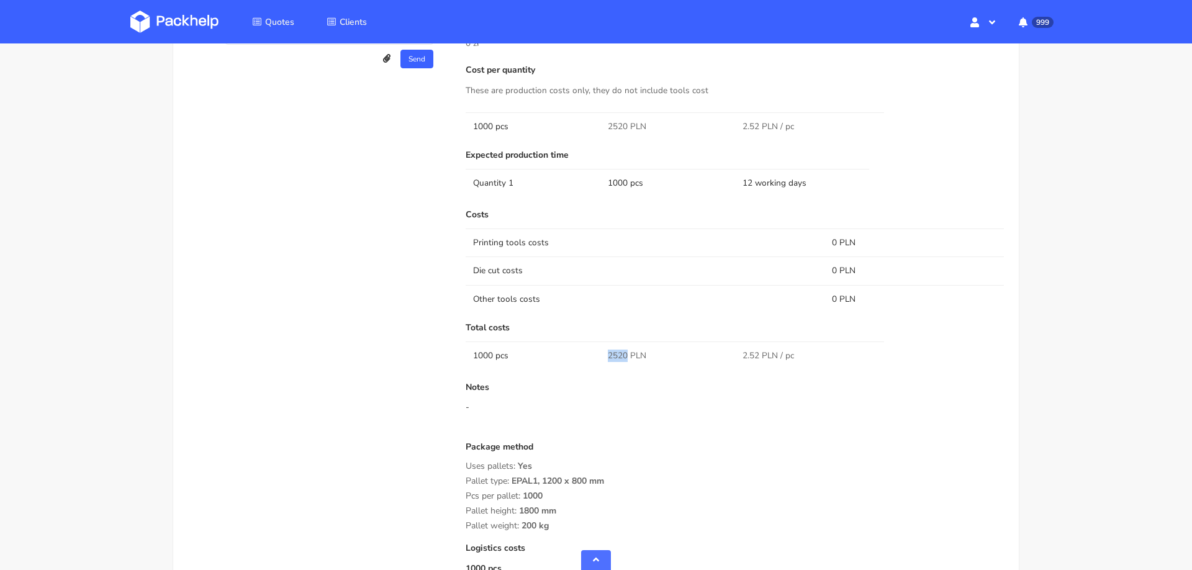
scroll to position [821, 0]
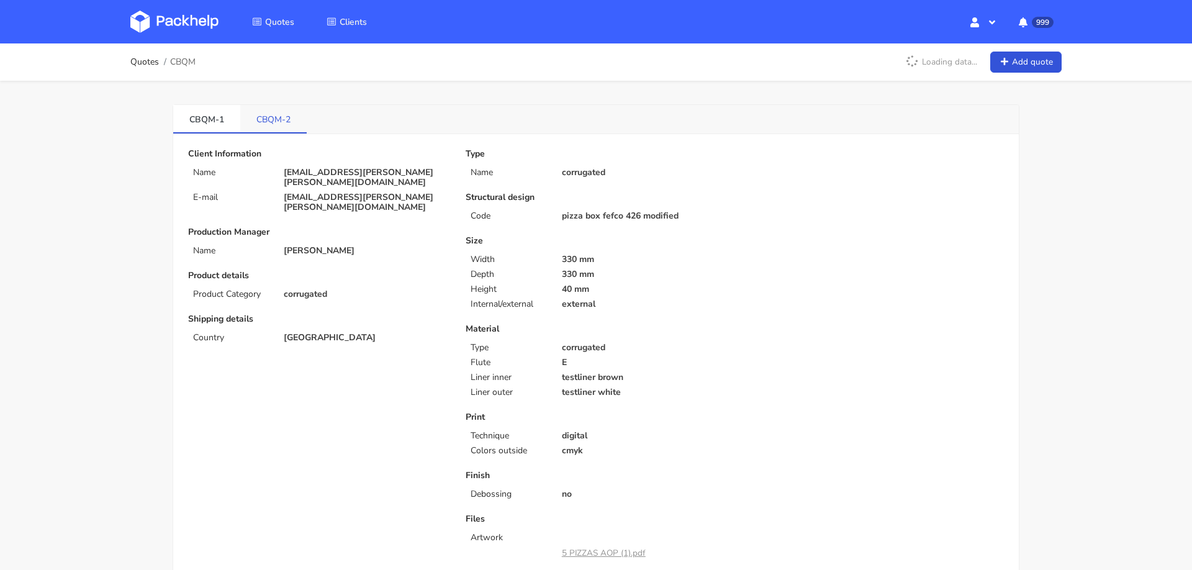
click at [268, 106] on link "CBQM-2" at bounding box center [273, 118] width 66 height 27
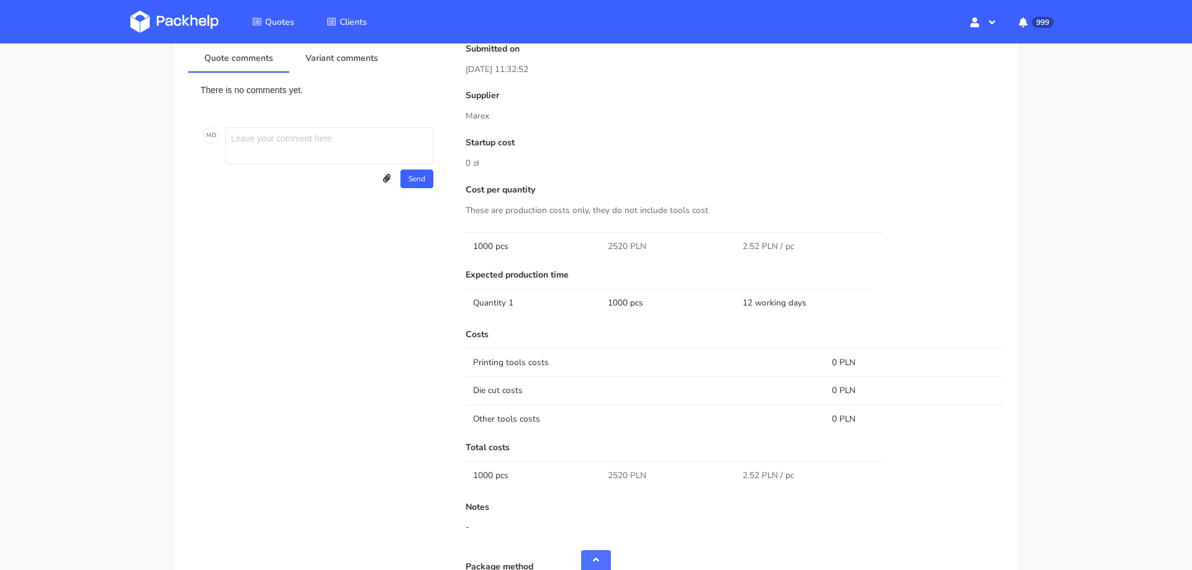
scroll to position [701, 0]
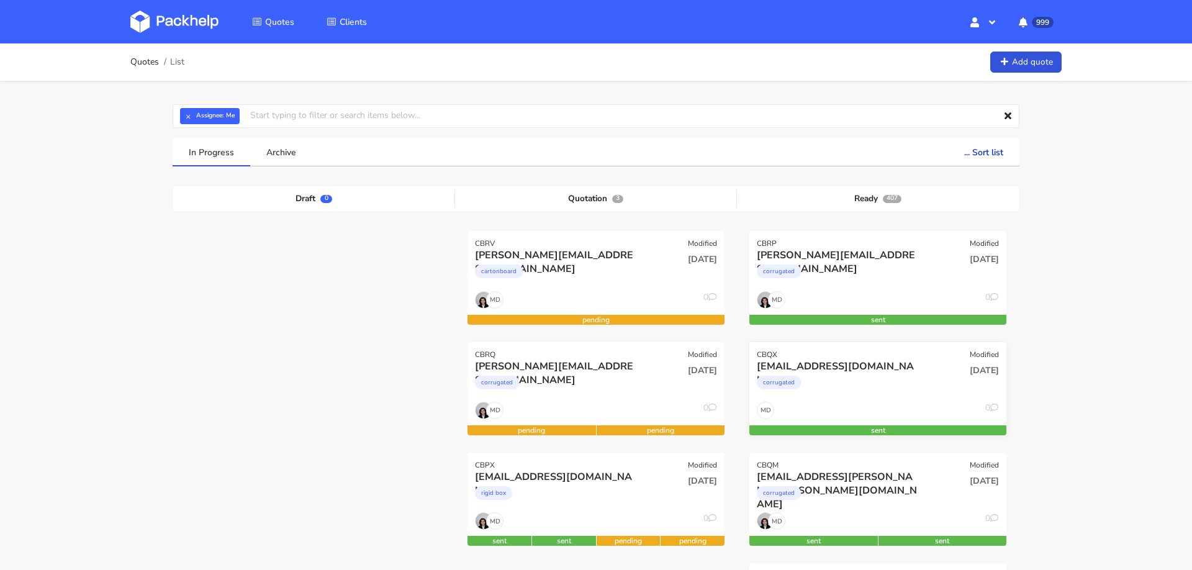
scroll to position [79, 0]
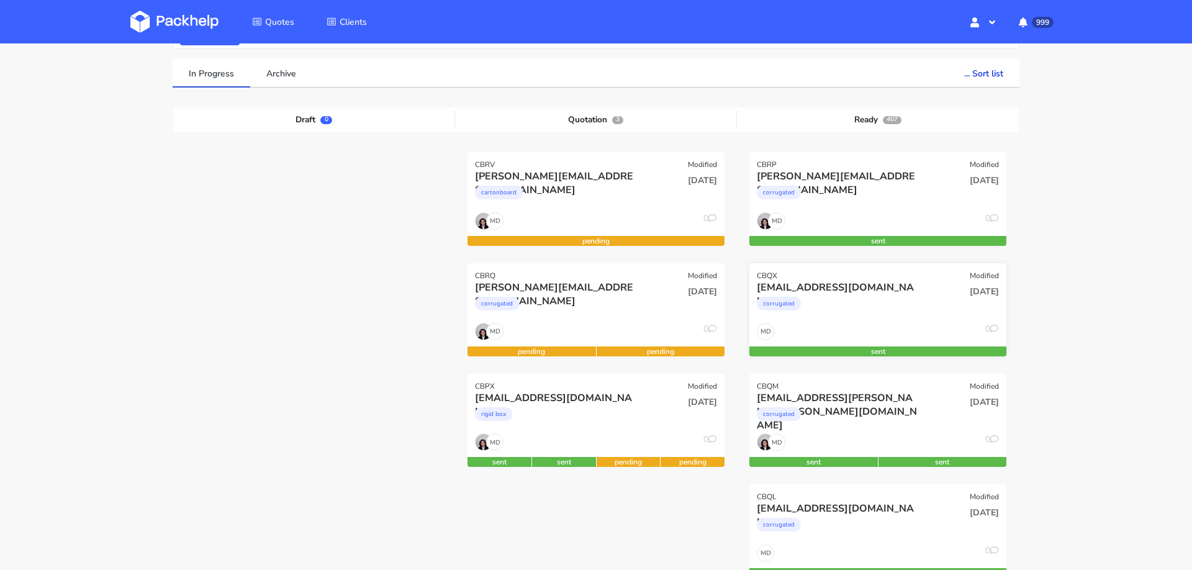
click at [906, 387] on div "CBQM Modified" at bounding box center [877, 382] width 257 height 17
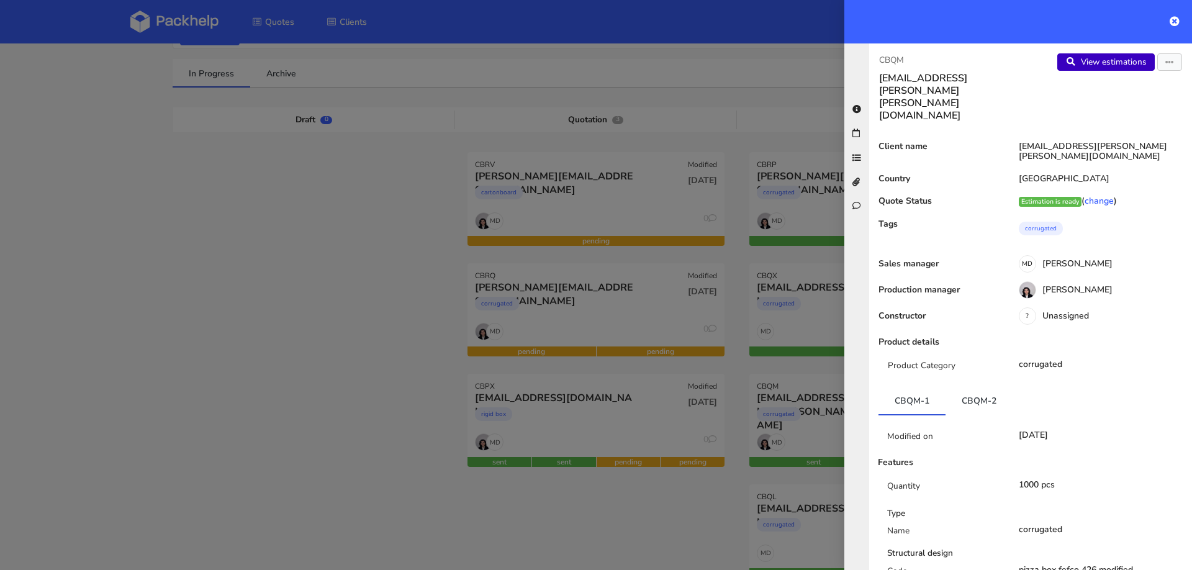
click at [1096, 58] on link "View estimations" at bounding box center [1105, 61] width 97 height 17
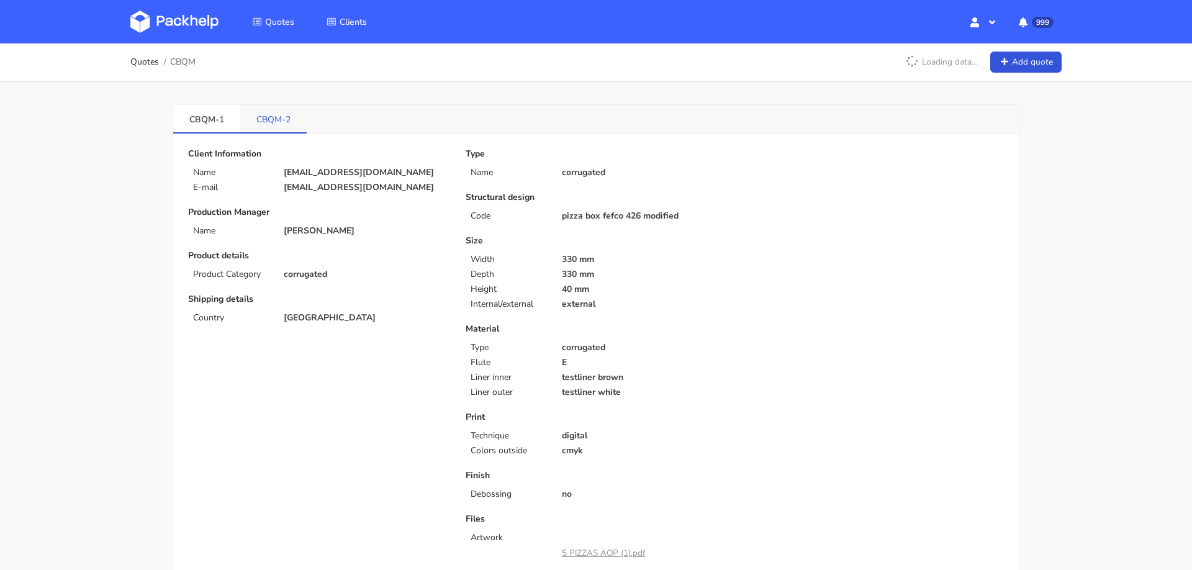
click at [283, 121] on link "CBQM-2" at bounding box center [273, 118] width 66 height 27
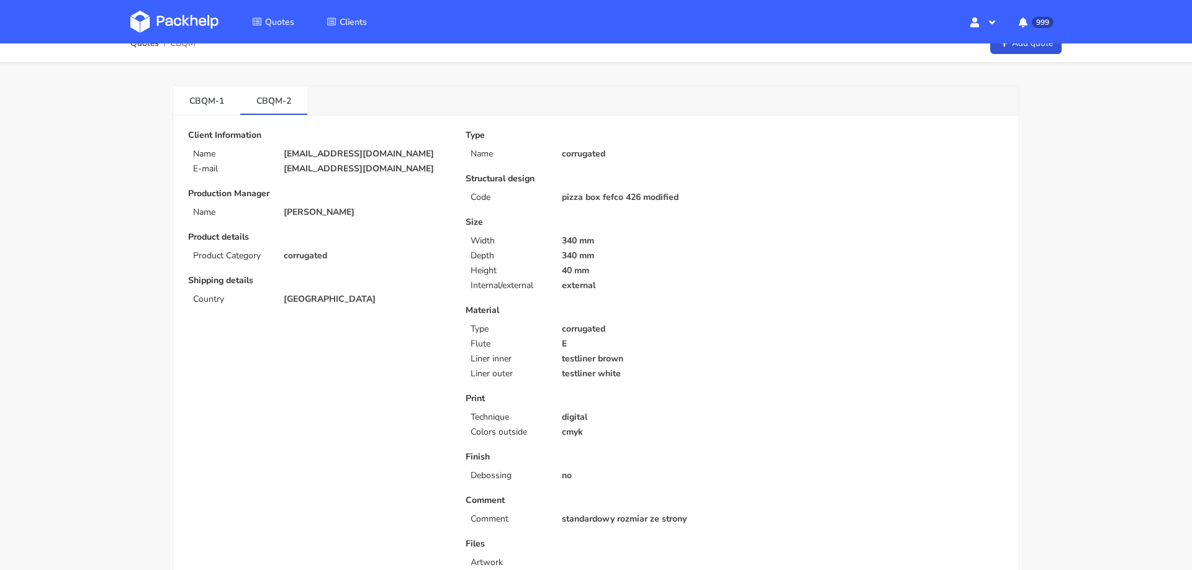
scroll to position [15, 0]
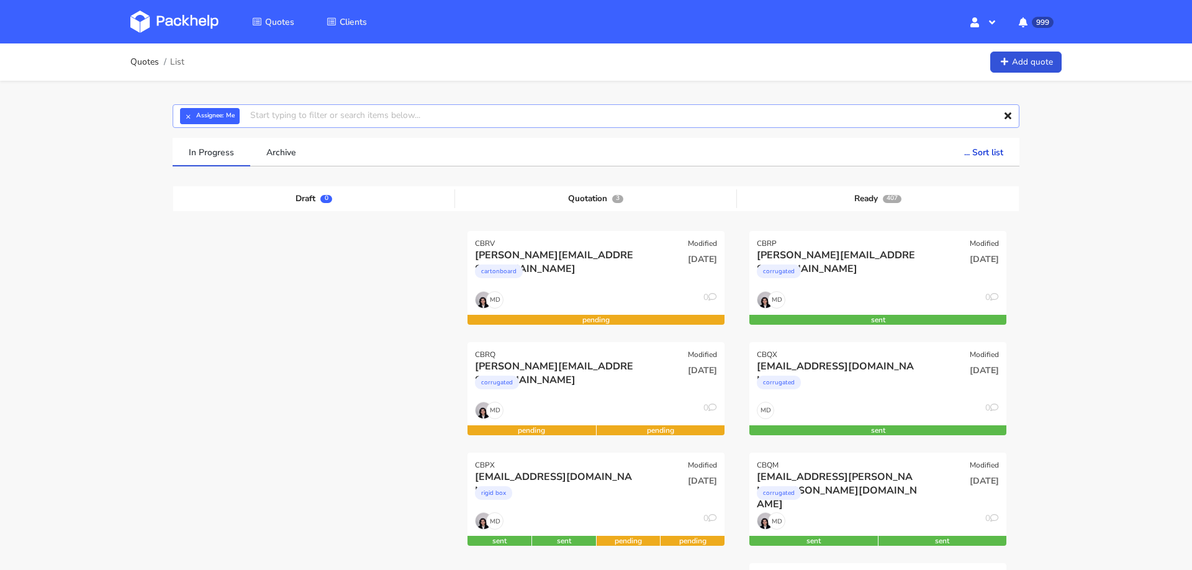
click at [633, 113] on input "text" at bounding box center [596, 116] width 847 height 24
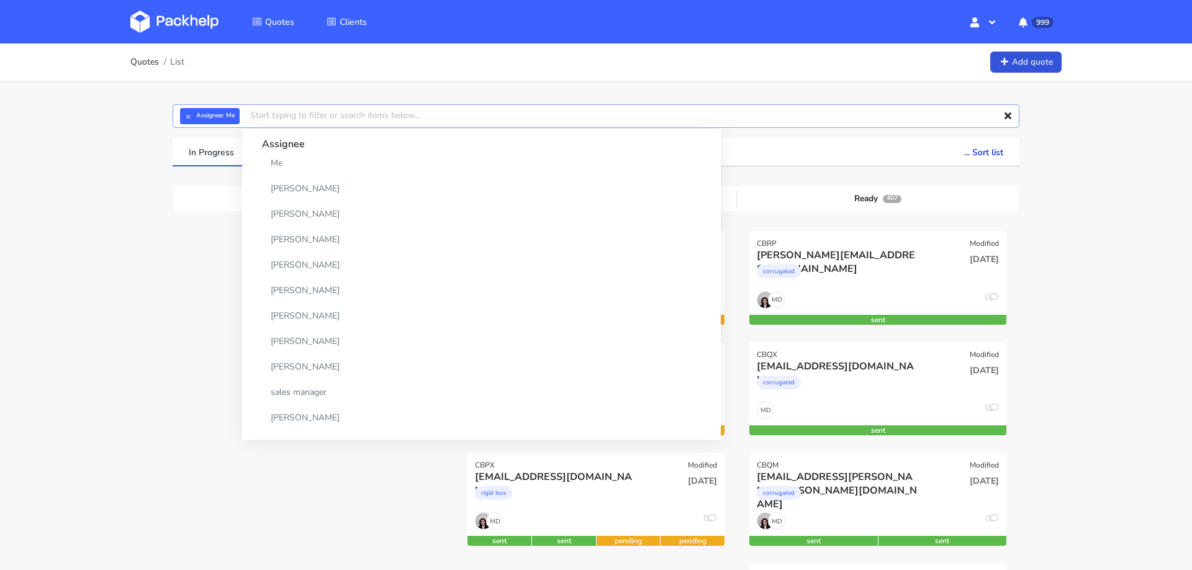
paste input "Soraya@fora-gin.com"
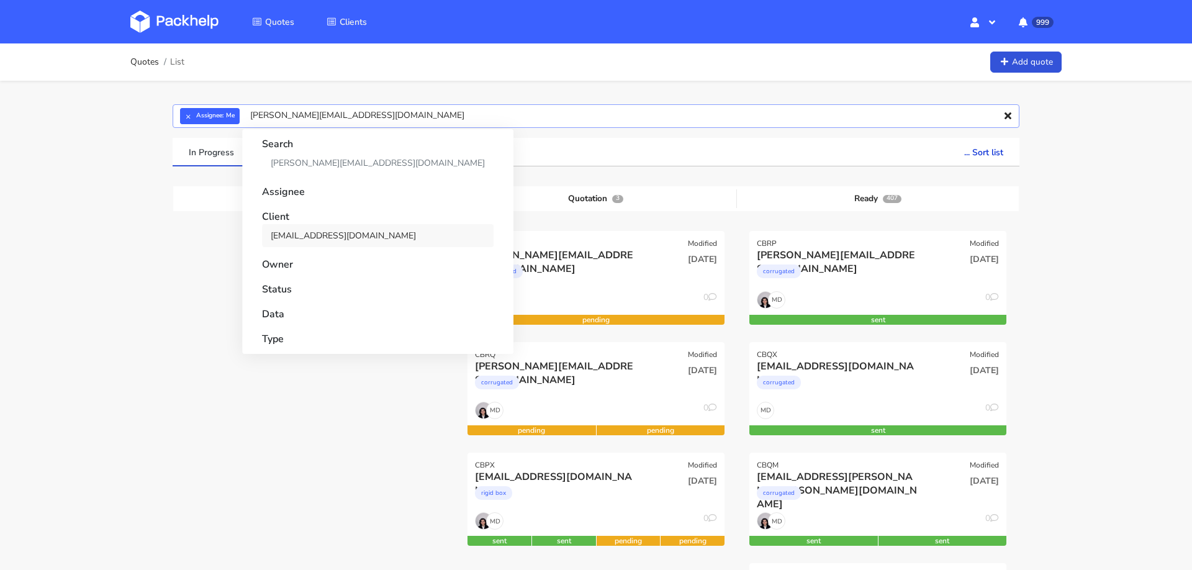
type input "Soraya@fora-gin.com"
click at [336, 229] on link "soraya@fora-gin.com" at bounding box center [378, 235] width 232 height 23
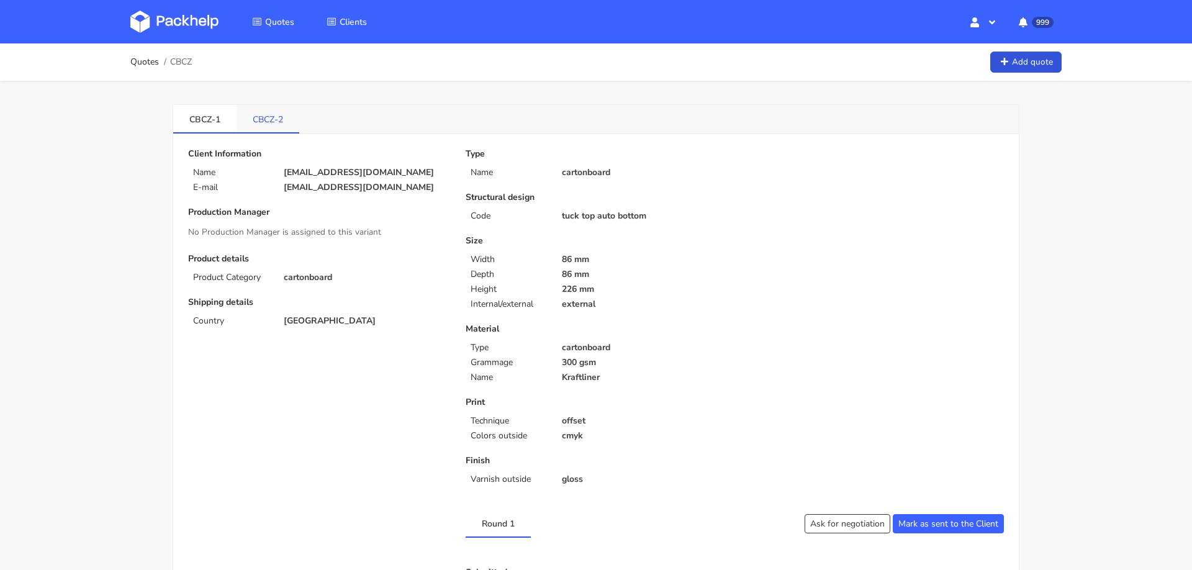
click at [264, 115] on link "CBCZ-2" at bounding box center [268, 118] width 63 height 27
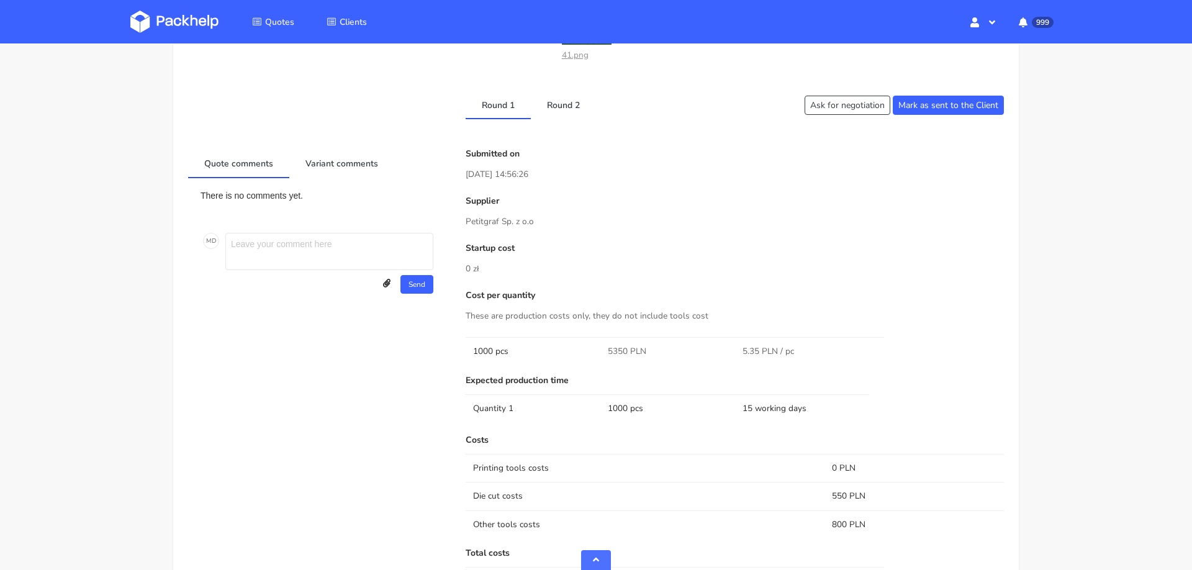
scroll to position [665, 0]
click at [574, 107] on link "Round 2" at bounding box center [563, 106] width 65 height 27
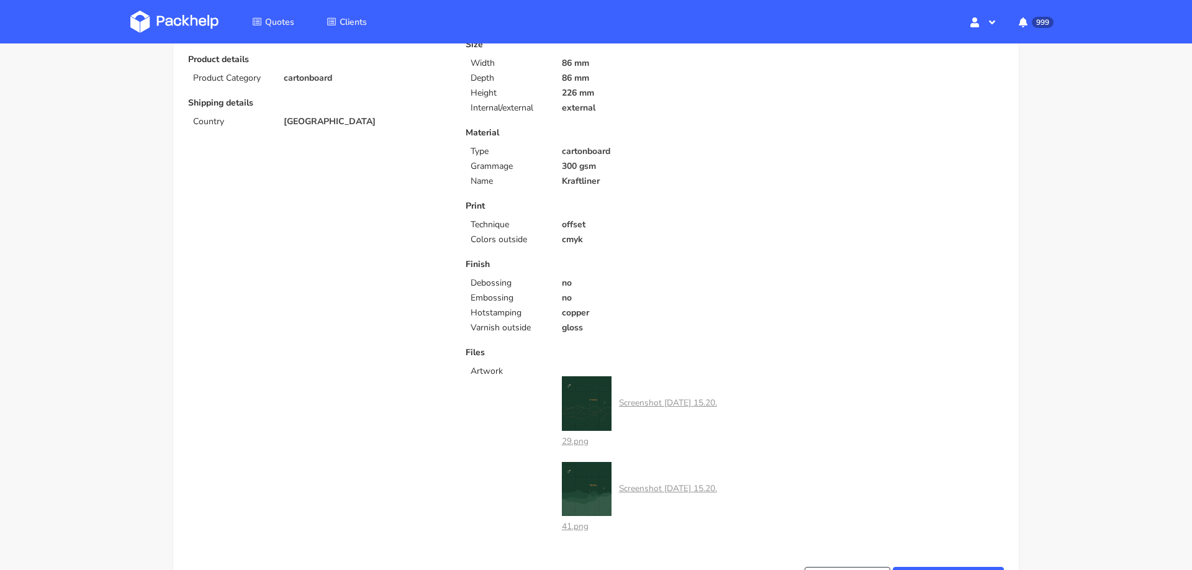
scroll to position [0, 0]
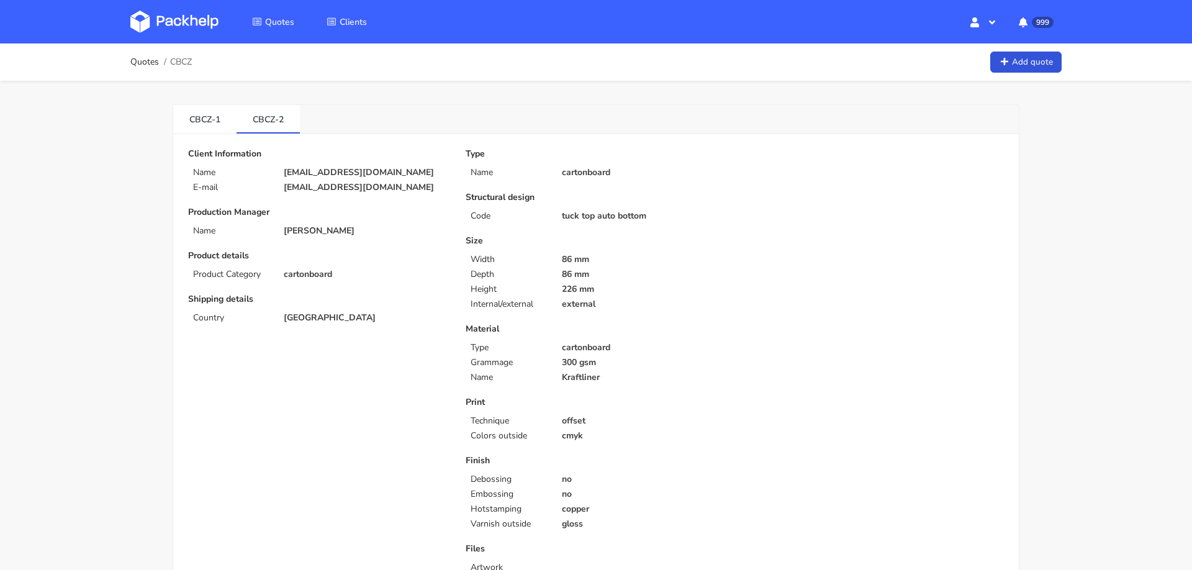
click at [183, 64] on span "CBCZ" at bounding box center [181, 62] width 22 height 10
copy span "CBCZ"
click at [323, 168] on p "soraya@fora-gin.com" at bounding box center [366, 173] width 165 height 10
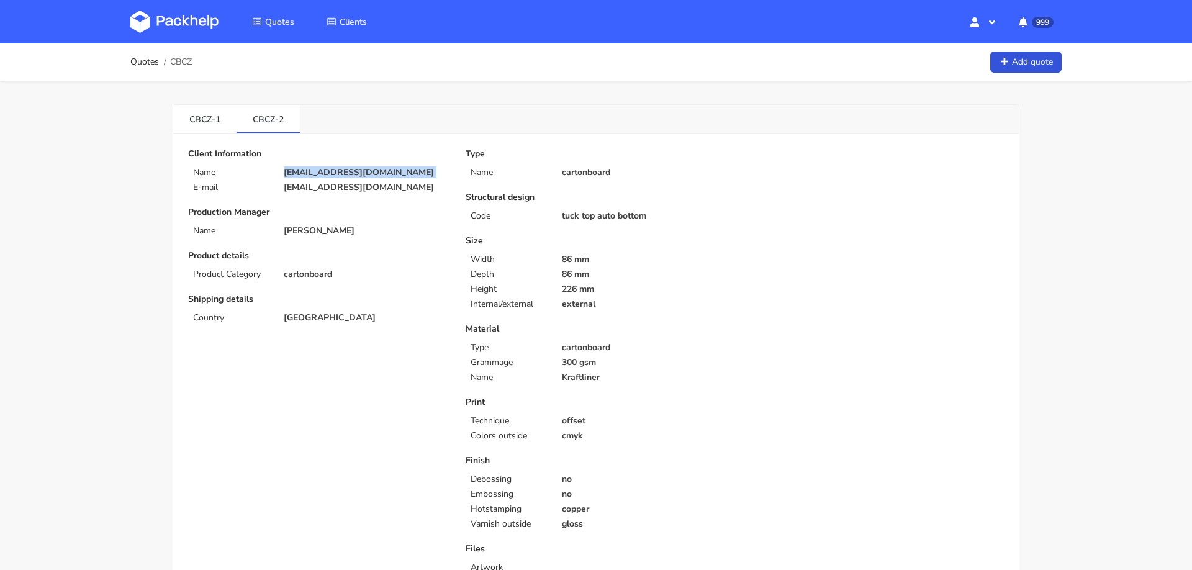
click at [323, 168] on p "[EMAIL_ADDRESS][DOMAIN_NAME]" at bounding box center [366, 173] width 165 height 10
copy div "[EMAIL_ADDRESS][DOMAIN_NAME]"
click at [181, 61] on span "CBCZ" at bounding box center [181, 62] width 22 height 10
copy span "CBCZ"
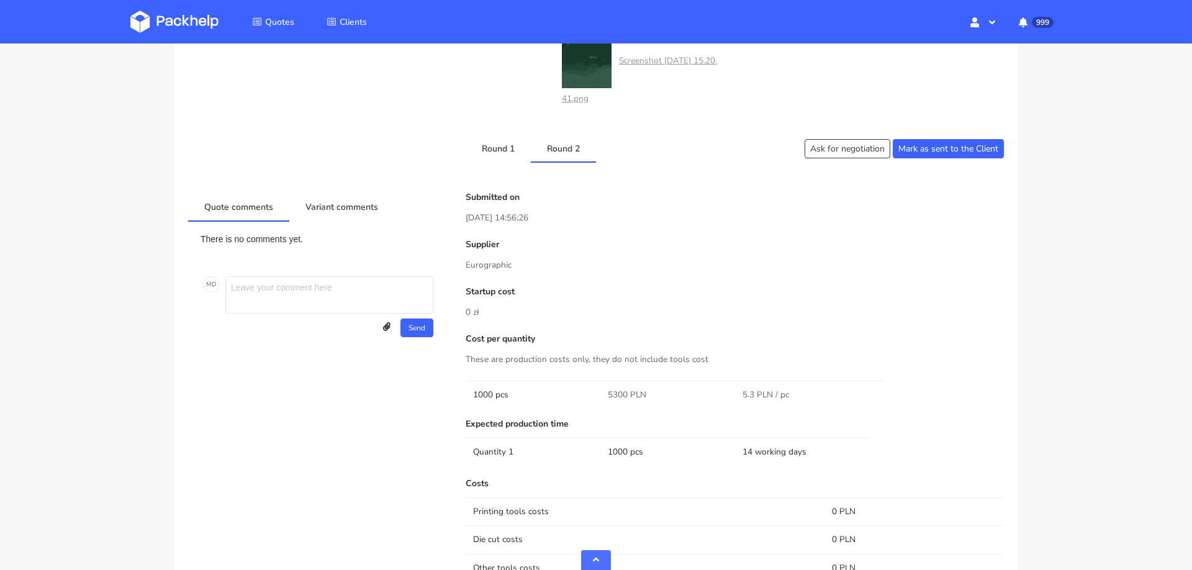
scroll to position [613, 0]
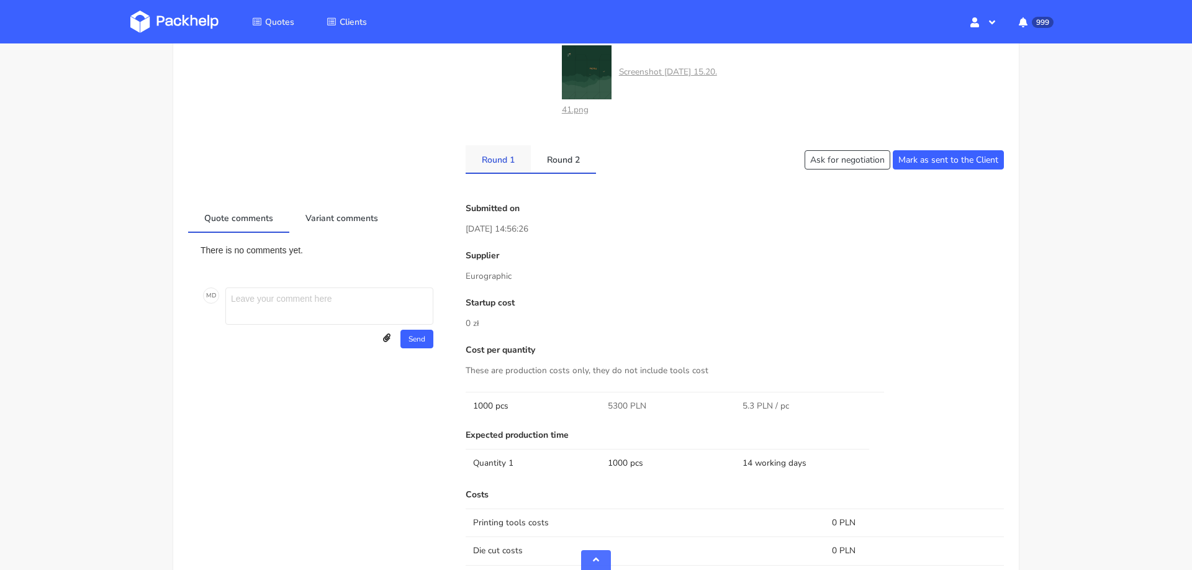
click at [493, 161] on link "Round 1" at bounding box center [498, 158] width 65 height 27
click at [572, 164] on link "Round 2" at bounding box center [563, 158] width 65 height 27
click at [500, 164] on link "Round 1" at bounding box center [498, 158] width 65 height 27
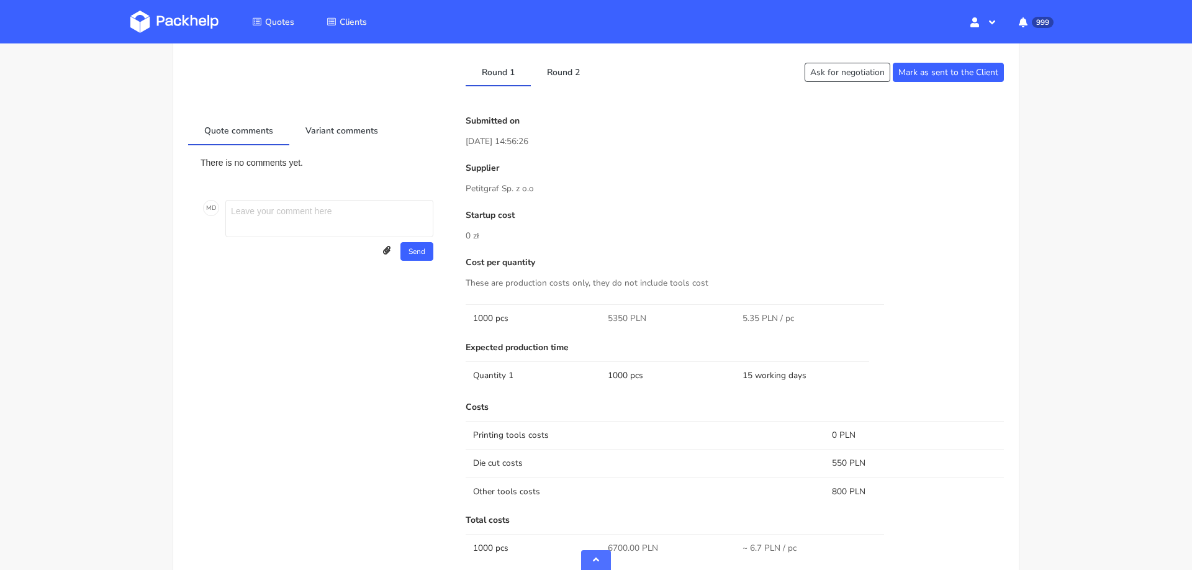
scroll to position [682, 0]
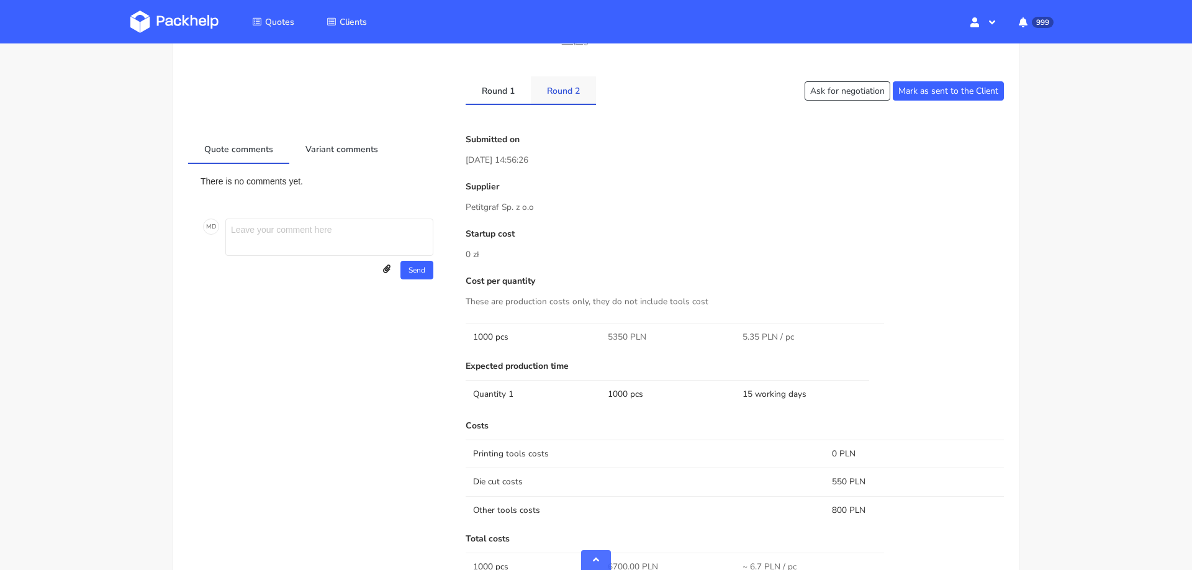
click at [564, 89] on link "Round 2" at bounding box center [563, 89] width 65 height 27
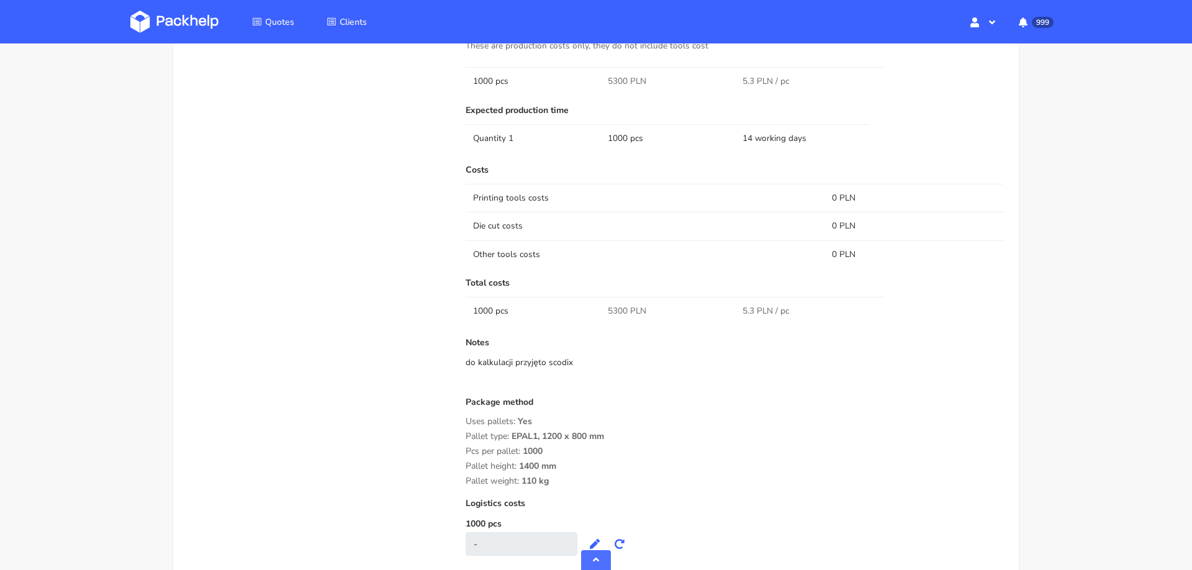
scroll to position [941, 0]
click at [615, 306] on span "5300 PLN" at bounding box center [627, 308] width 38 height 12
copy span "5300"
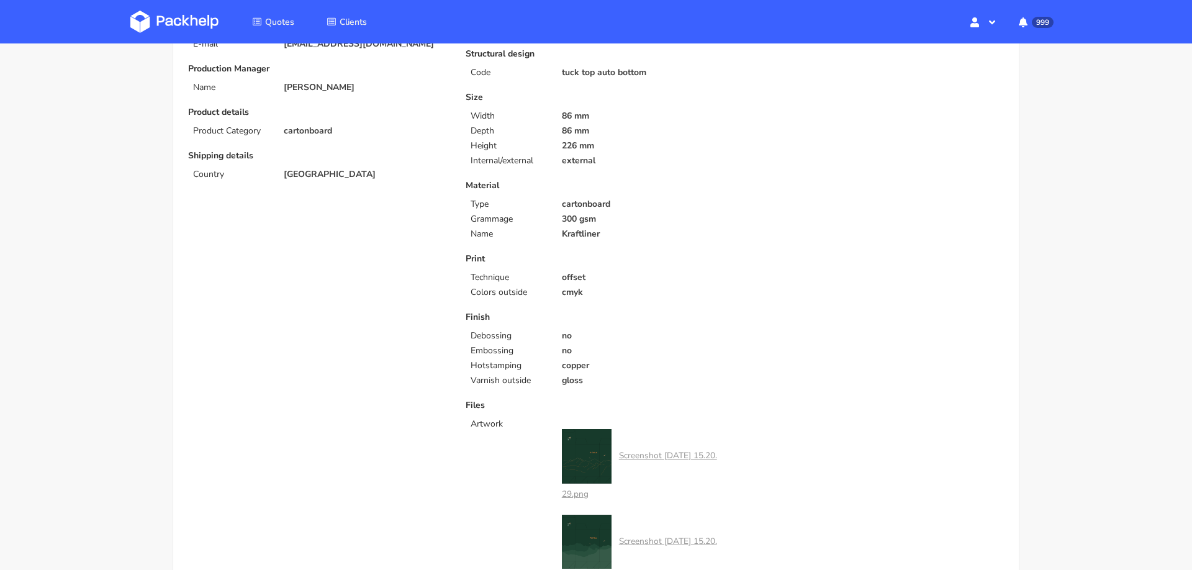
scroll to position [0, 0]
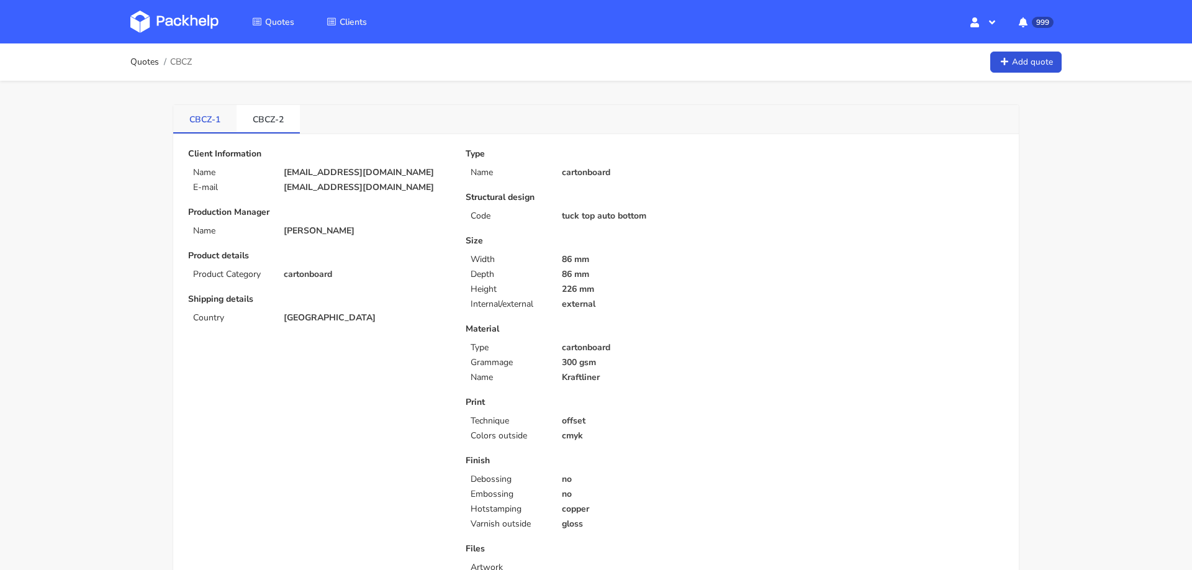
click at [204, 118] on link "CBCZ-1" at bounding box center [204, 118] width 63 height 27
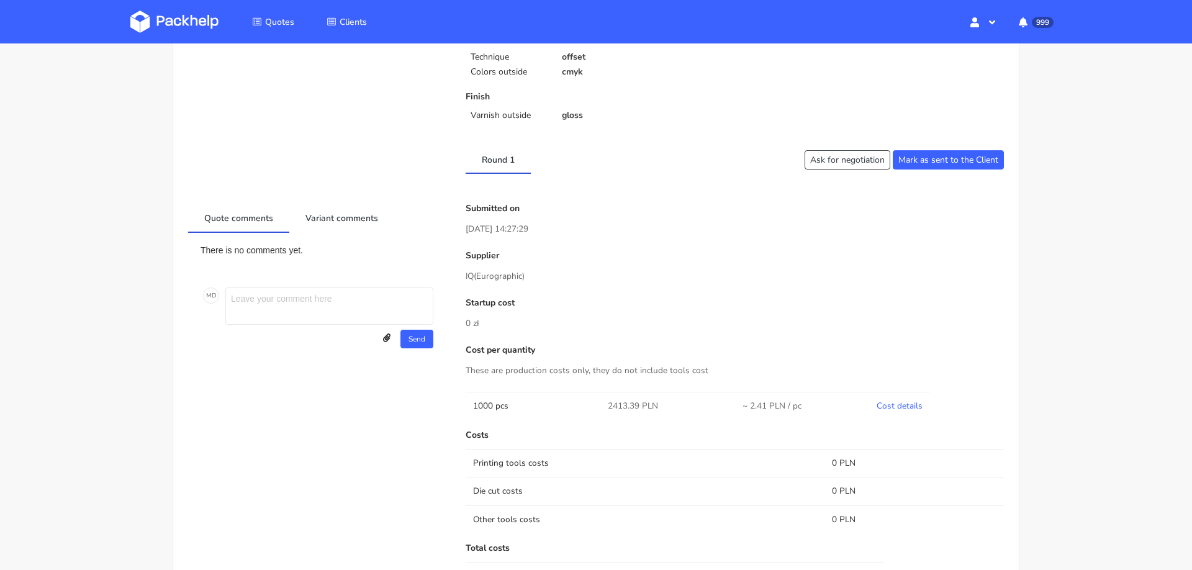
scroll to position [551, 0]
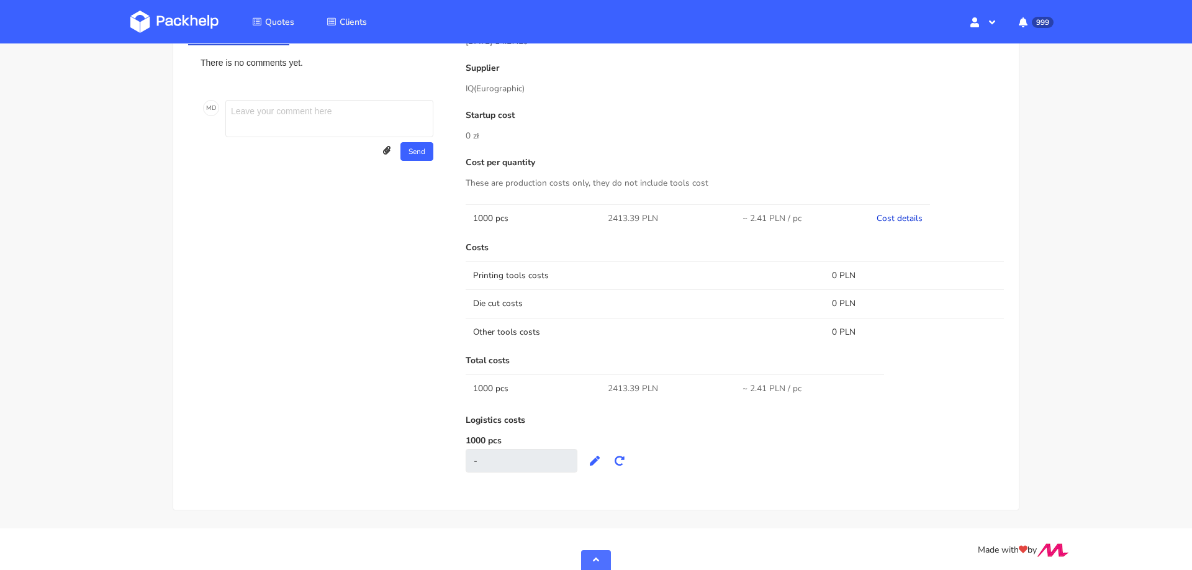
click at [914, 217] on link "Cost details" at bounding box center [900, 218] width 46 height 12
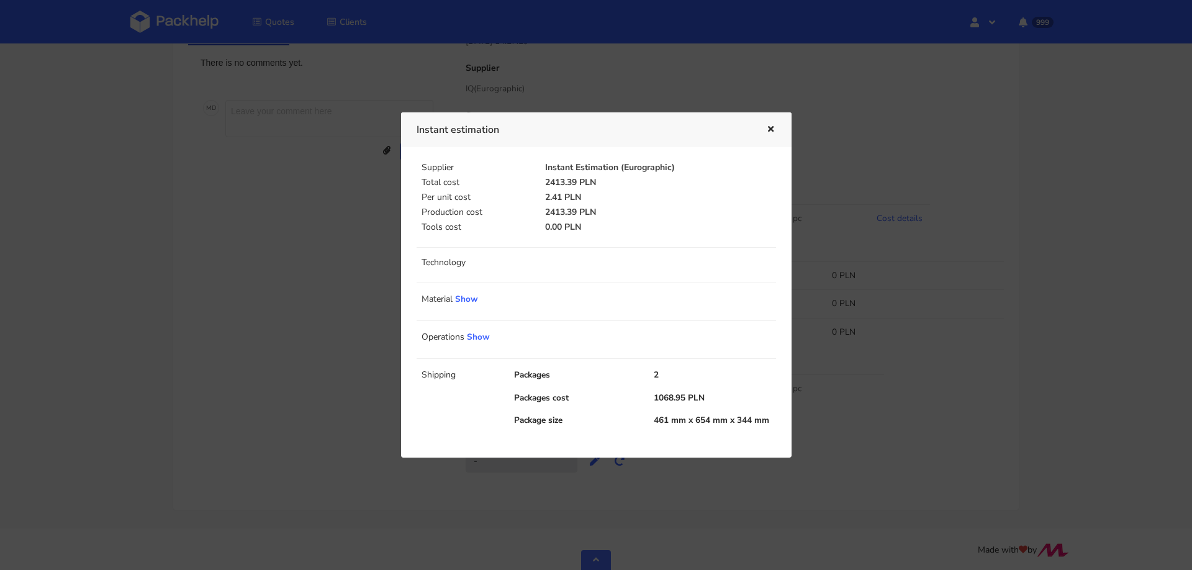
click at [664, 397] on div "1068.95 PLN" at bounding box center [715, 398] width 140 height 12
click at [772, 126] on icon "button" at bounding box center [770, 129] width 11 height 9
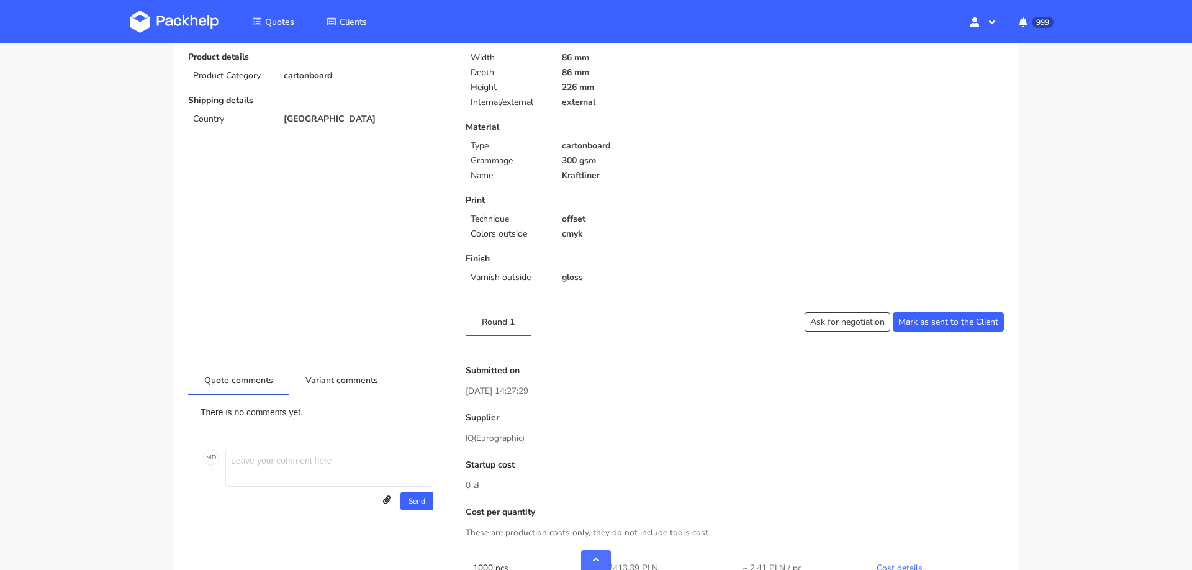
scroll to position [0, 0]
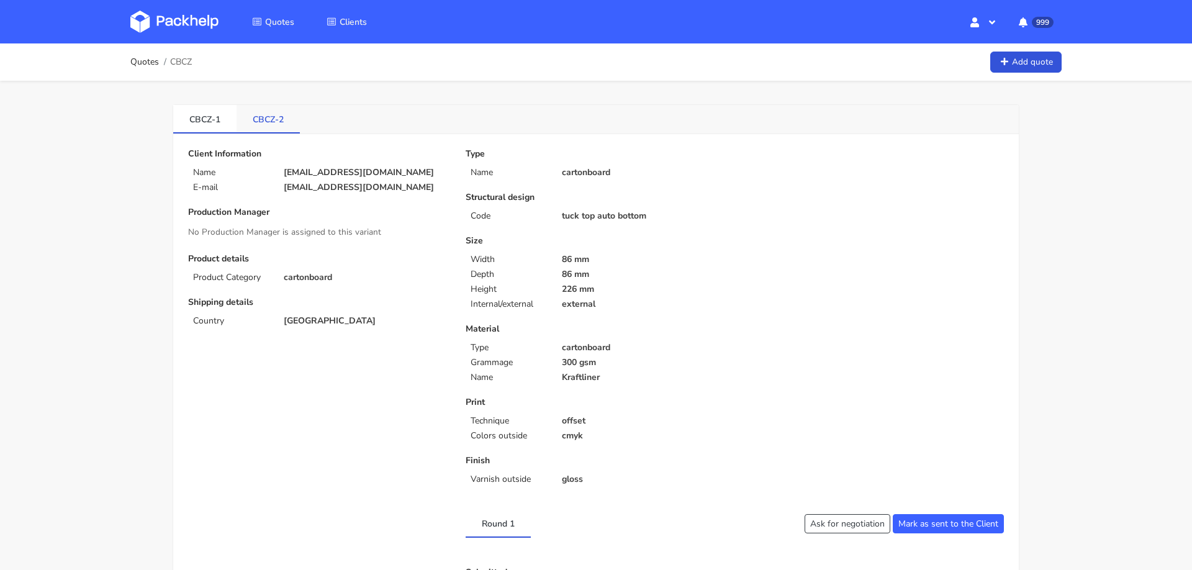
click at [270, 120] on link "CBCZ-2" at bounding box center [268, 118] width 63 height 27
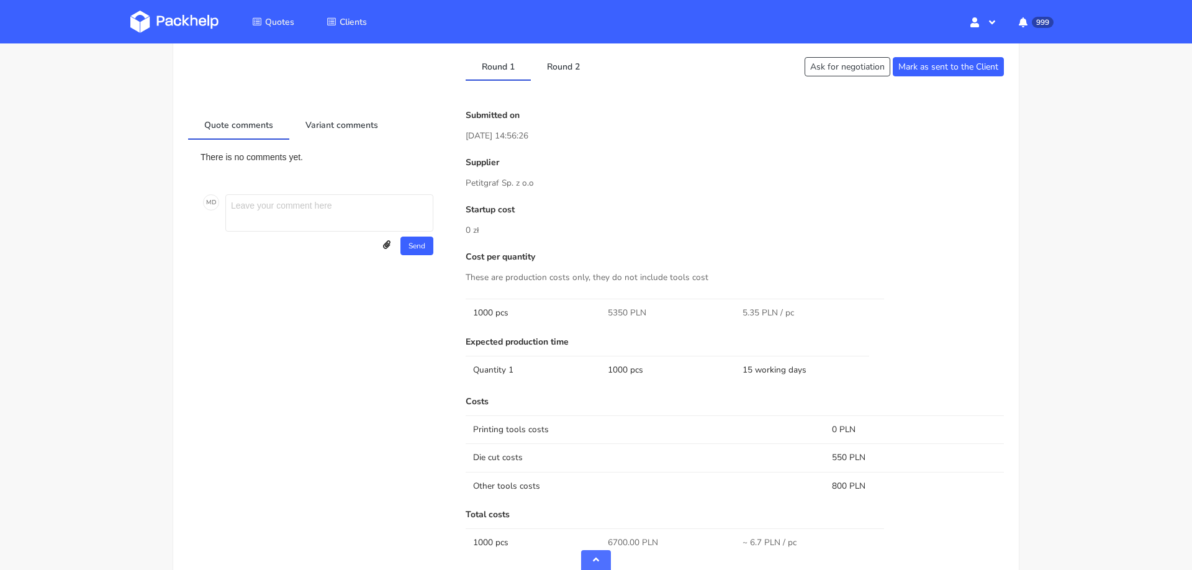
scroll to position [703, 0]
click at [579, 71] on link "Round 2" at bounding box center [563, 68] width 65 height 27
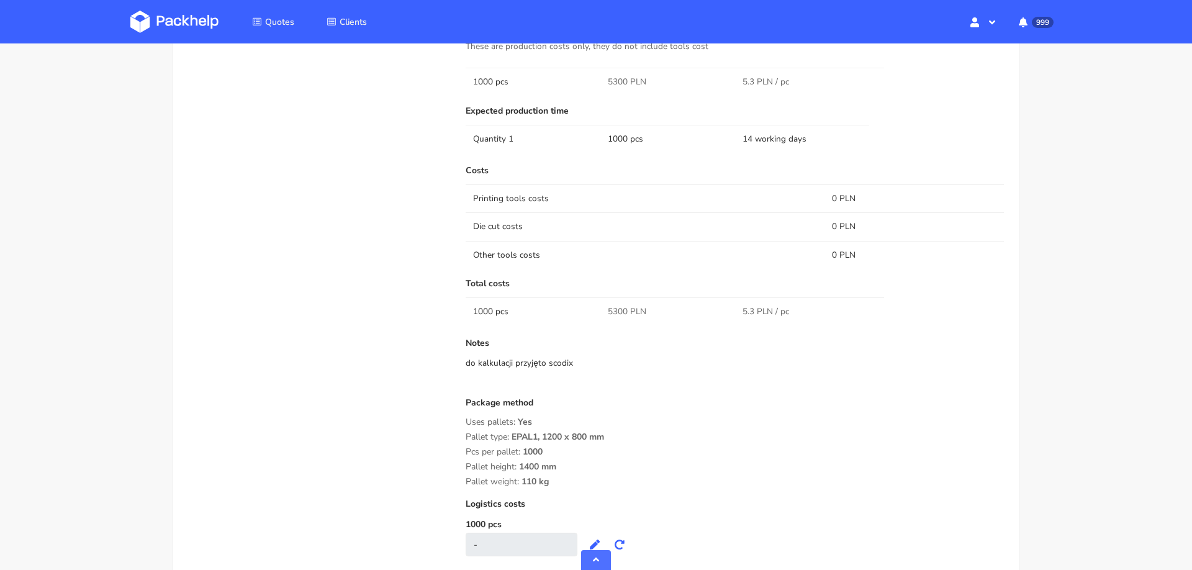
scroll to position [937, 0]
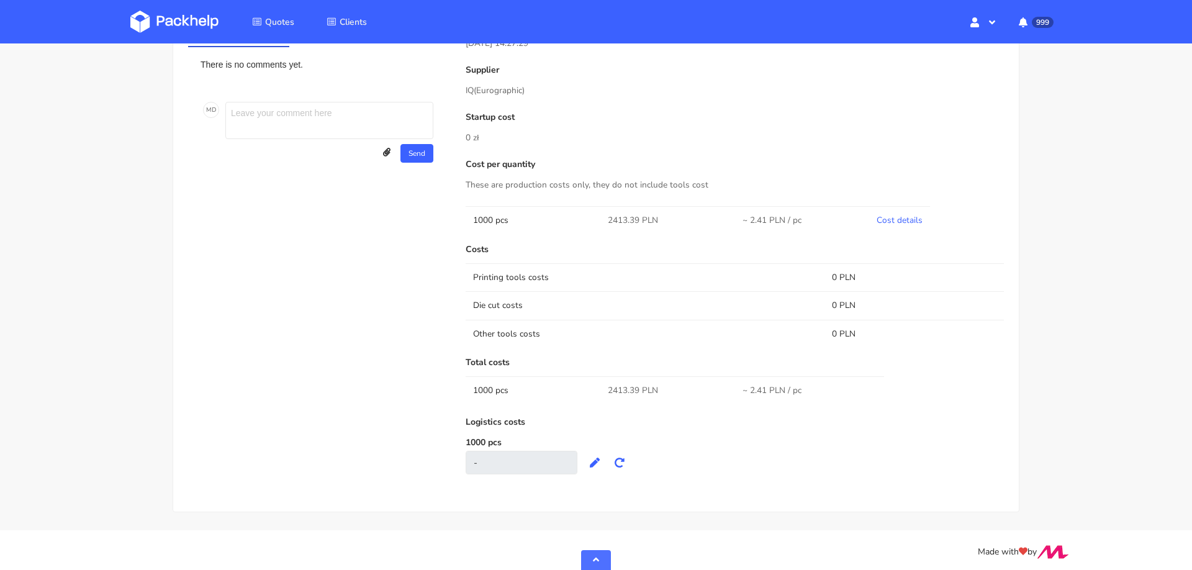
scroll to position [551, 0]
click at [903, 215] on link "Cost details" at bounding box center [900, 218] width 46 height 12
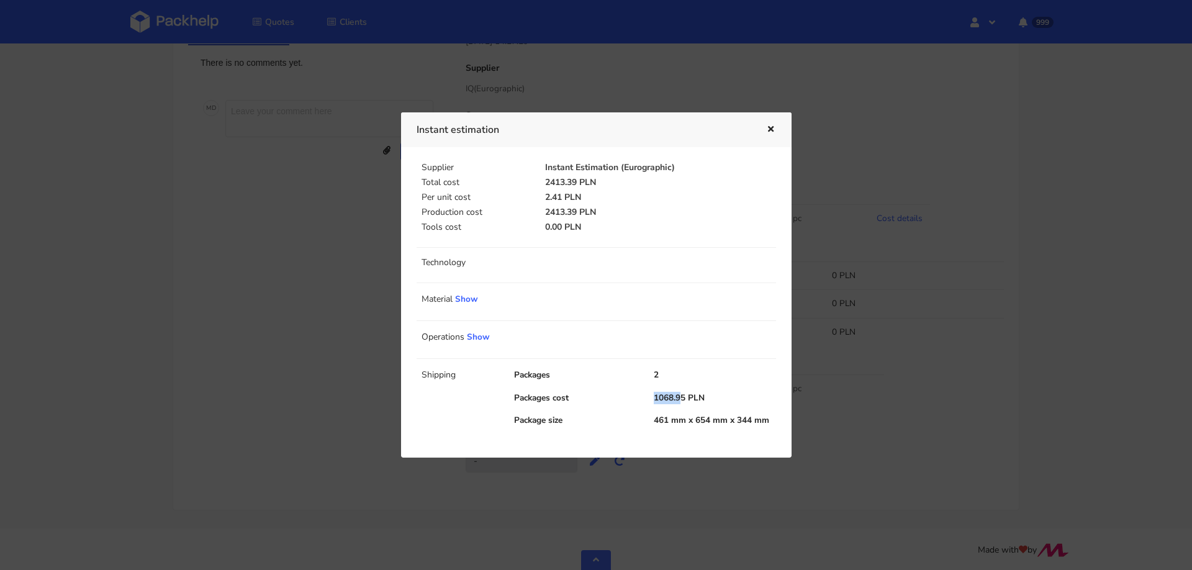
drag, startPoint x: 652, startPoint y: 398, endPoint x: 681, endPoint y: 398, distance: 28.6
click at [681, 398] on div "1068.95 PLN" at bounding box center [715, 398] width 140 height 12
drag, startPoint x: 688, startPoint y: 398, endPoint x: 648, endPoint y: 398, distance: 40.4
click at [648, 398] on div "1068.95 PLN" at bounding box center [715, 398] width 140 height 12
click at [889, 258] on div at bounding box center [596, 285] width 1192 height 570
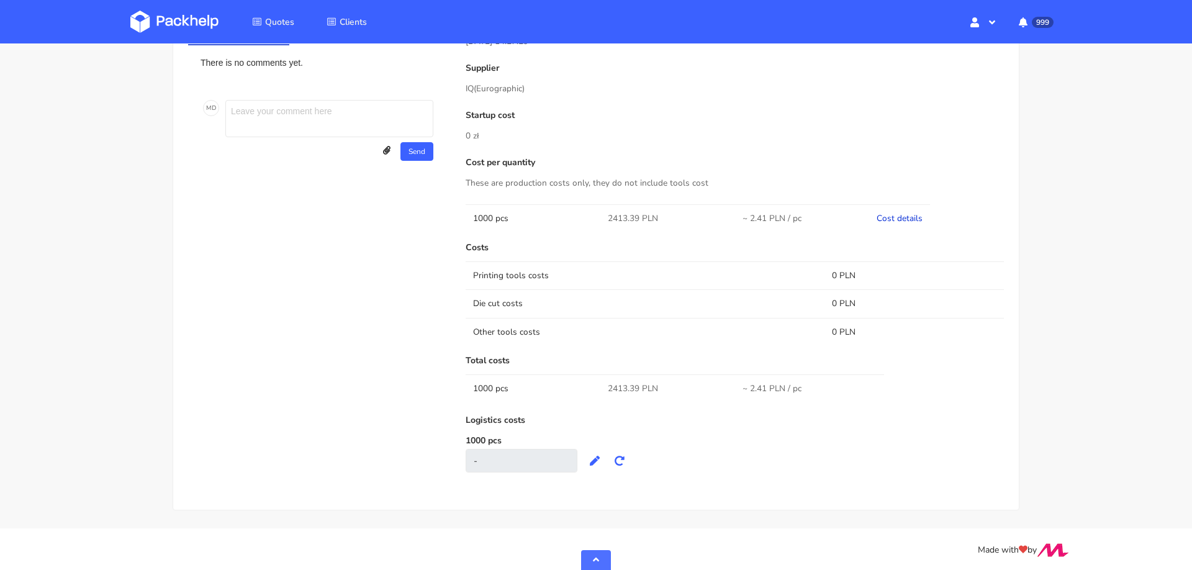
click at [896, 213] on link "Cost details" at bounding box center [900, 218] width 46 height 12
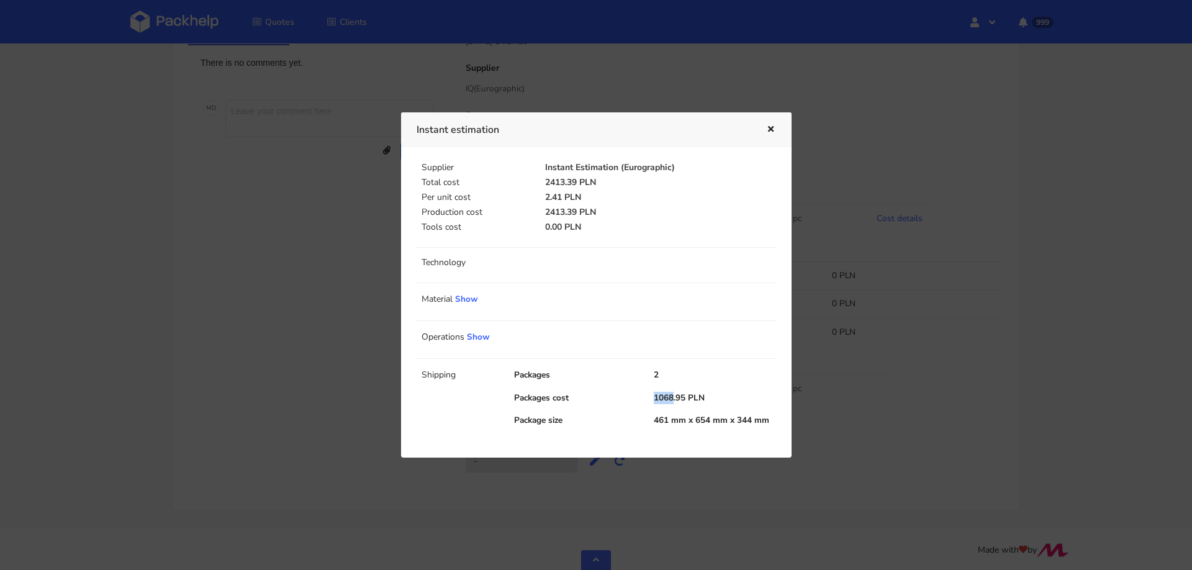
drag, startPoint x: 655, startPoint y: 398, endPoint x: 674, endPoint y: 398, distance: 18.6
click at [674, 398] on div "1068.95 PLN" at bounding box center [715, 398] width 140 height 12
click at [908, 232] on div at bounding box center [596, 285] width 1192 height 570
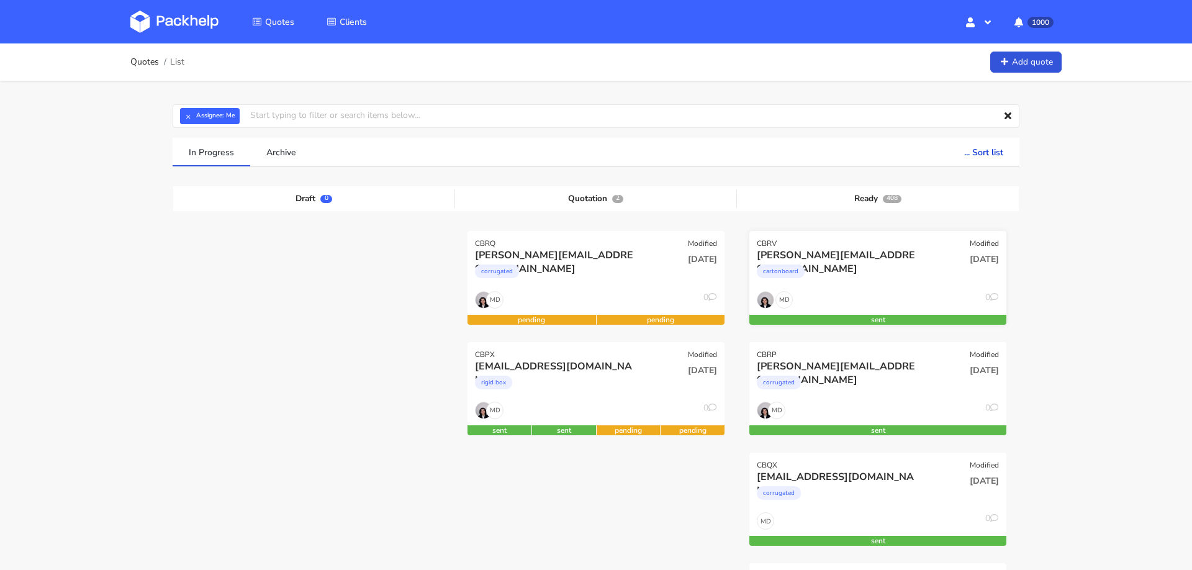
click at [863, 283] on div "cartonboard" at bounding box center [839, 274] width 165 height 25
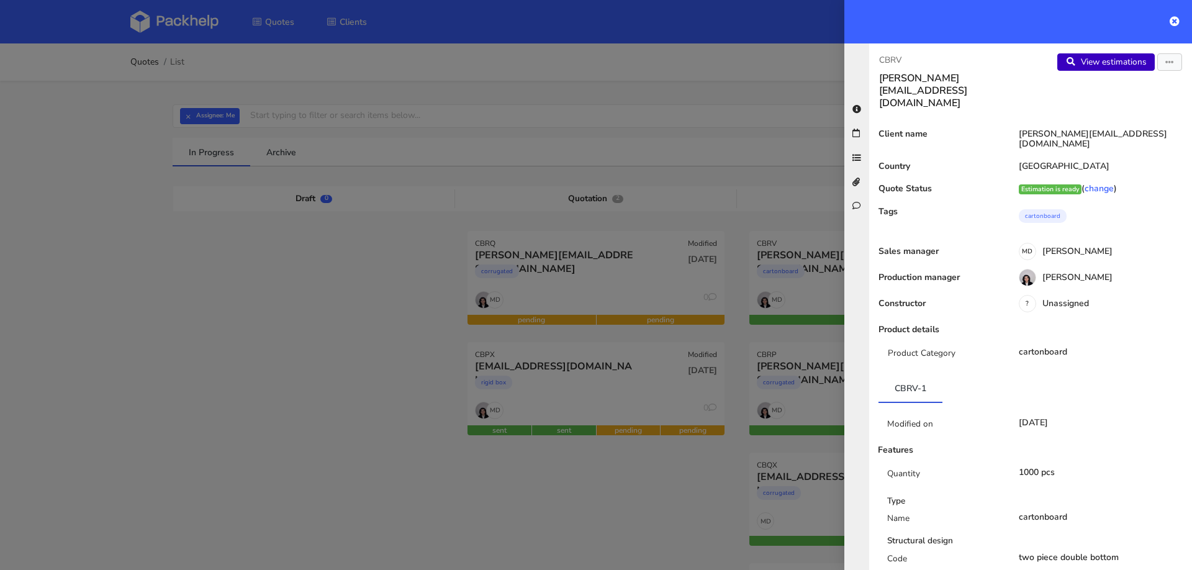
click at [1088, 58] on link "View estimations" at bounding box center [1105, 61] width 97 height 17
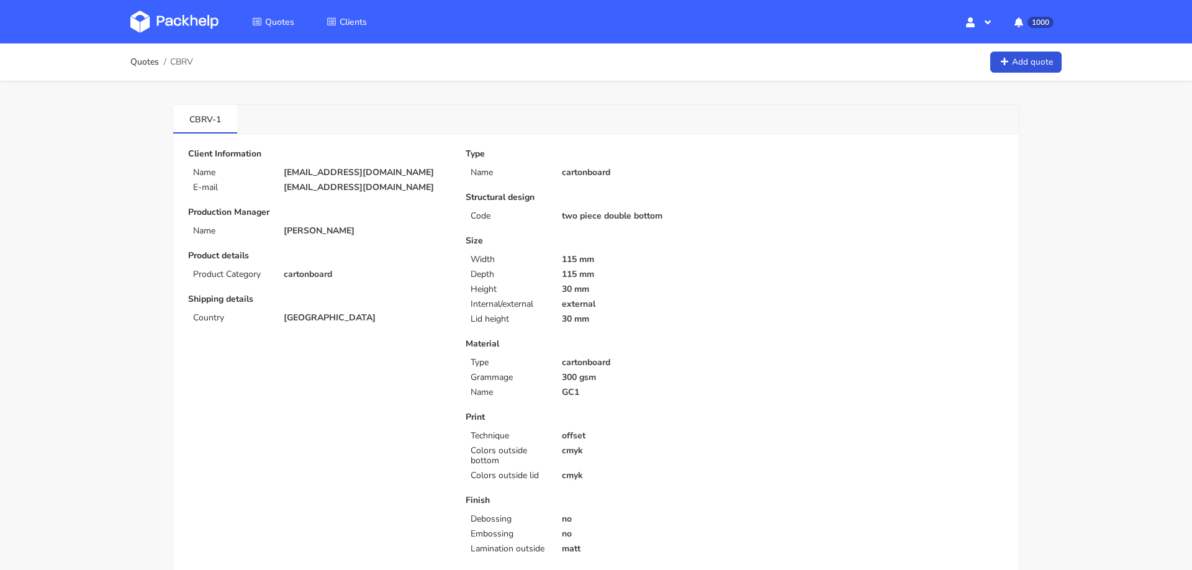
click at [351, 190] on p "[EMAIL_ADDRESS][DOMAIN_NAME]" at bounding box center [366, 188] width 165 height 10
copy div "[EMAIL_ADDRESS][DOMAIN_NAME]"
click at [182, 62] on span "CBRV" at bounding box center [181, 62] width 23 height 10
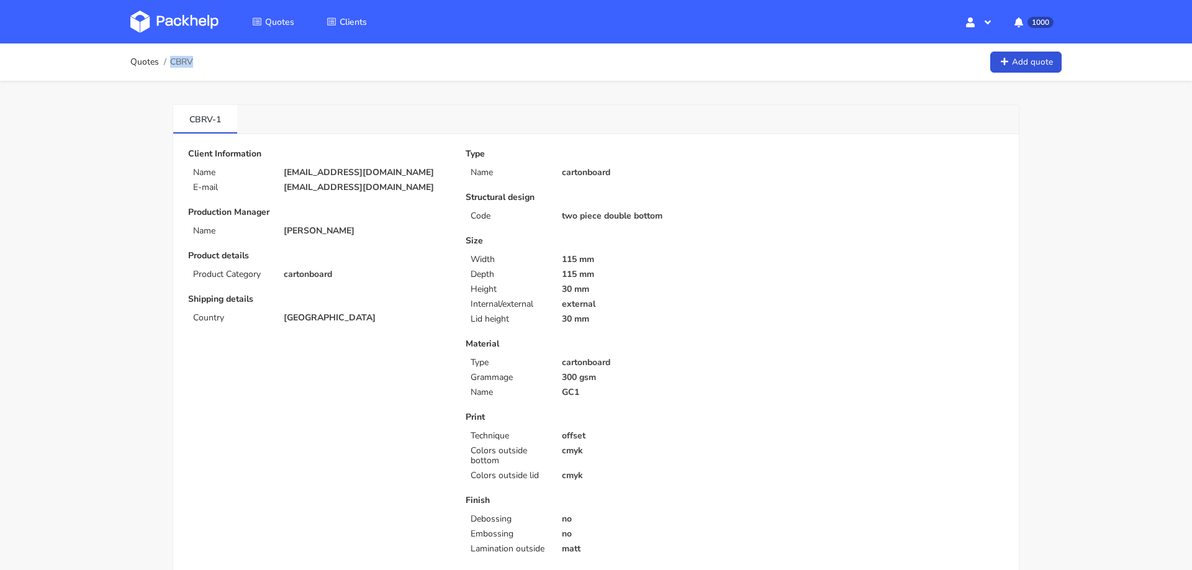
click at [182, 62] on span "CBRV" at bounding box center [181, 62] width 23 height 10
copy span "CBRV"
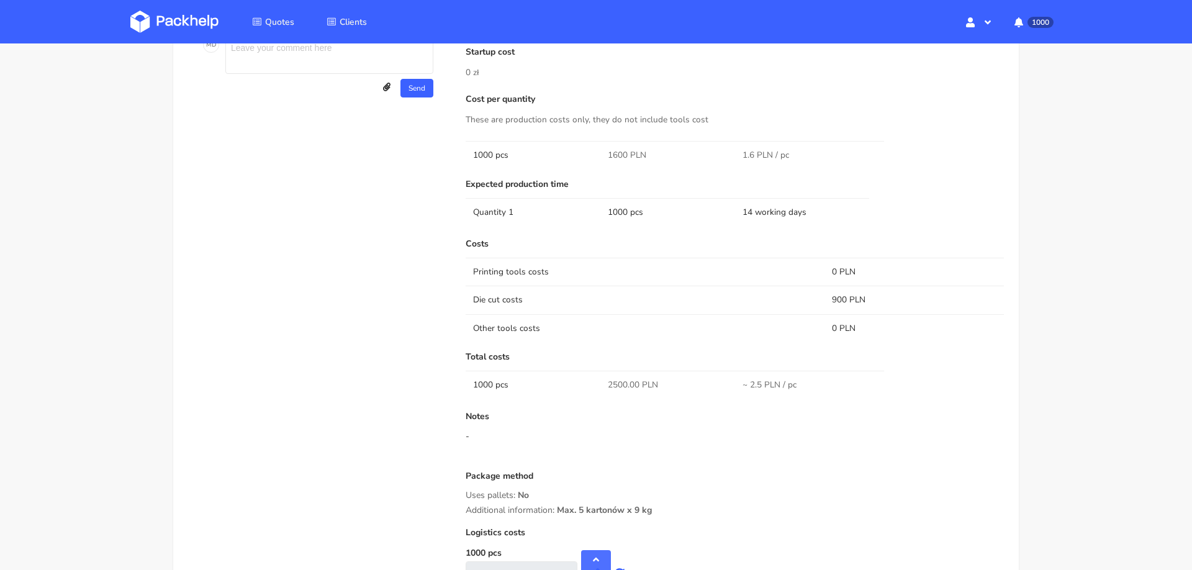
scroll to position [721, 0]
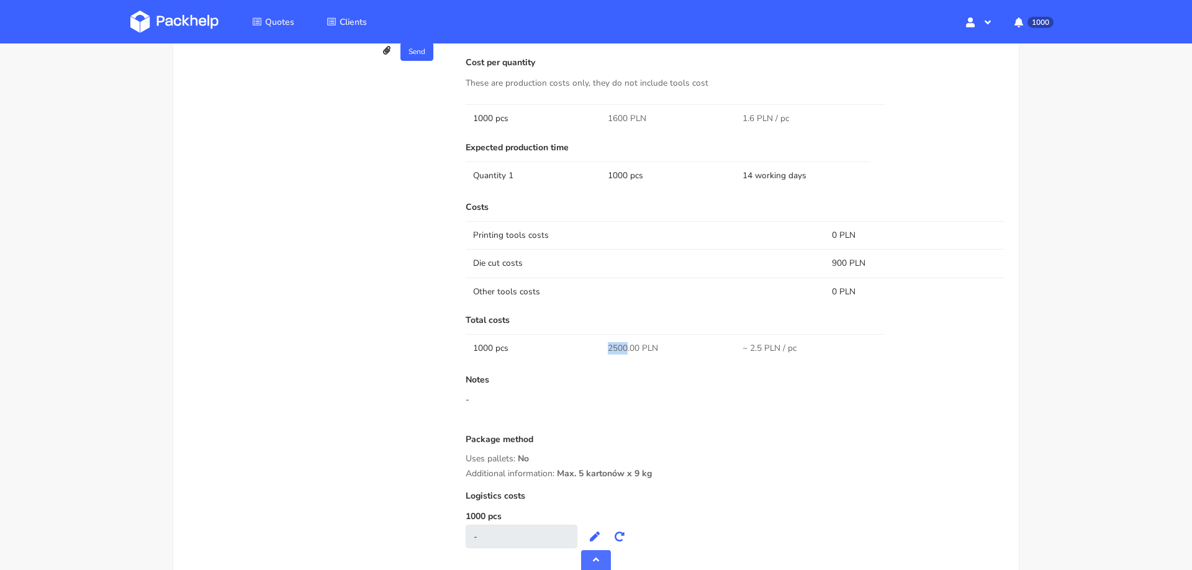
drag, startPoint x: 626, startPoint y: 345, endPoint x: 598, endPoint y: 345, distance: 28.6
click at [598, 345] on tr "1000 pcs 2500.00 PLN ~ 2.5 PLN / pc" at bounding box center [735, 348] width 538 height 28
copy tr "2500"
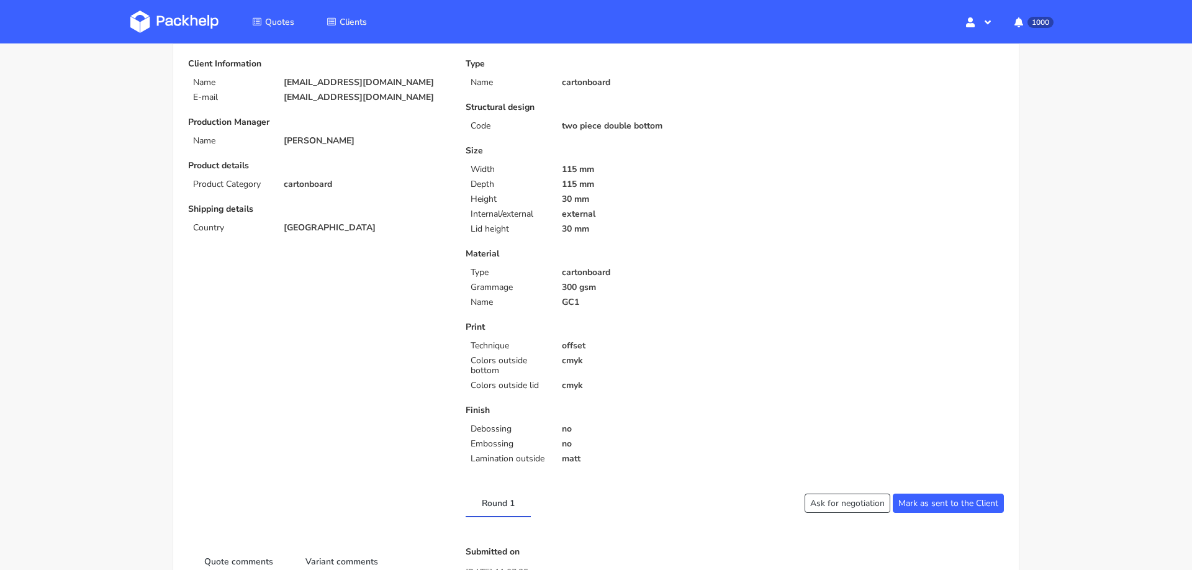
scroll to position [52, 0]
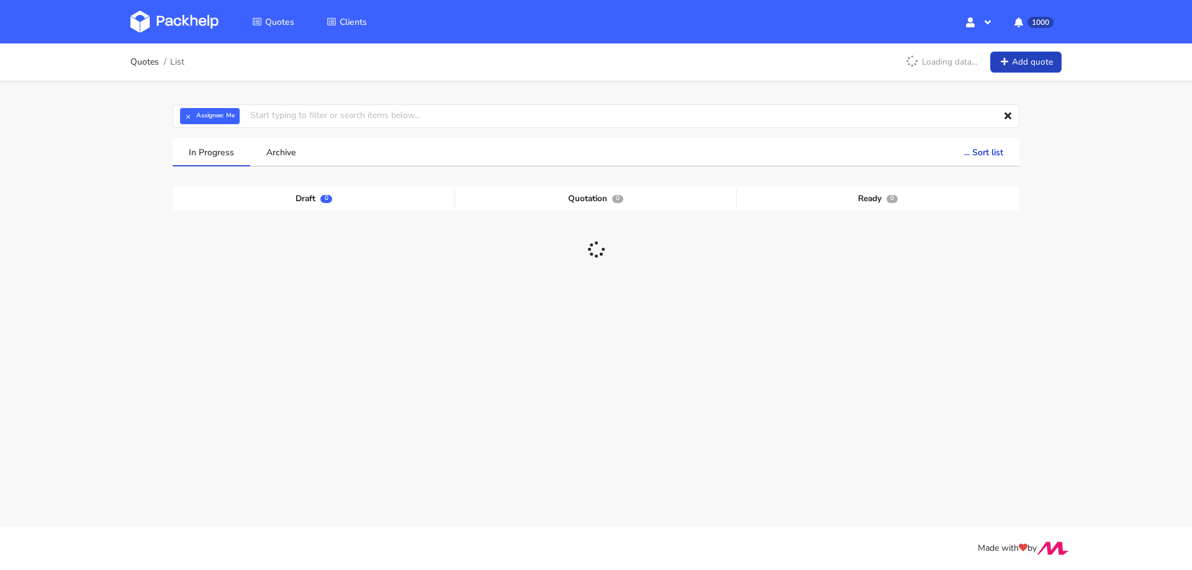
click at [1009, 61] on icon at bounding box center [1004, 62] width 11 height 9
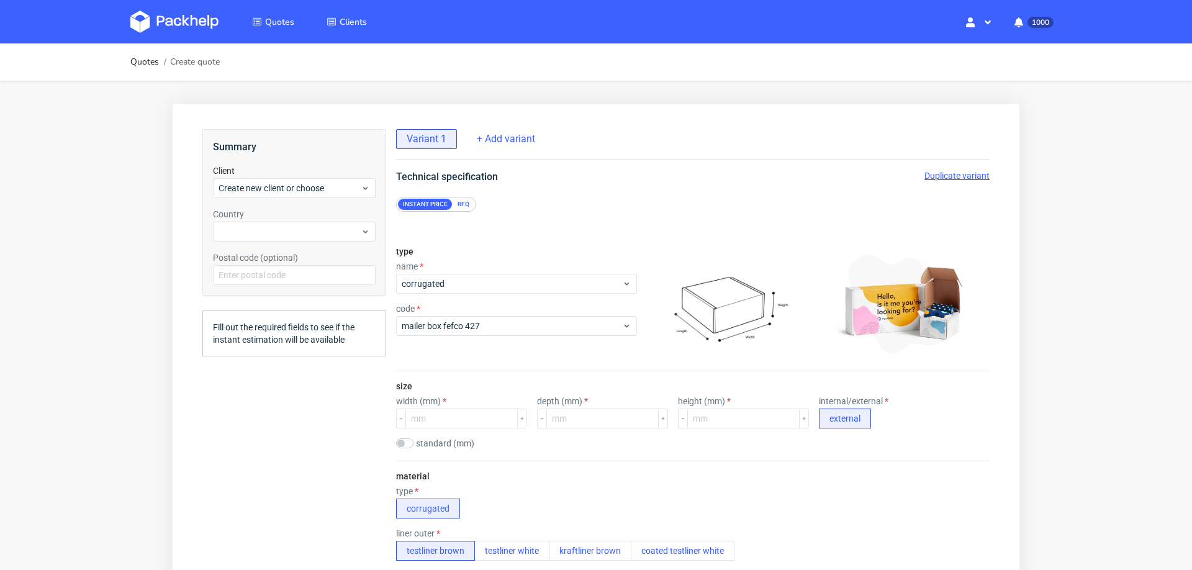
click at [464, 205] on div "RFQ" at bounding box center [464, 204] width 22 height 11
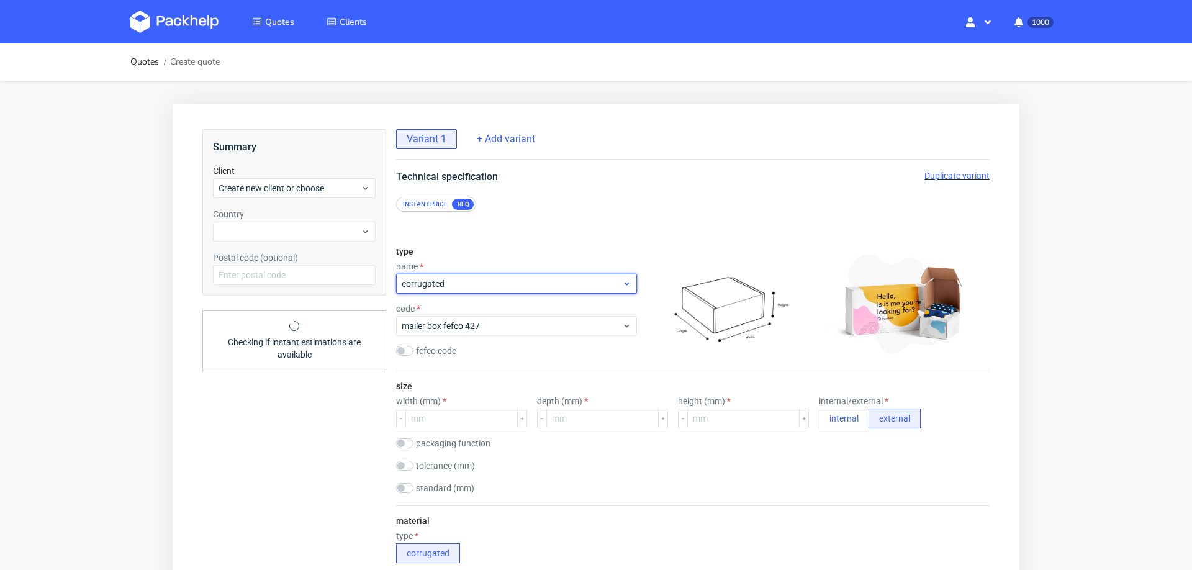
click at [472, 274] on div "corrugated" at bounding box center [516, 284] width 241 height 20
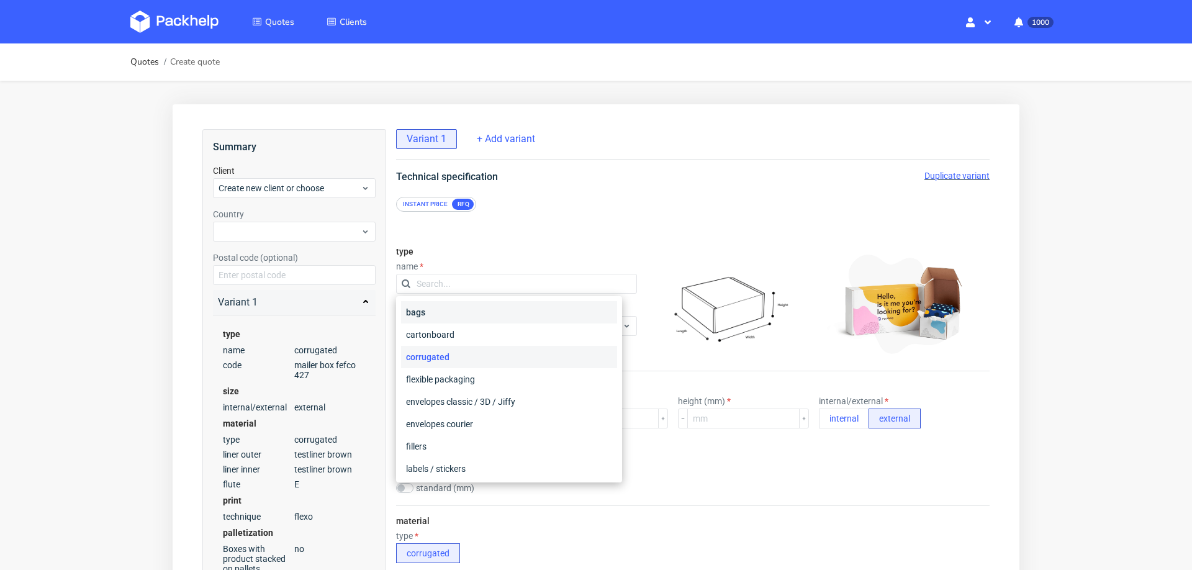
click at [476, 322] on div "bags" at bounding box center [509, 312] width 216 height 22
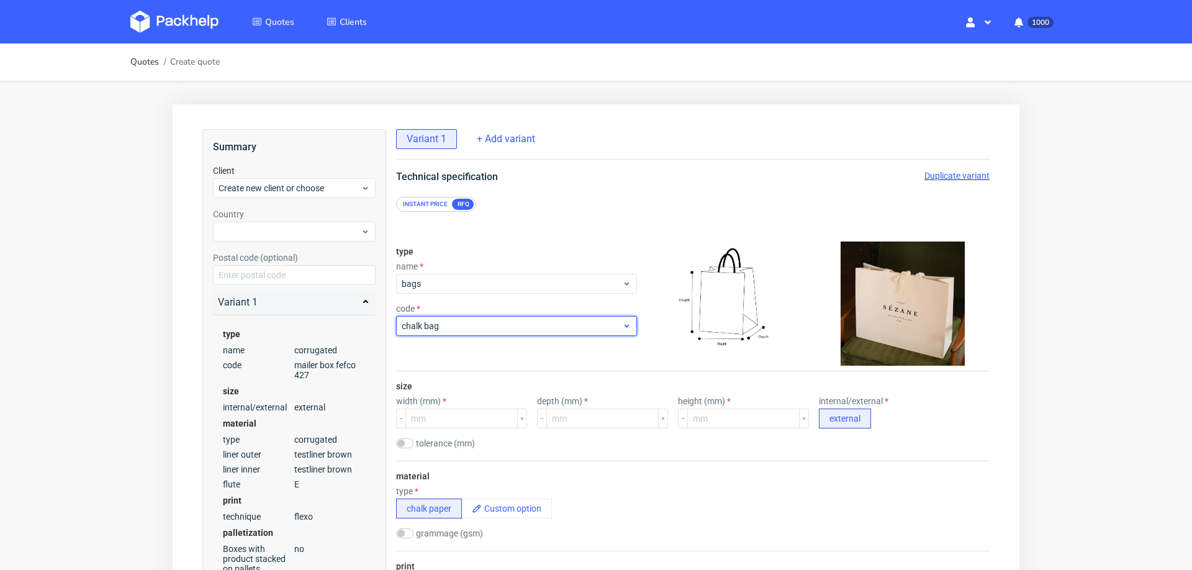
click at [467, 324] on span "chalk bag" at bounding box center [512, 326] width 220 height 12
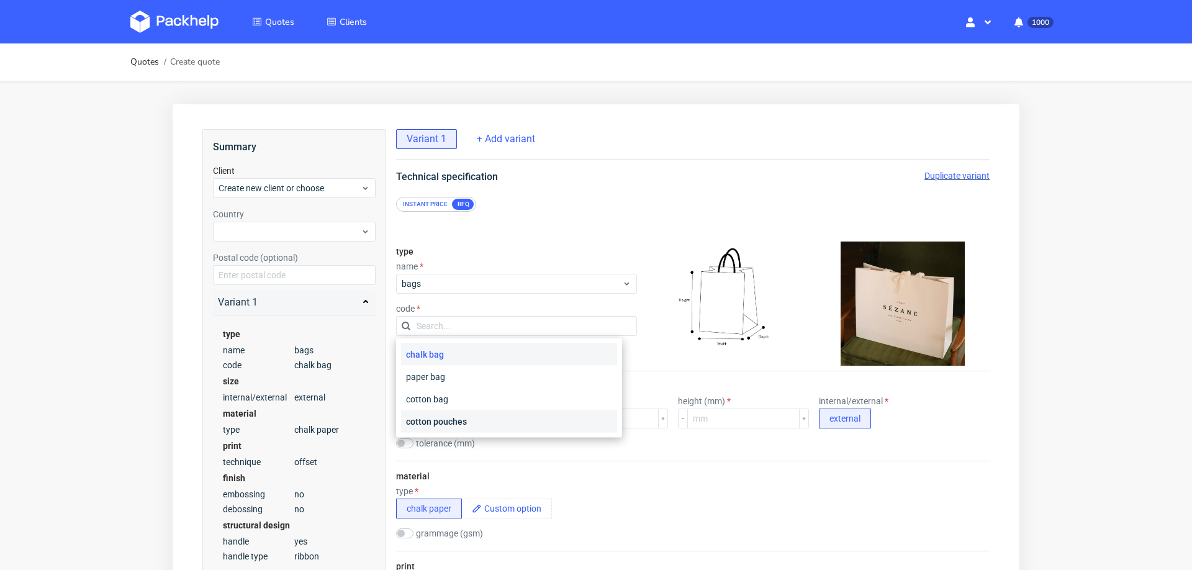
click at [469, 422] on div "cotton pouches" at bounding box center [509, 421] width 216 height 22
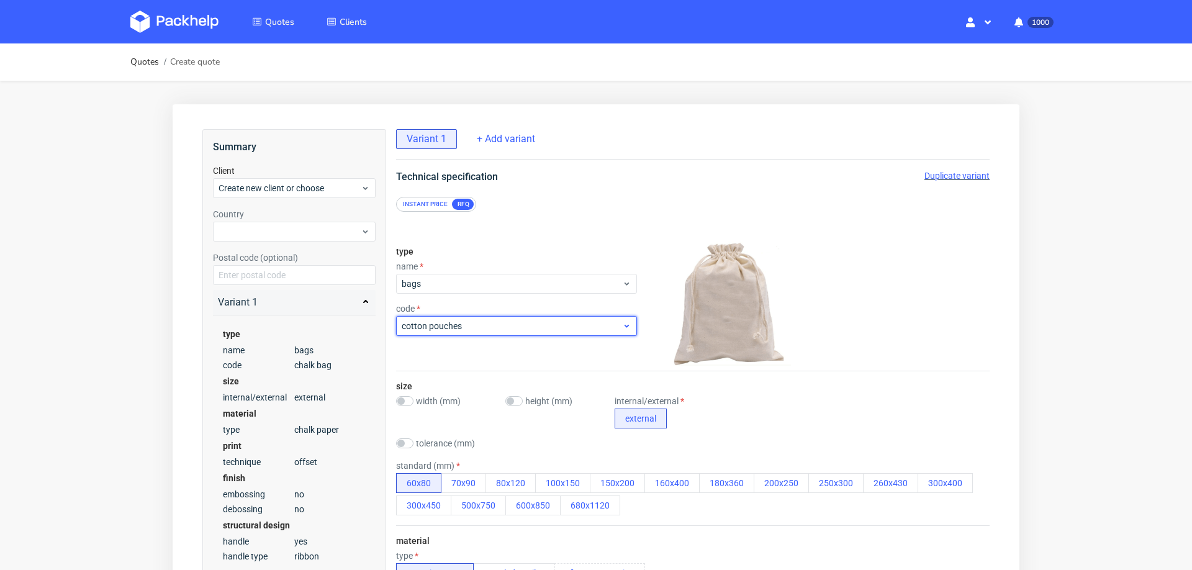
click at [481, 321] on span "cotton pouches" at bounding box center [512, 326] width 220 height 12
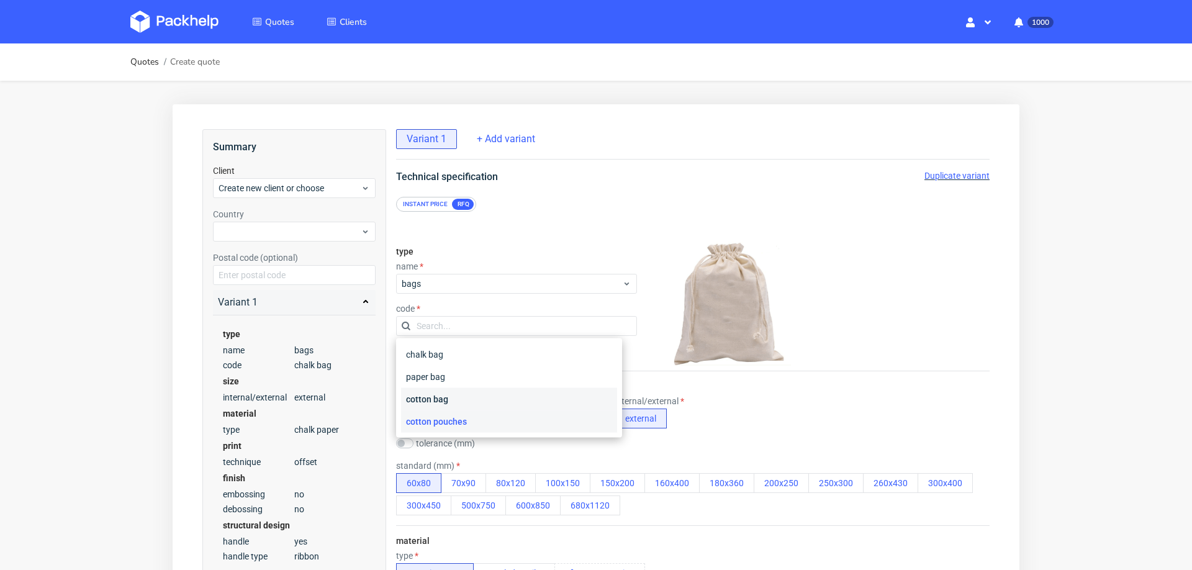
click at [475, 399] on div "cotton bag" at bounding box center [509, 399] width 216 height 22
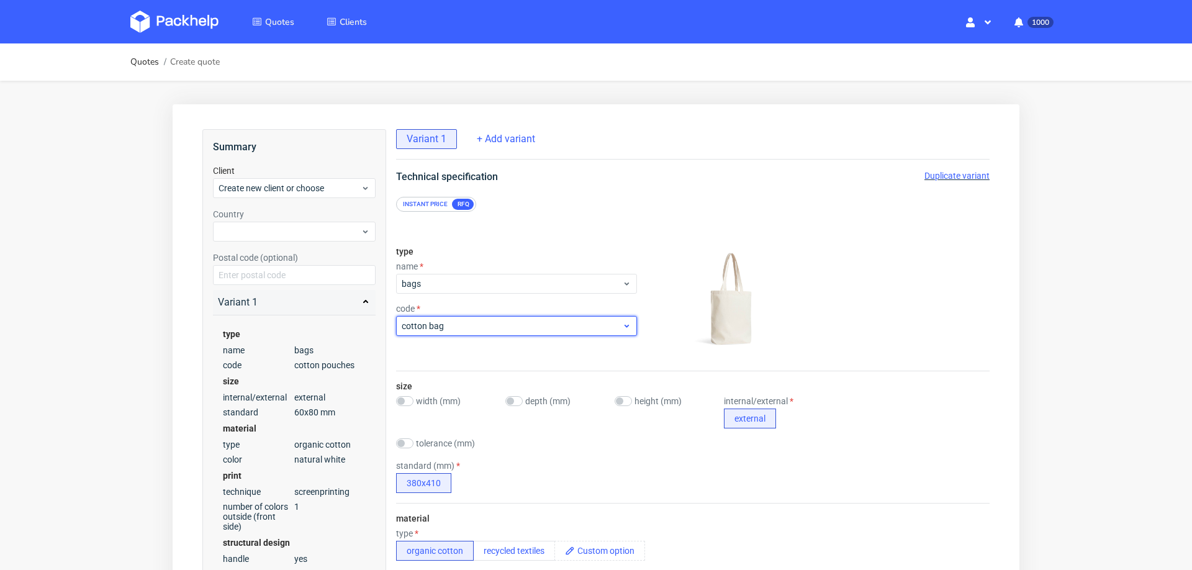
click at [490, 318] on div "cotton bag" at bounding box center [516, 326] width 241 height 20
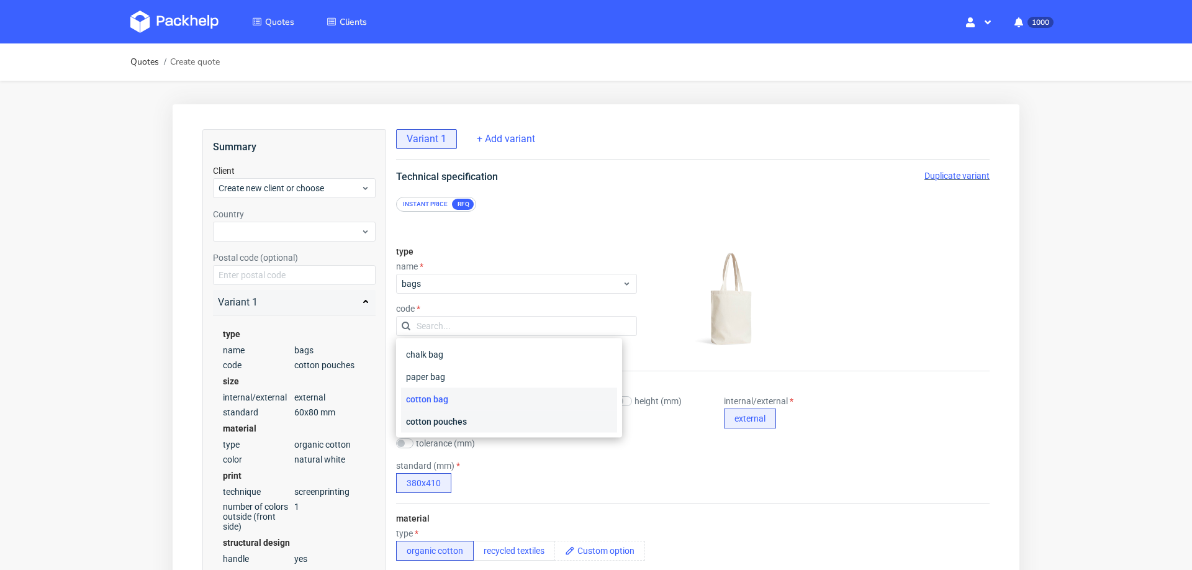
click at [484, 426] on div "cotton pouches" at bounding box center [509, 421] width 216 height 22
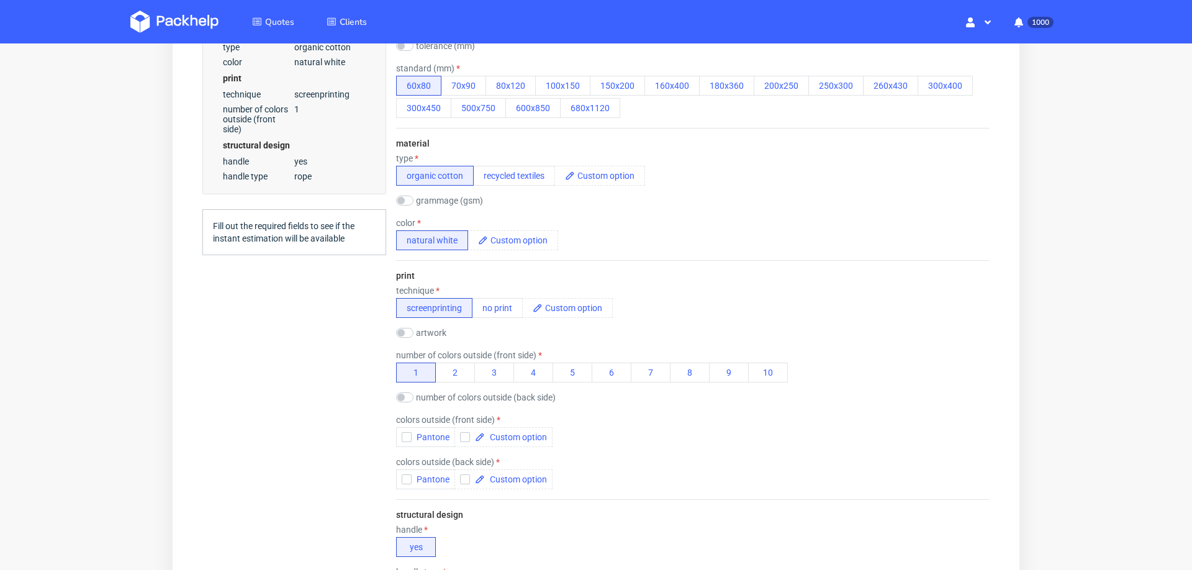
scroll to position [341, 0]
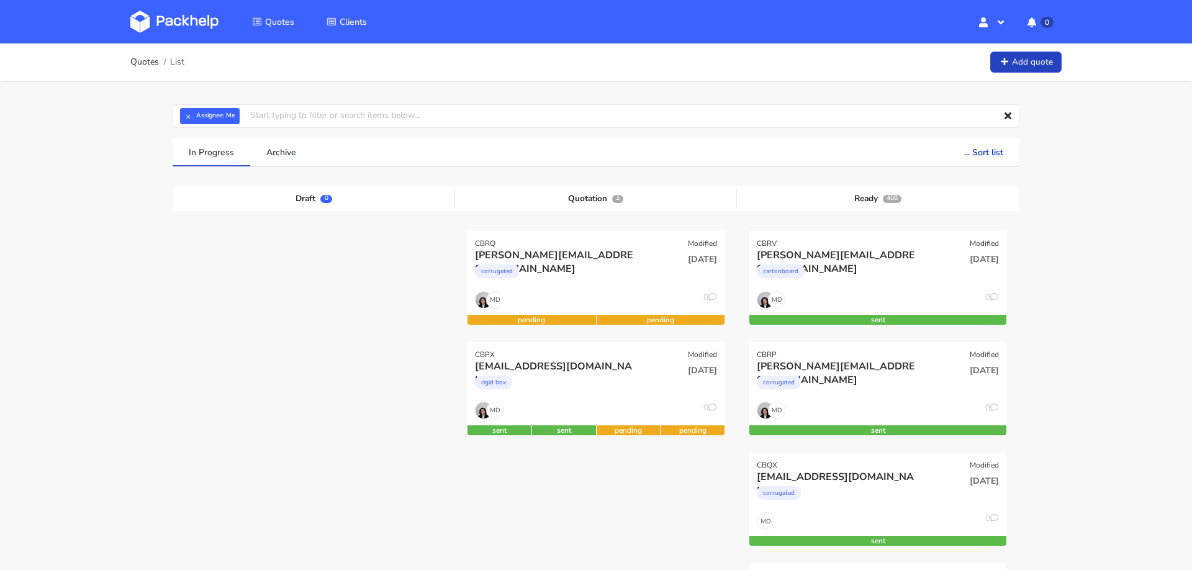
click at [1037, 58] on link "Add quote" at bounding box center [1025, 63] width 71 height 22
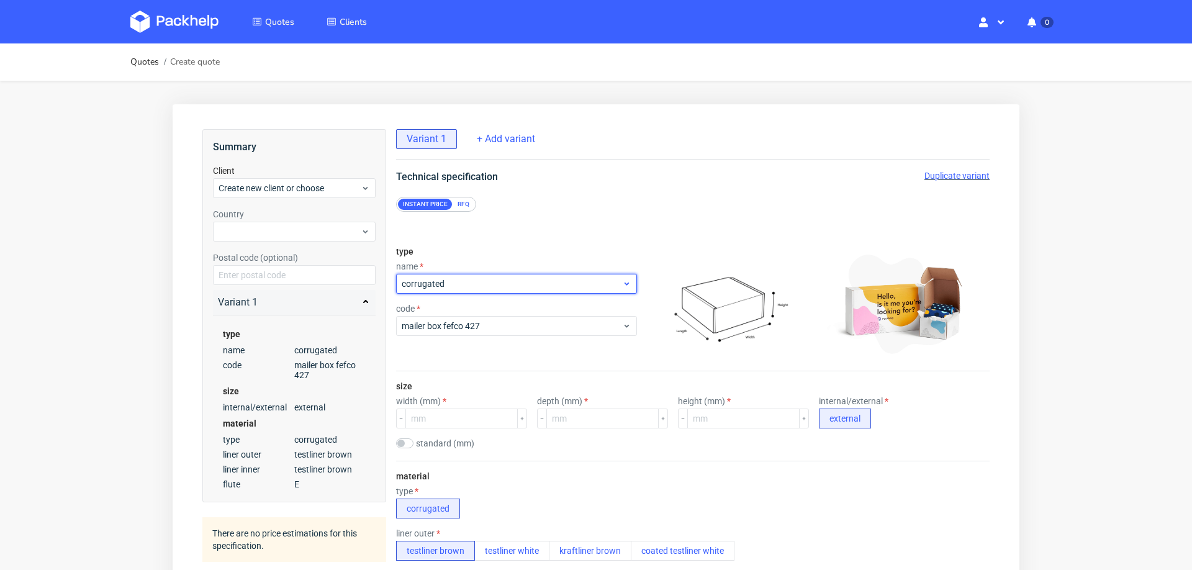
click at [569, 285] on span "corrugated" at bounding box center [512, 284] width 220 height 12
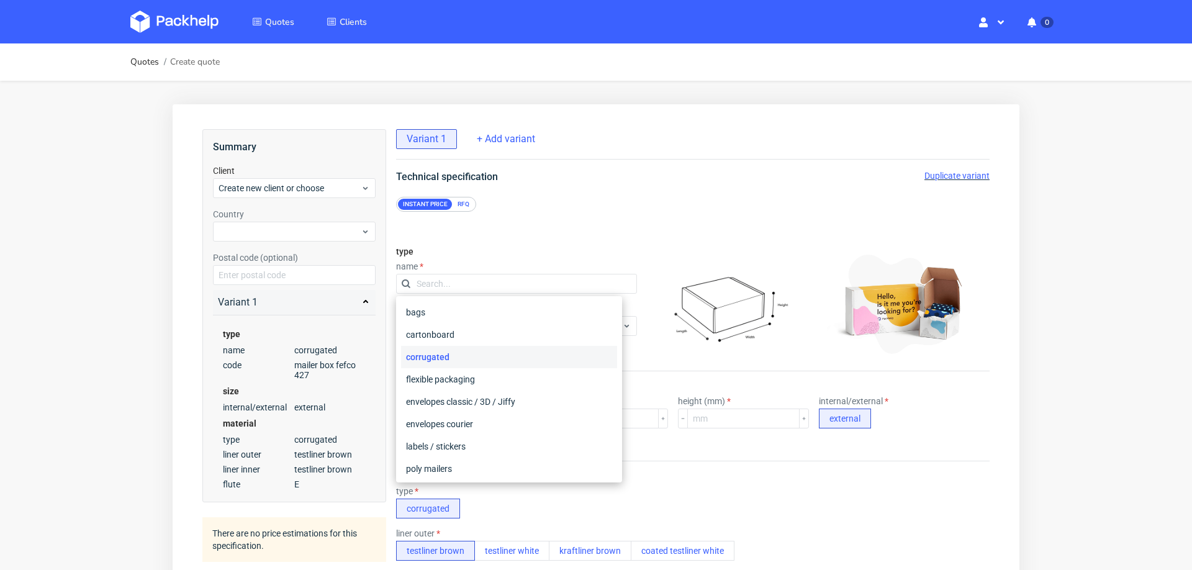
click at [466, 199] on div "RFQ" at bounding box center [464, 204] width 22 height 11
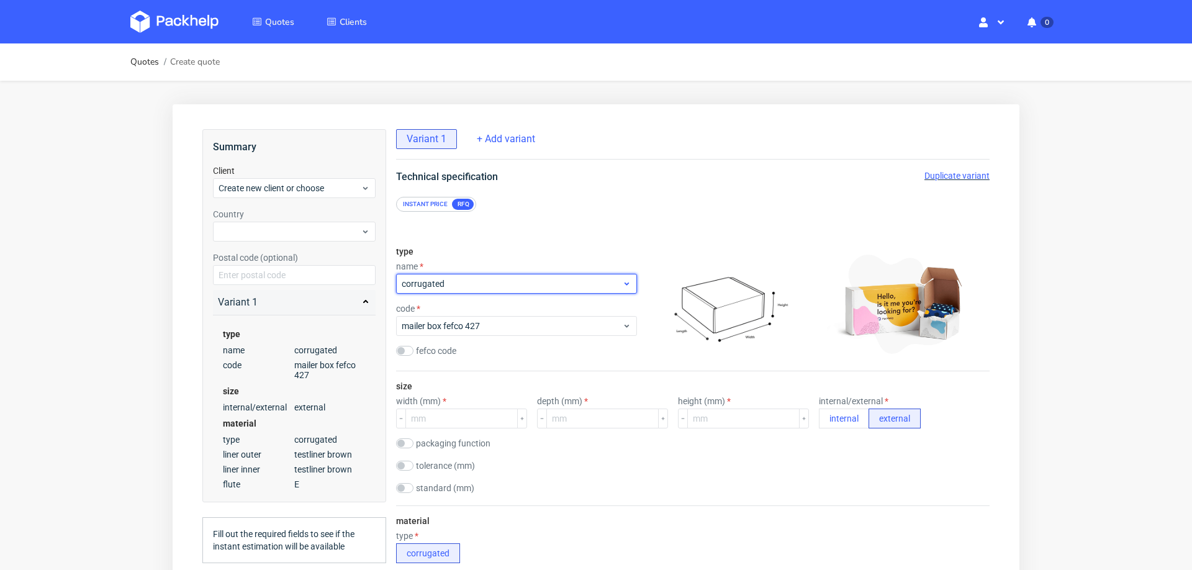
click at [463, 281] on span "corrugated" at bounding box center [512, 284] width 220 height 12
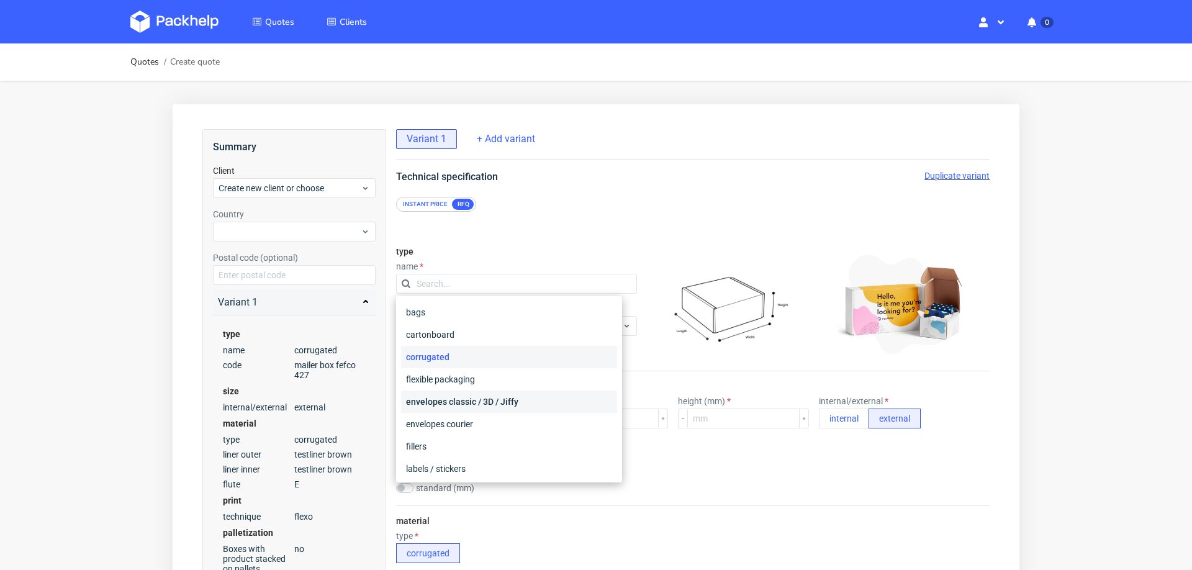
click at [464, 396] on div "envelopes classic / 3D / Jiffy" at bounding box center [509, 401] width 216 height 22
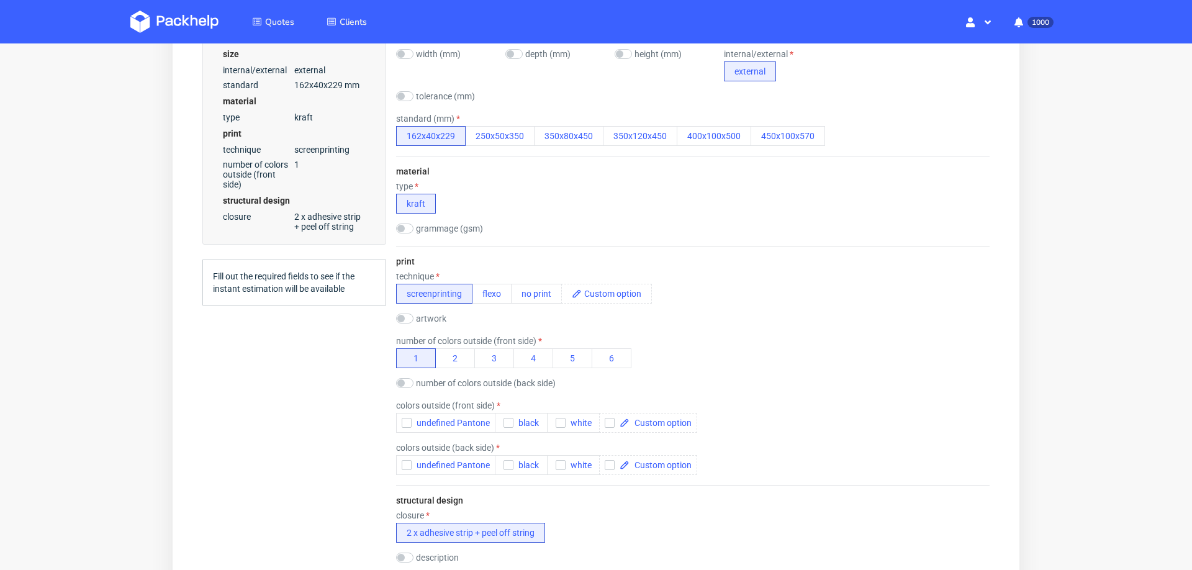
scroll to position [359, 0]
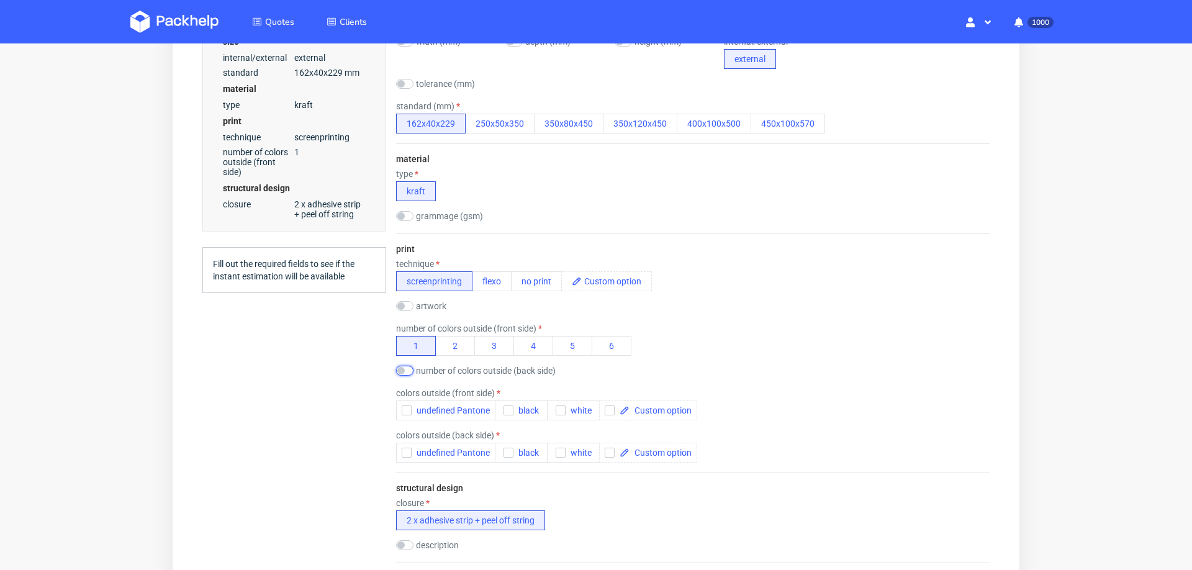
click at [409, 366] on input "checkbox" at bounding box center [404, 371] width 17 height 10
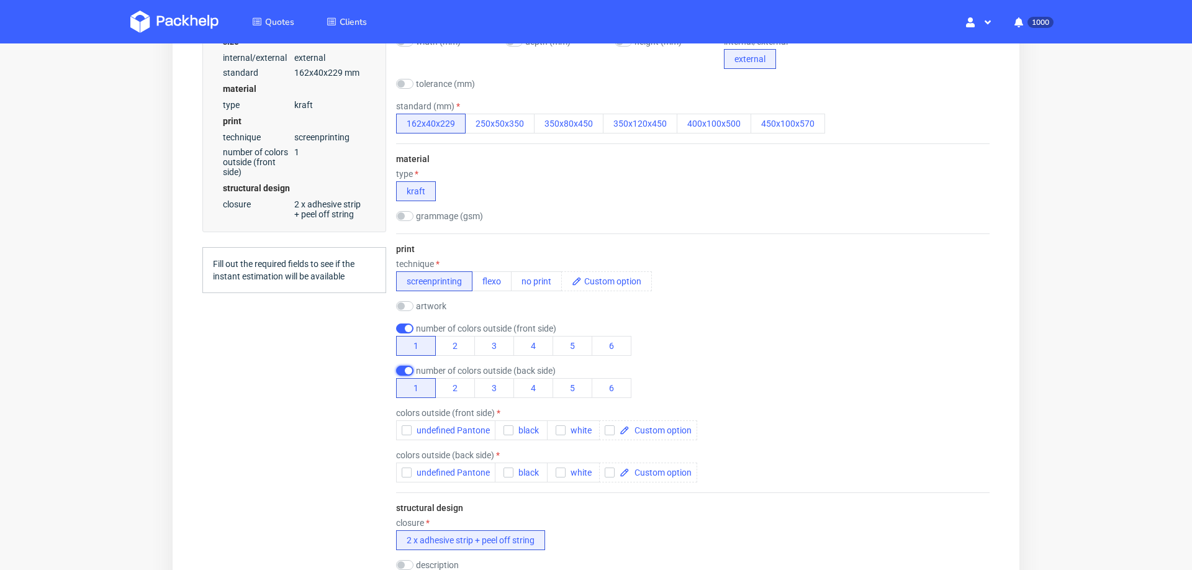
click at [402, 366] on input "checkbox" at bounding box center [404, 371] width 17 height 10
checkbox input "false"
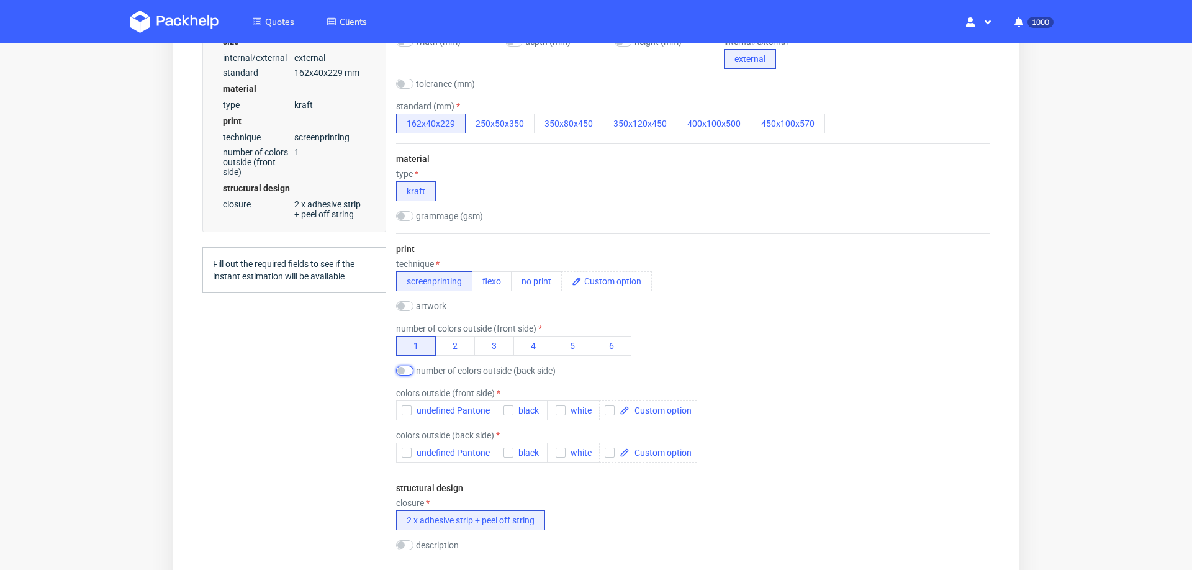
scroll to position [0, 0]
click at [484, 273] on button "flexo" at bounding box center [492, 281] width 40 height 20
click at [539, 276] on button "no print" at bounding box center [536, 281] width 51 height 20
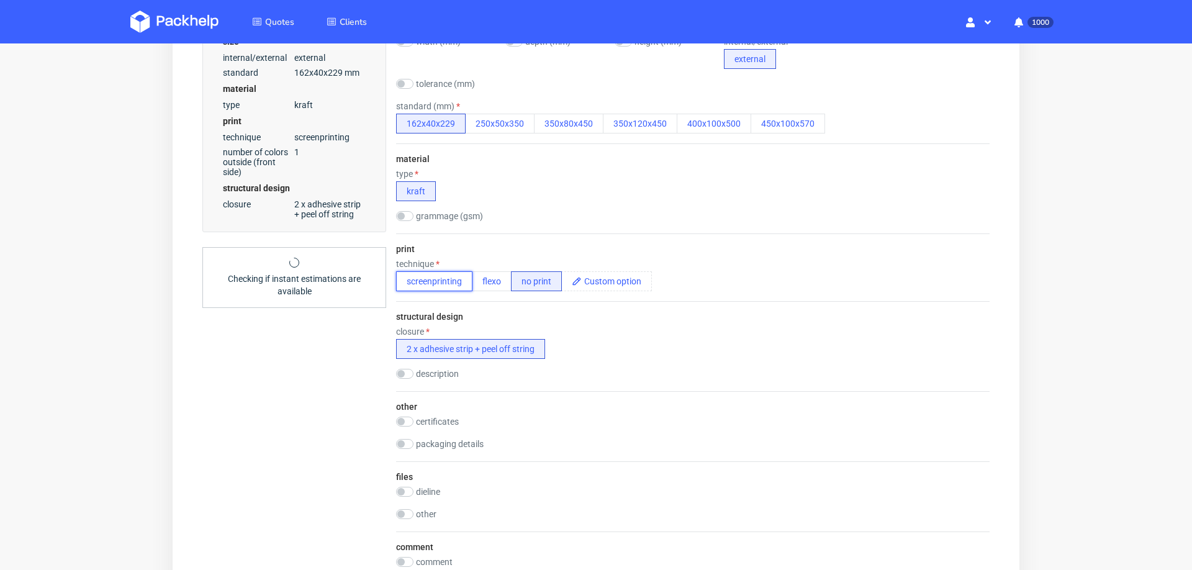
click at [407, 285] on button "screenprinting" at bounding box center [434, 281] width 76 height 20
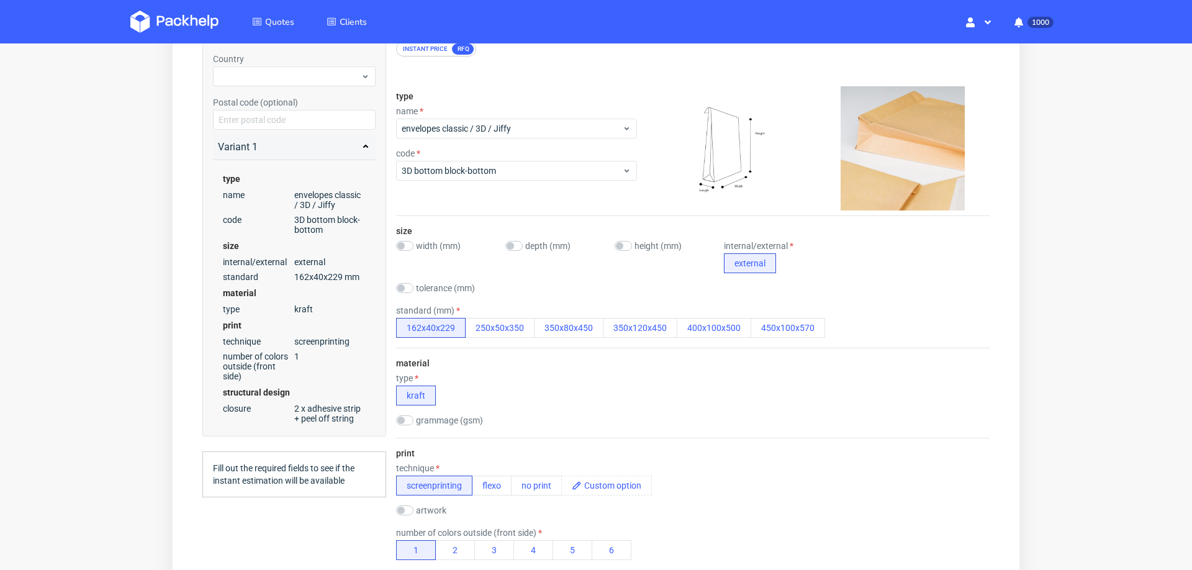
click at [428, 52] on div "Instant price" at bounding box center [425, 48] width 55 height 11
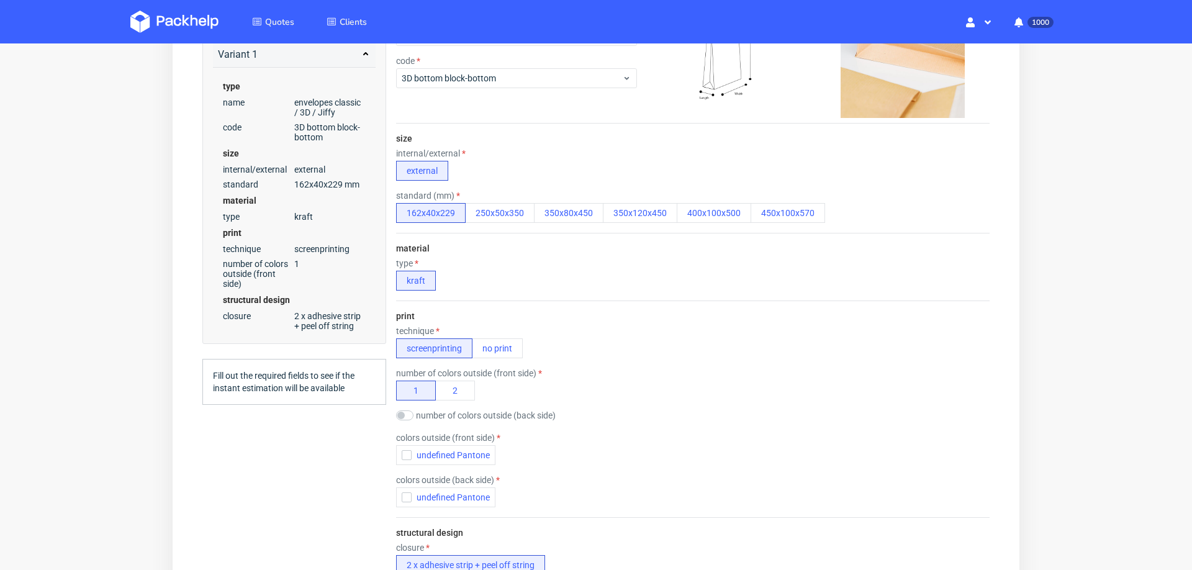
scroll to position [270, 0]
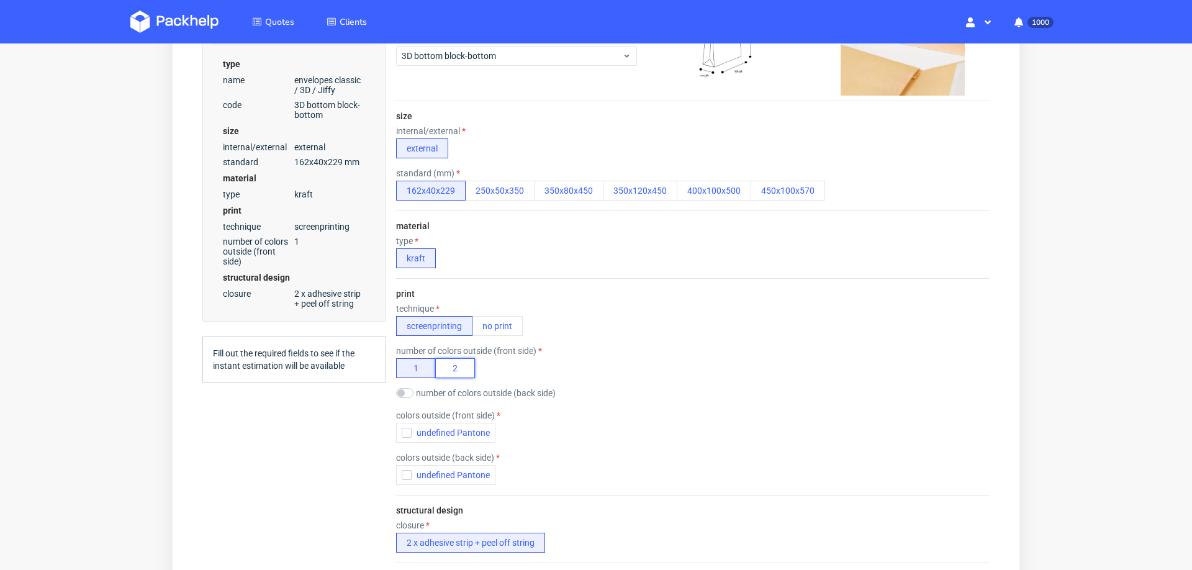
click at [464, 358] on button "2" at bounding box center [455, 368] width 40 height 20
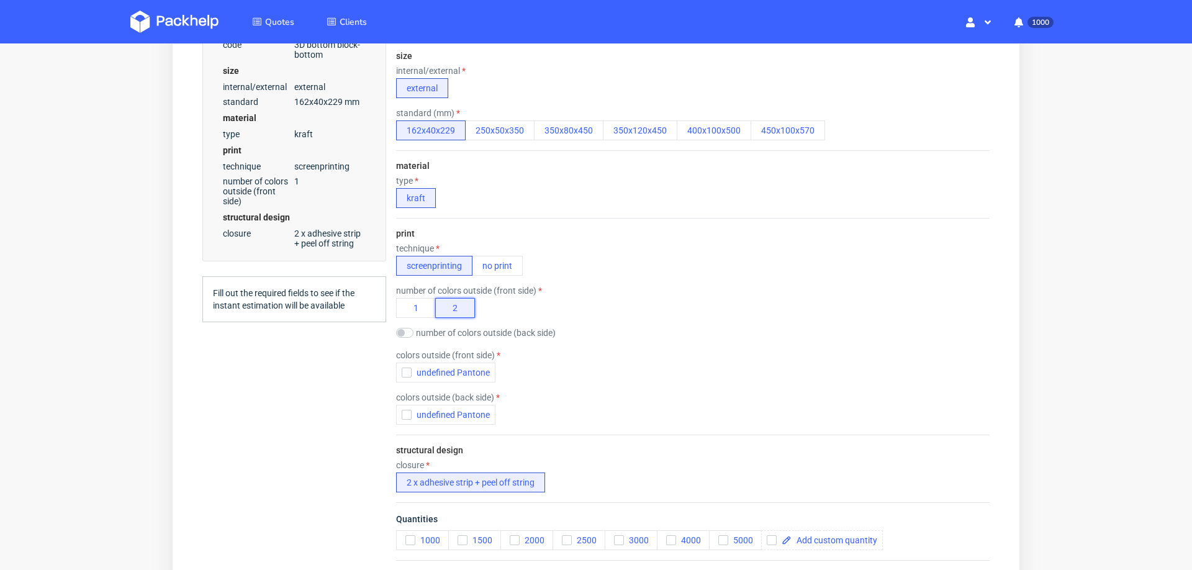
scroll to position [340, 0]
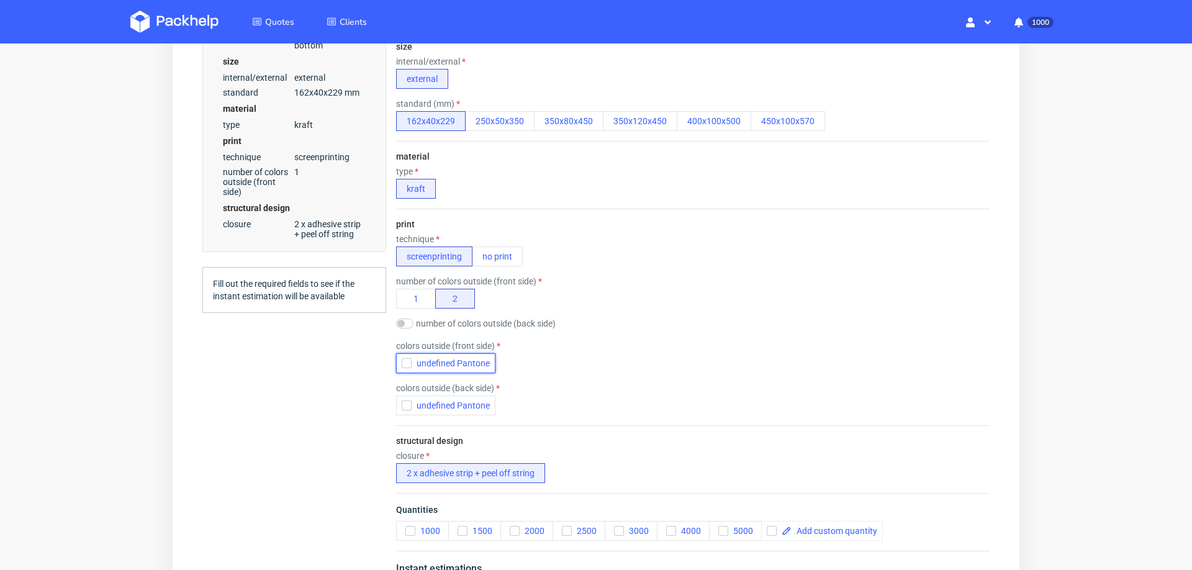
click at [402, 359] on icon "button" at bounding box center [406, 363] width 9 height 9
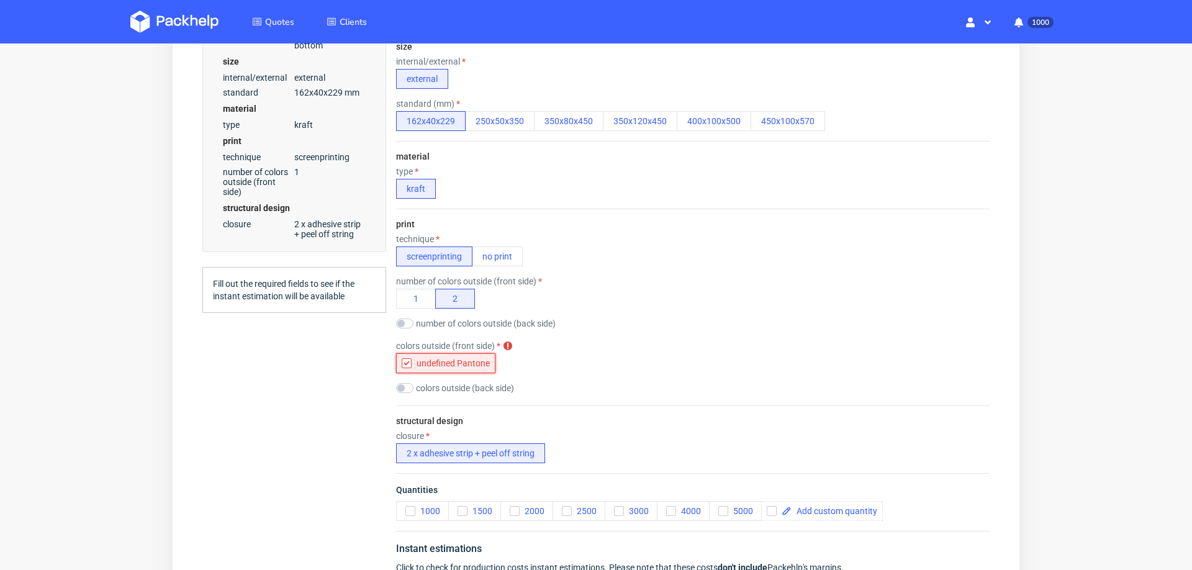
scroll to position [0, 0]
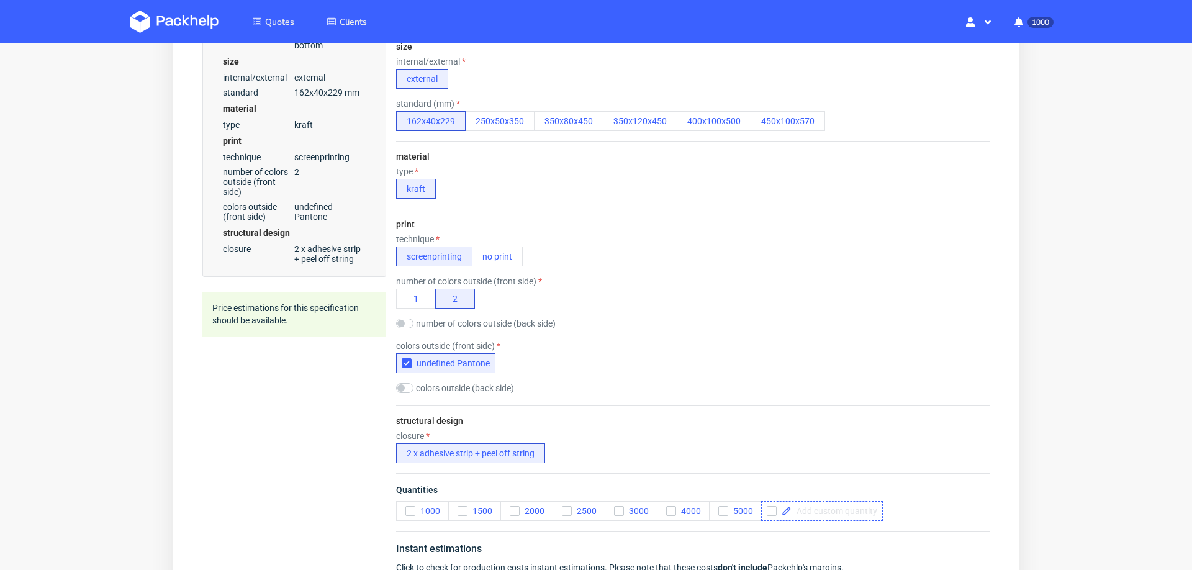
click at [839, 513] on span at bounding box center [835, 511] width 86 height 9
click at [954, 447] on div "closure 2 x adhesive strip + peel off string" at bounding box center [693, 447] width 594 height 32
checkbox input "true"
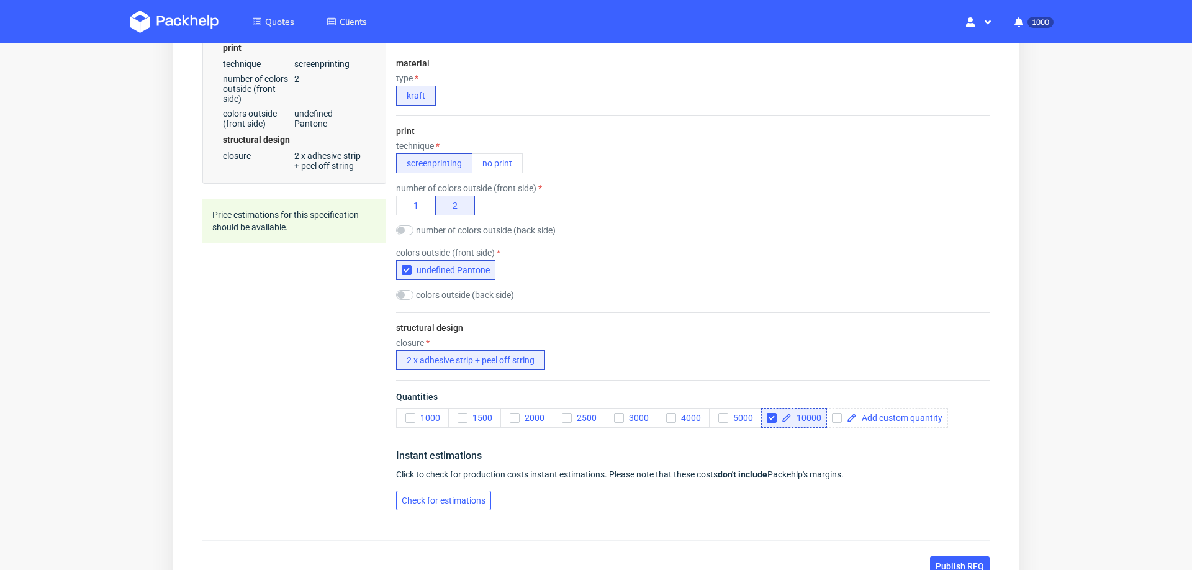
click at [467, 490] on button "Check for estimations" at bounding box center [443, 500] width 95 height 20
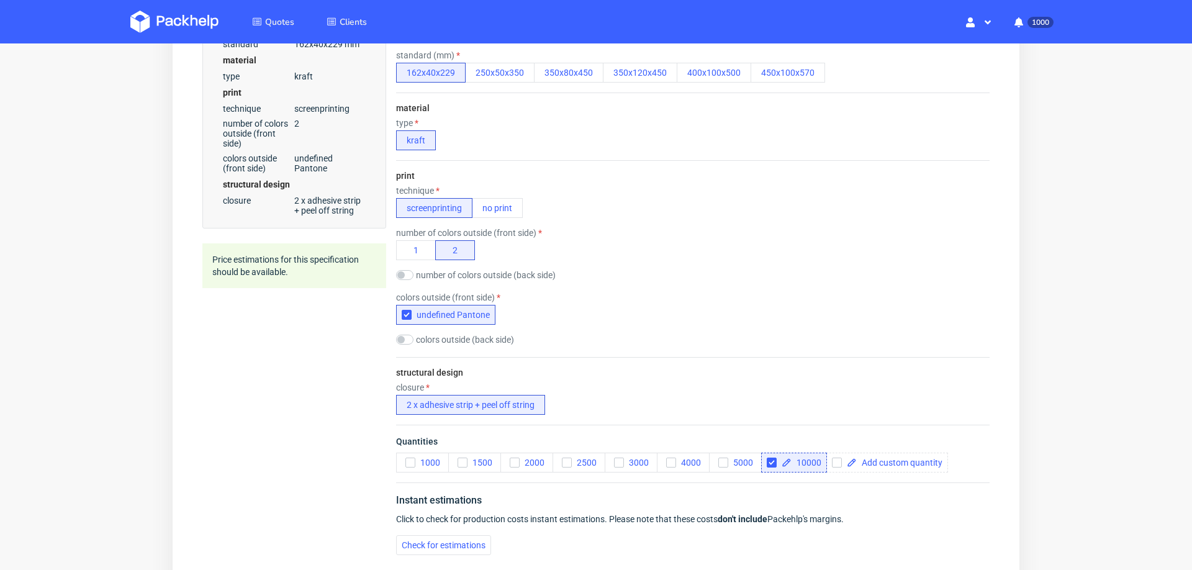
scroll to position [0, 0]
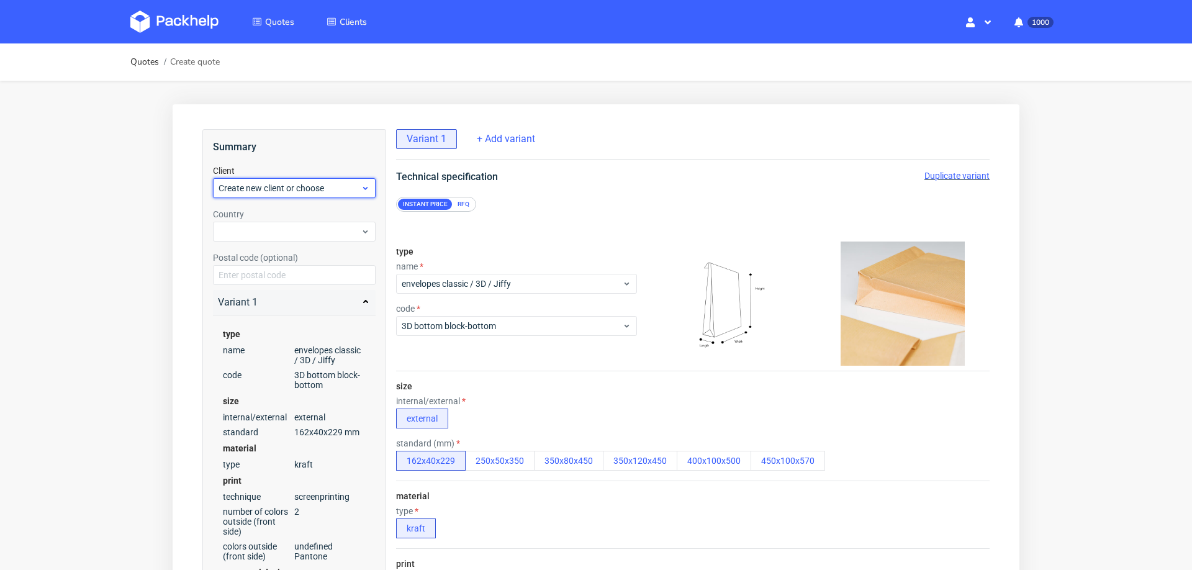
click at [286, 191] on span "Create new client or choose" at bounding box center [290, 188] width 142 height 12
type input "marketing@ibodontit.com"
click at [282, 215] on div "Add new client" at bounding box center [294, 216] width 153 height 22
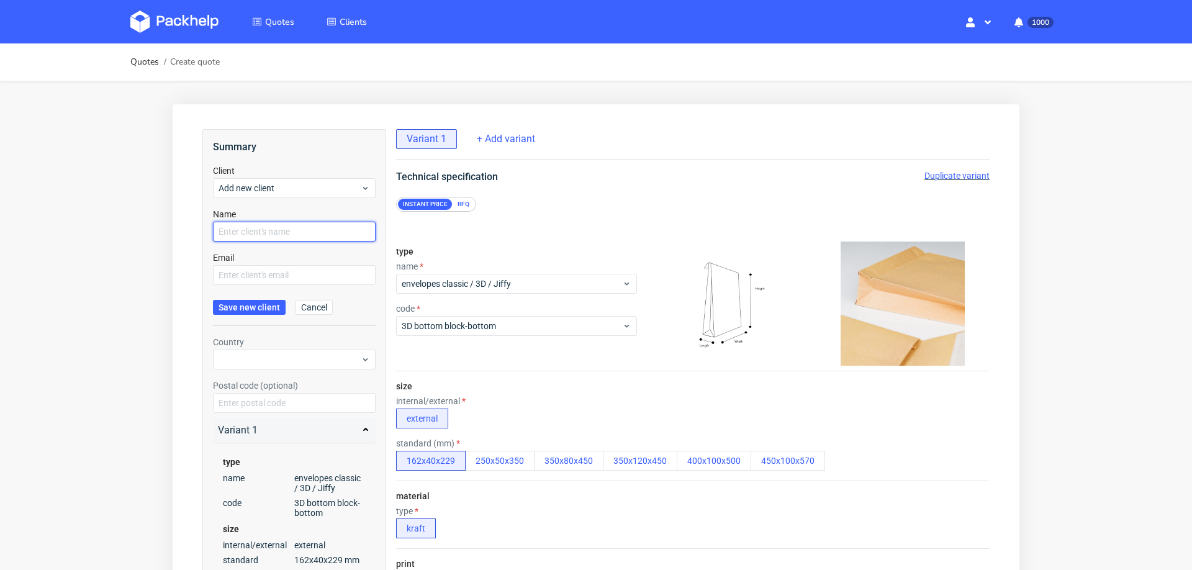
click at [278, 233] on input "text" at bounding box center [294, 232] width 163 height 20
paste input "marketing@ibodontit.com"
type input "marketing@ibodontit.com"
click at [275, 270] on input "text" at bounding box center [294, 275] width 163 height 20
paste input "marketing@ibodontit.com"
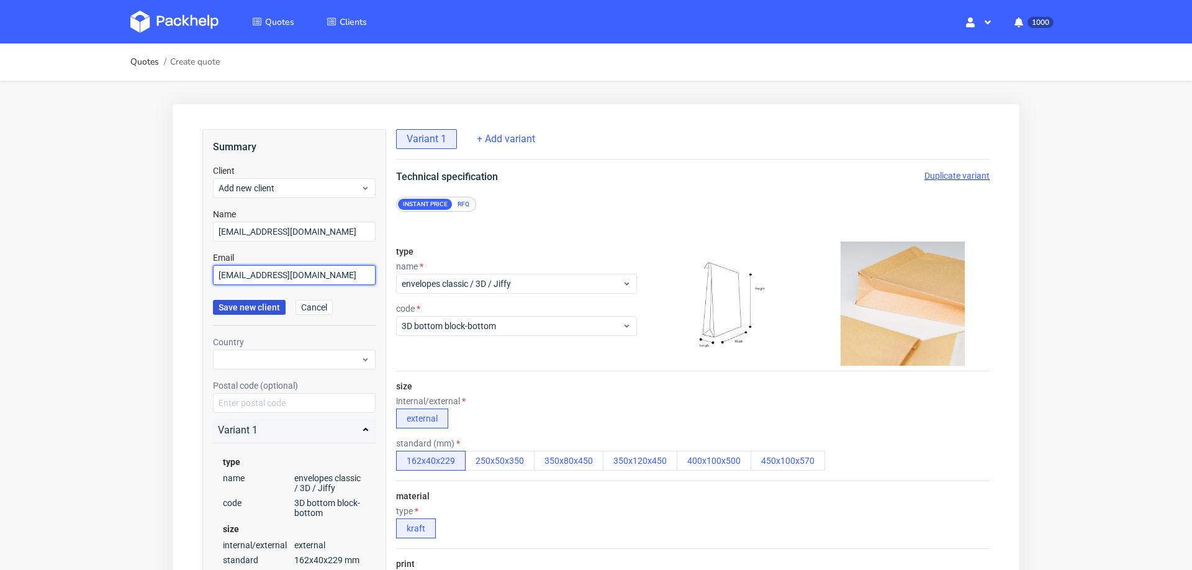
type input "marketing@ibodontit.com"
click at [264, 314] on button "Save new client" at bounding box center [249, 307] width 73 height 15
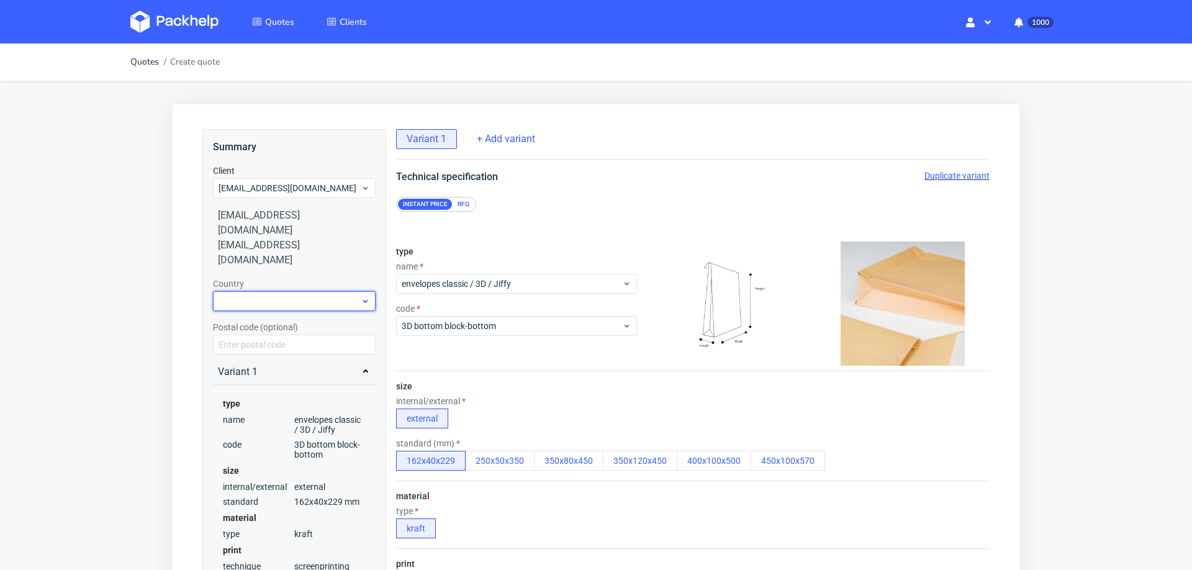
click at [274, 291] on div at bounding box center [294, 301] width 163 height 20
type input "spa"
click at [284, 297] on div "Spain" at bounding box center [294, 300] width 153 height 22
click at [458, 204] on div "RFQ" at bounding box center [464, 204] width 22 height 11
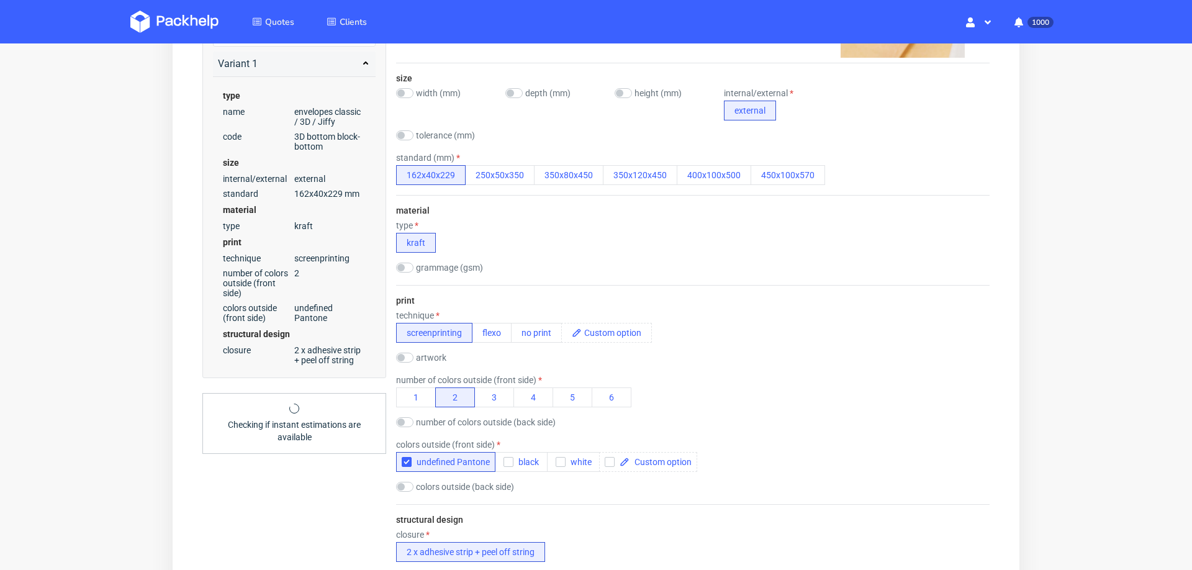
scroll to position [501, 0]
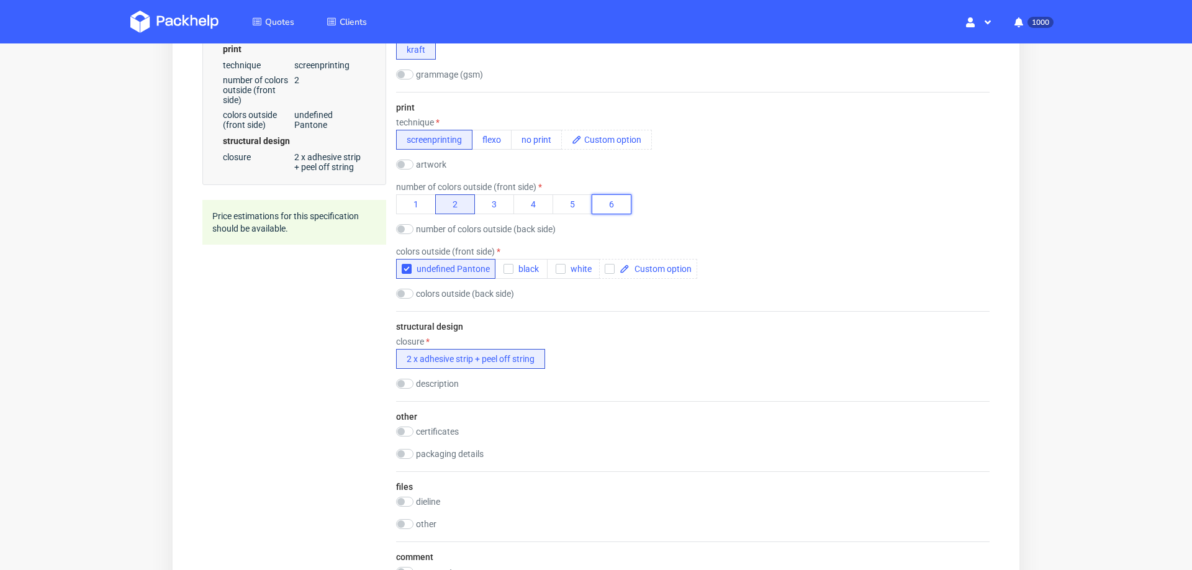
click at [607, 199] on button "6" at bounding box center [612, 204] width 40 height 20
click at [465, 201] on button "2" at bounding box center [455, 204] width 40 height 20
click at [511, 202] on button "3" at bounding box center [494, 204] width 40 height 20
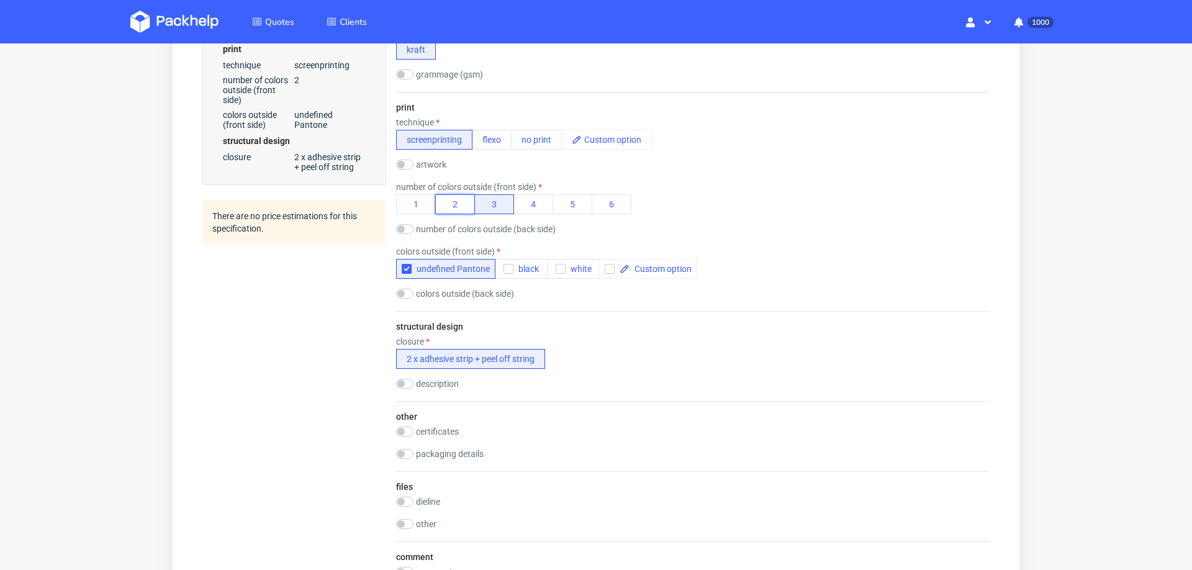
click at [457, 204] on button "2" at bounding box center [455, 204] width 40 height 20
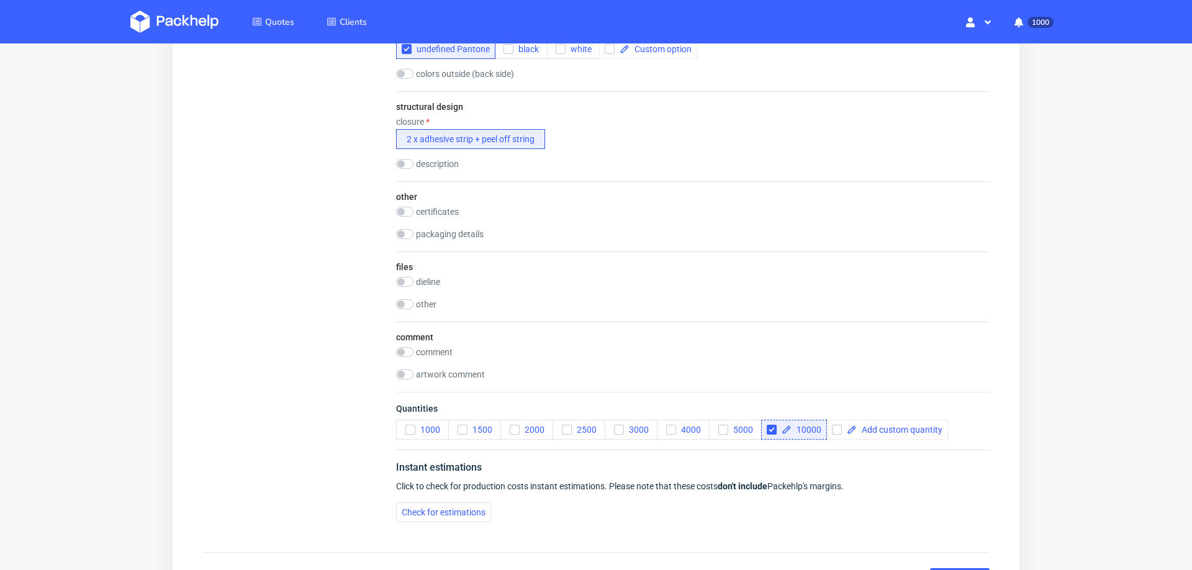
scroll to position [723, 0]
click at [415, 507] on span "Check for estimations" at bounding box center [444, 510] width 84 height 9
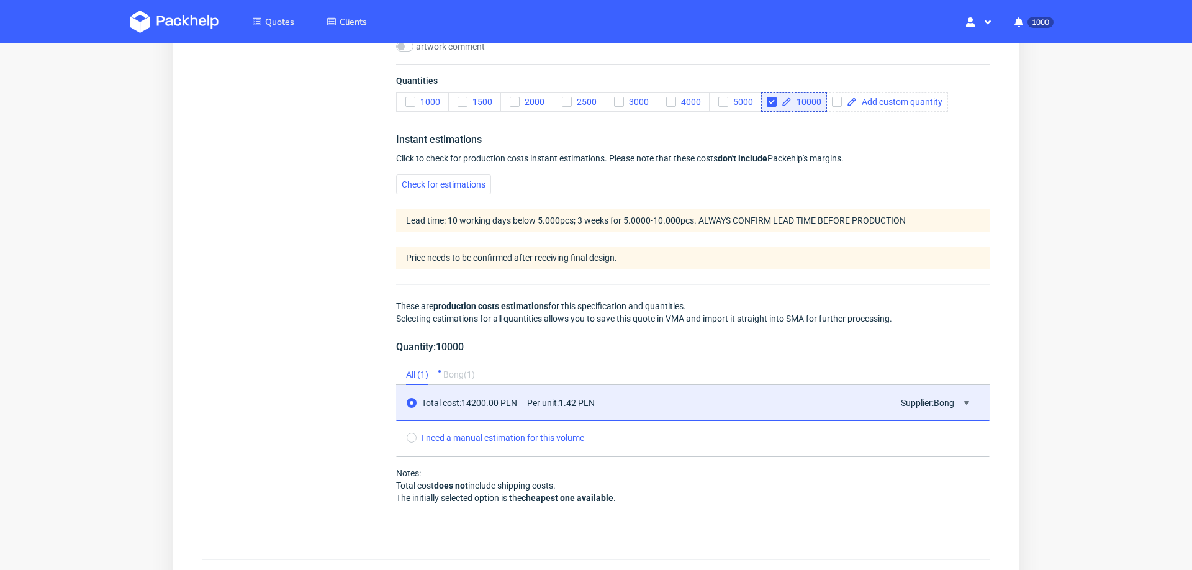
scroll to position [1135, 0]
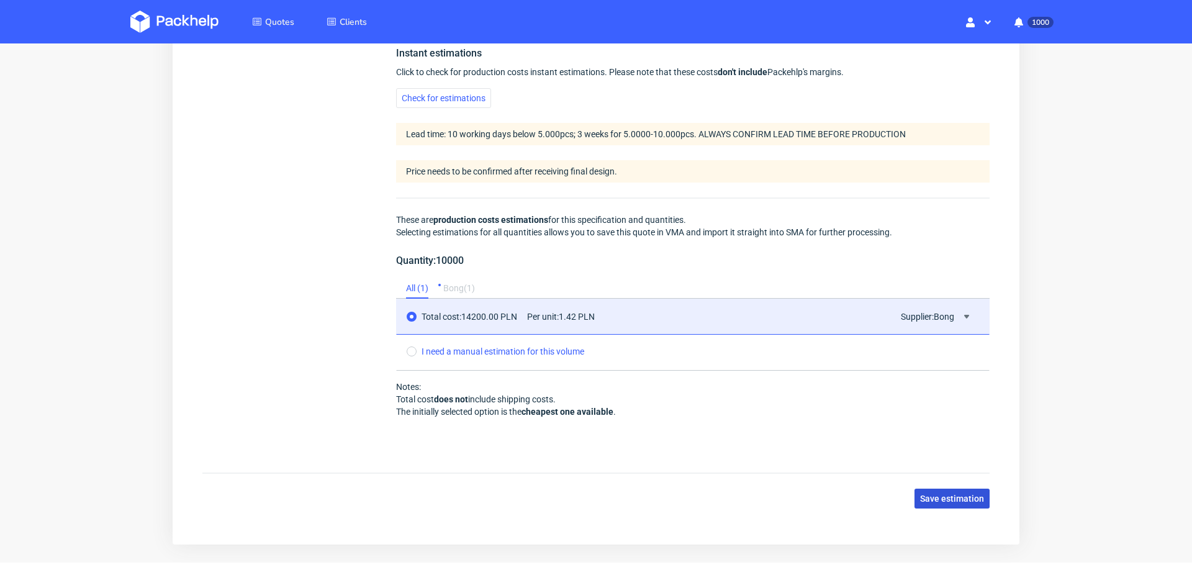
click at [952, 494] on span "Save estimation" at bounding box center [952, 498] width 64 height 9
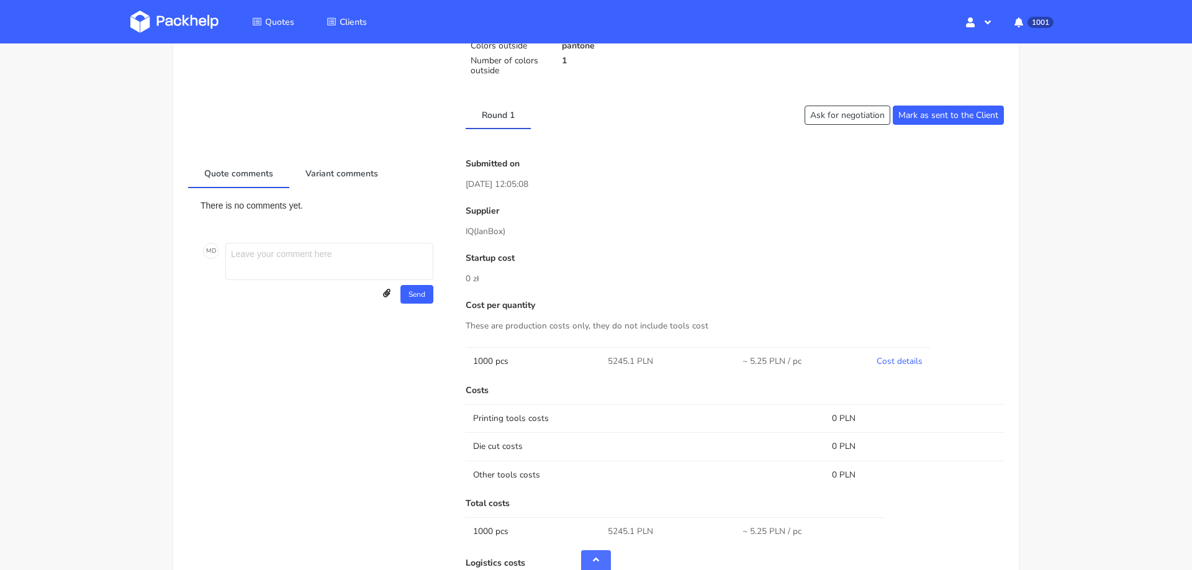
scroll to position [407, 0]
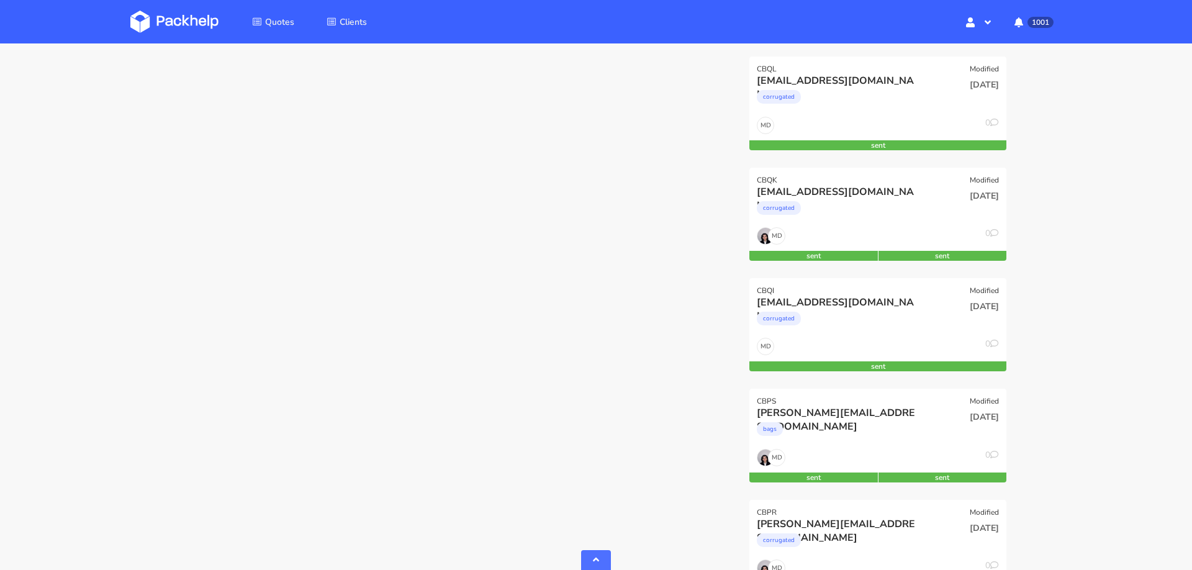
scroll to position [731, 0]
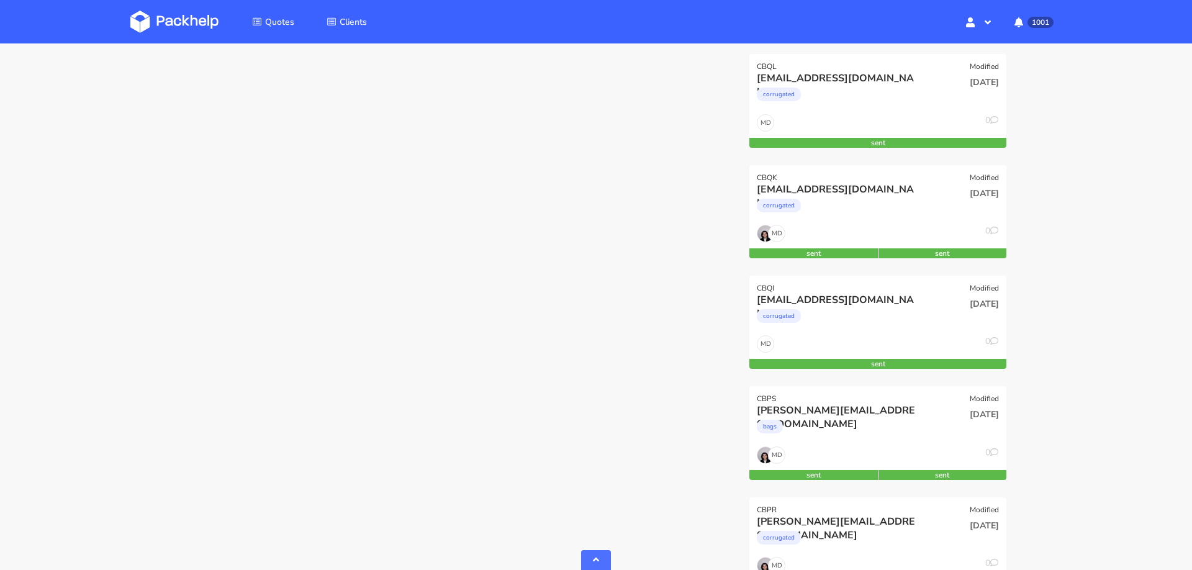
click at [937, 309] on div "[DATE]" at bounding box center [964, 314] width 86 height 42
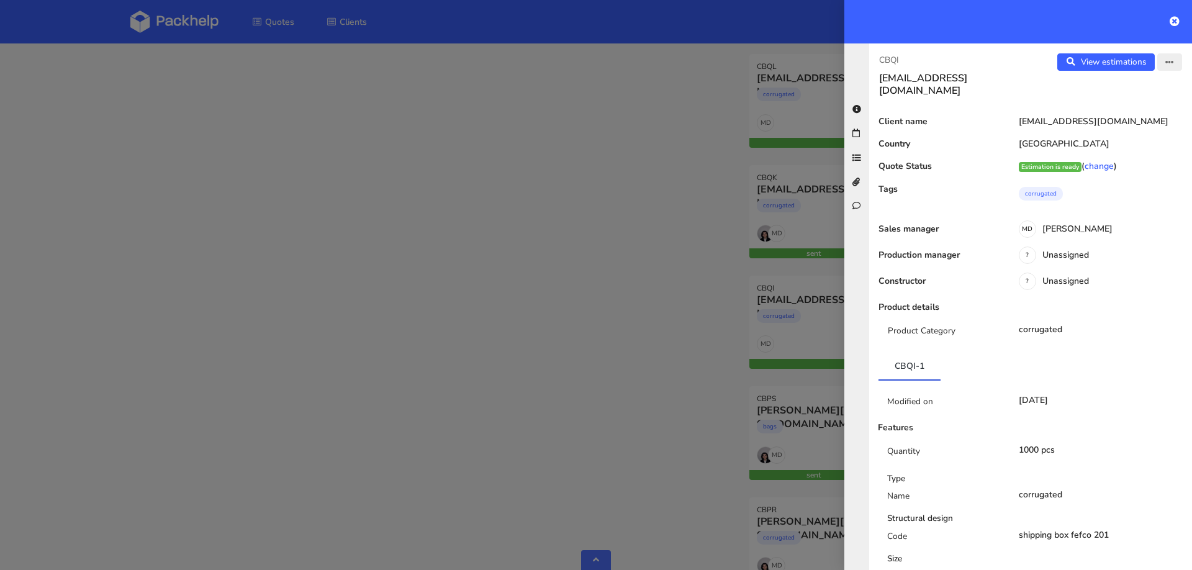
click at [1170, 68] on button "button" at bounding box center [1169, 61] width 25 height 17
click at [1140, 110] on link "Edit quote" at bounding box center [1128, 110] width 109 height 20
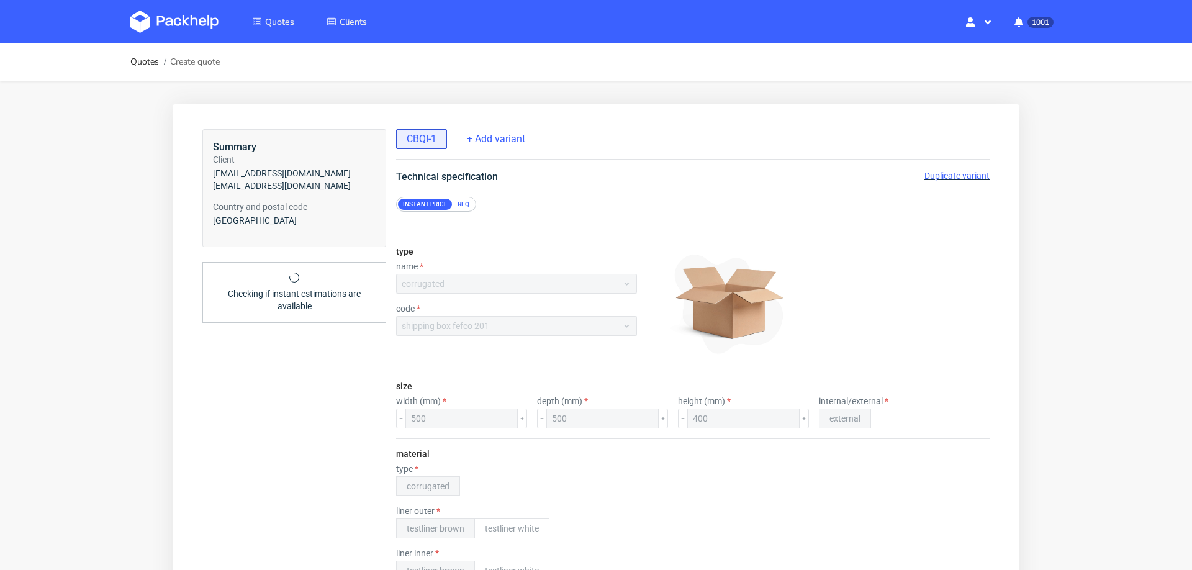
click at [944, 182] on div "Technical specification Duplicate variant" at bounding box center [692, 176] width 643 height 15
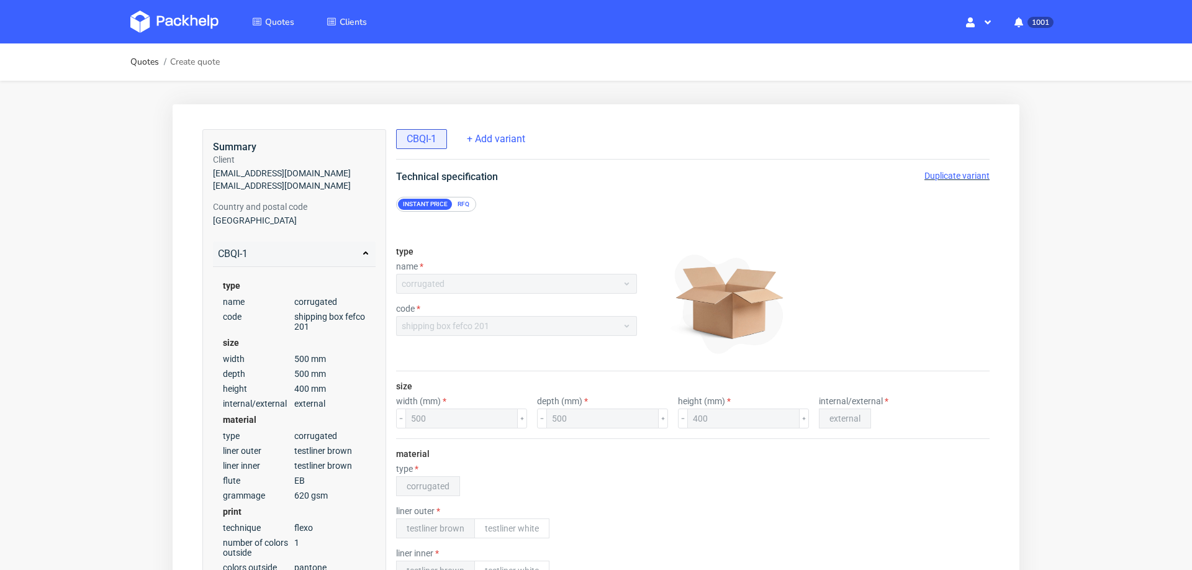
click at [953, 177] on span "Duplicate variant" at bounding box center [956, 176] width 65 height 10
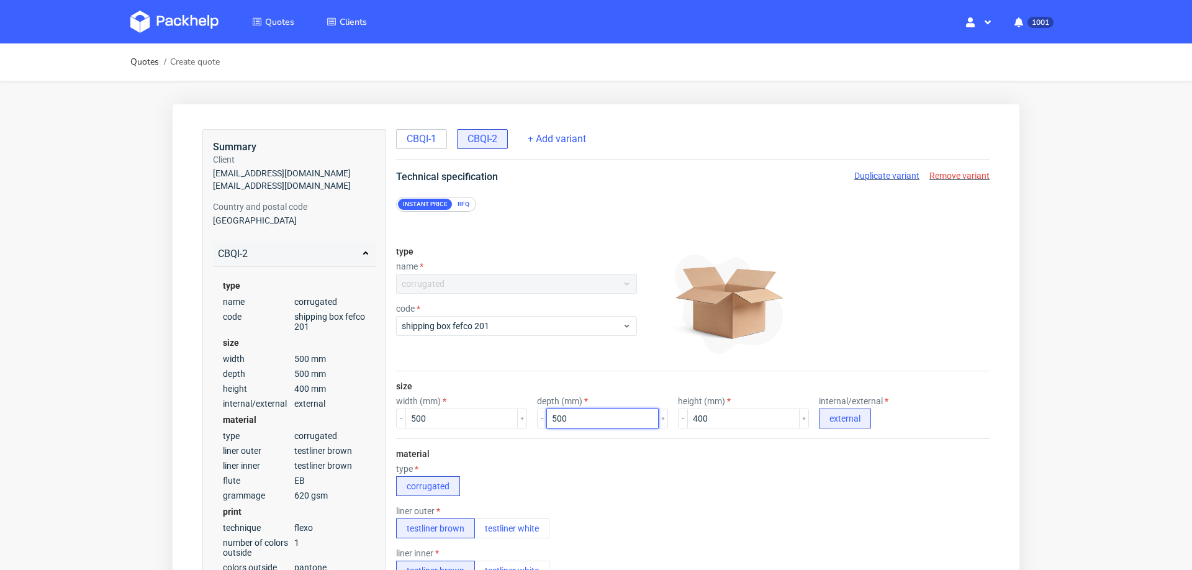
click at [571, 418] on input "500" at bounding box center [602, 419] width 112 height 20
type input "400"
click at [590, 506] on div "liner outer testliner brown testliner white" at bounding box center [693, 522] width 594 height 32
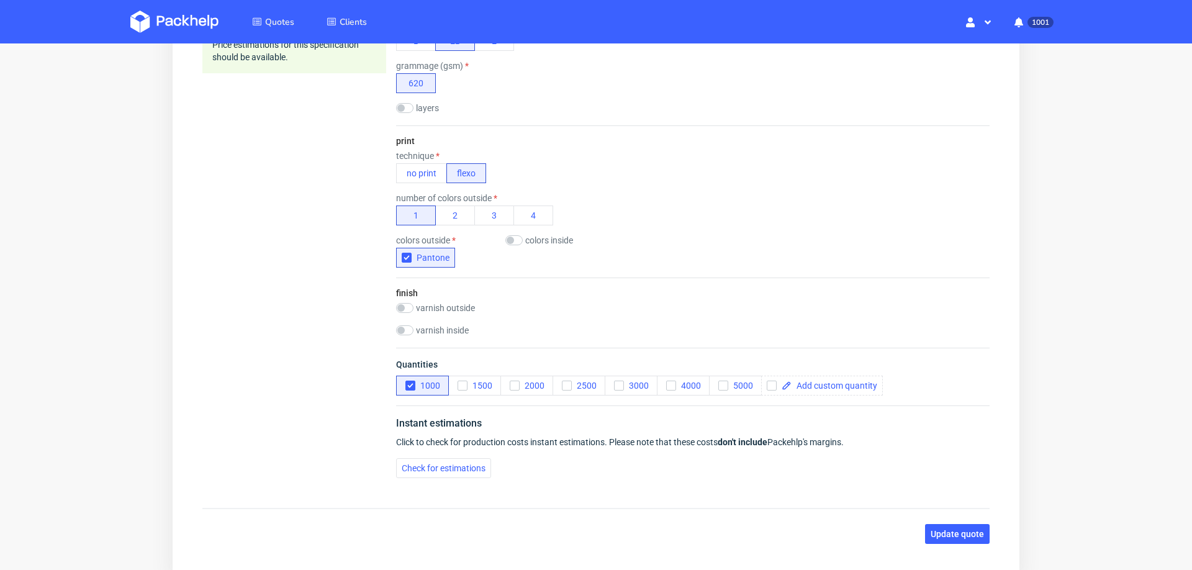
scroll to position [572, 0]
click at [455, 469] on button "Check for estimations" at bounding box center [443, 468] width 95 height 20
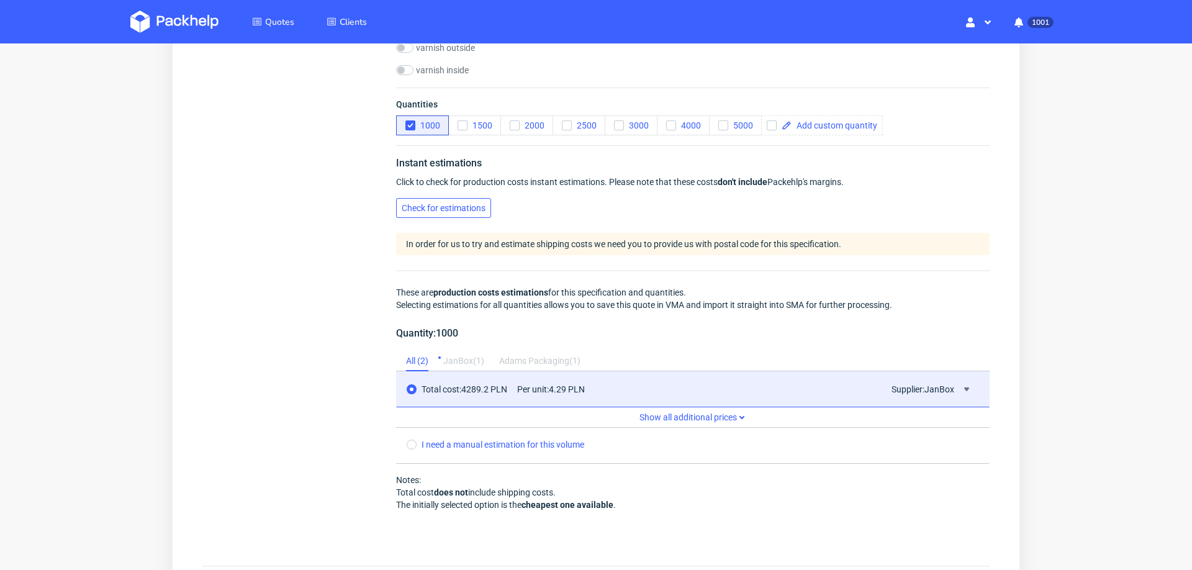
scroll to position [924, 0]
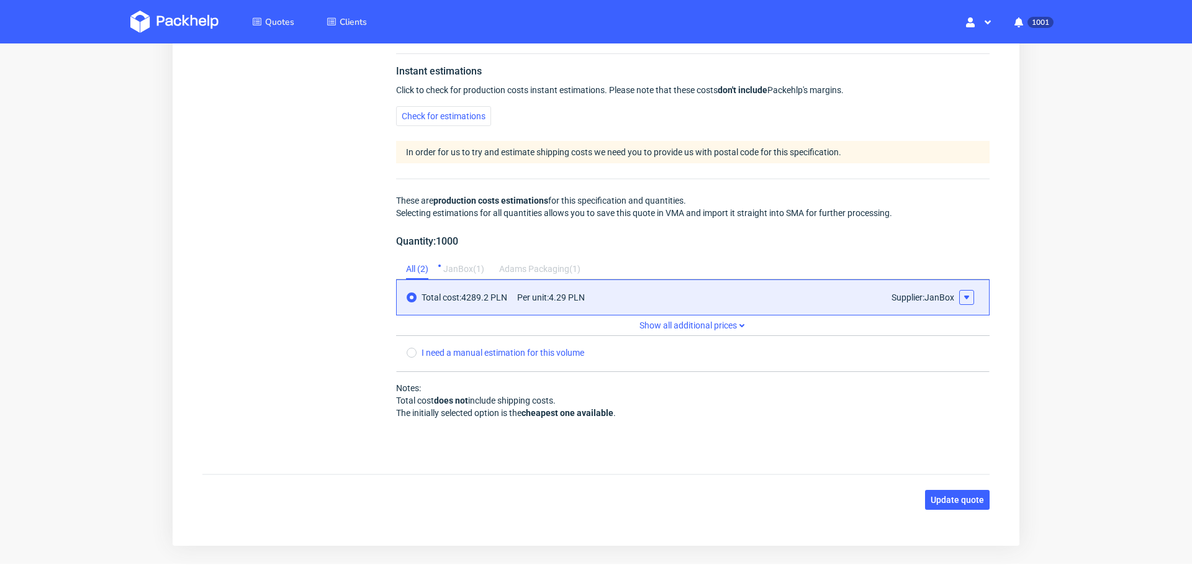
click at [962, 292] on icon at bounding box center [967, 297] width 10 height 10
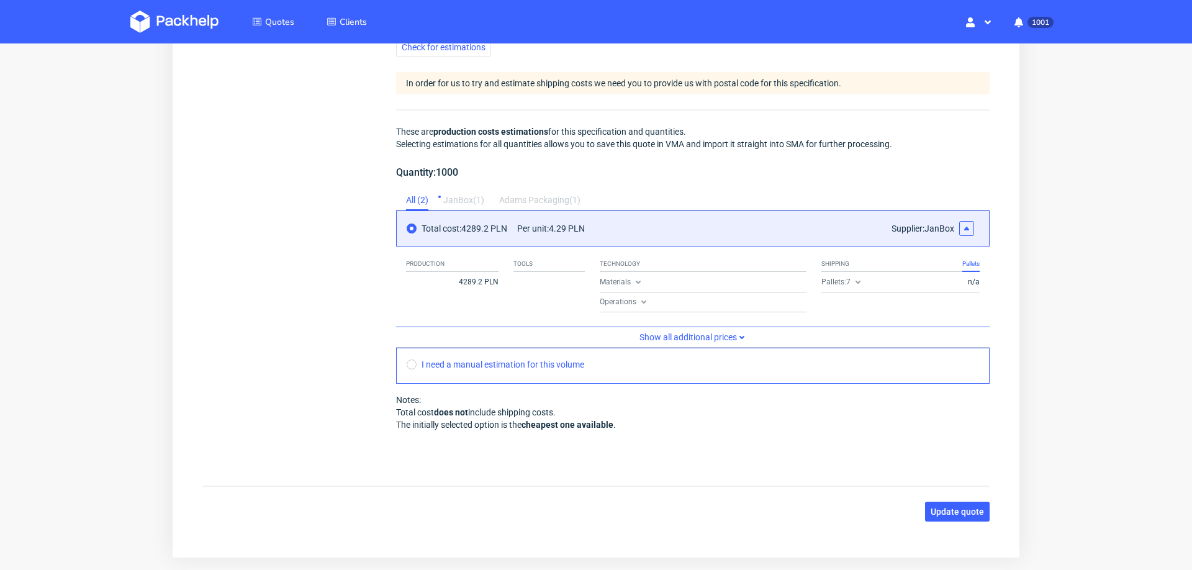
scroll to position [1019, 0]
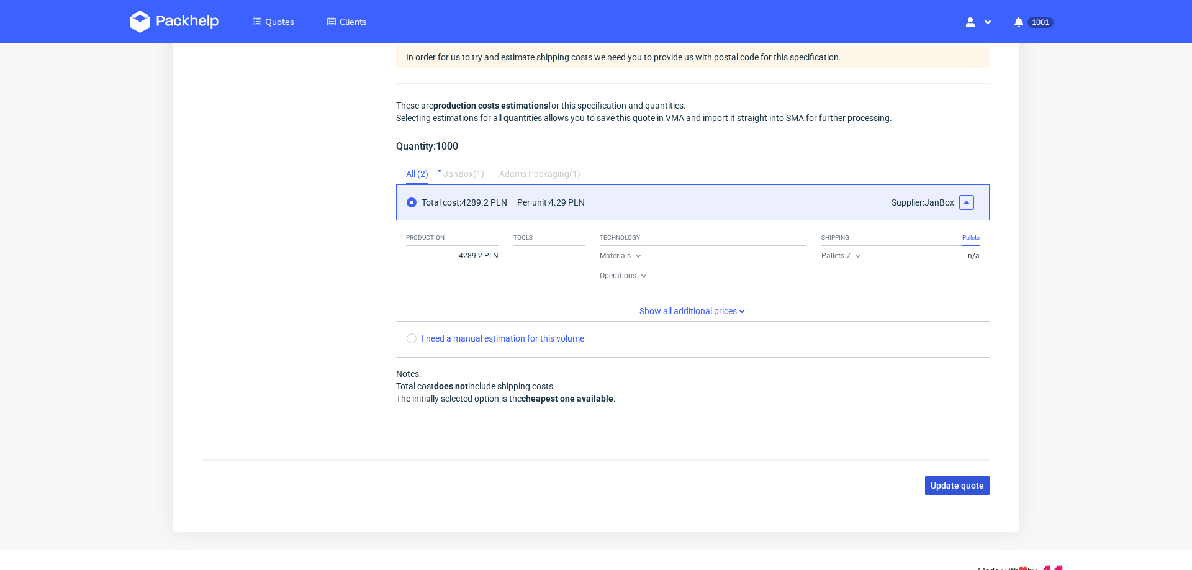
click at [936, 476] on button "Update quote" at bounding box center [957, 486] width 65 height 20
